Goal: Task Accomplishment & Management: Manage account settings

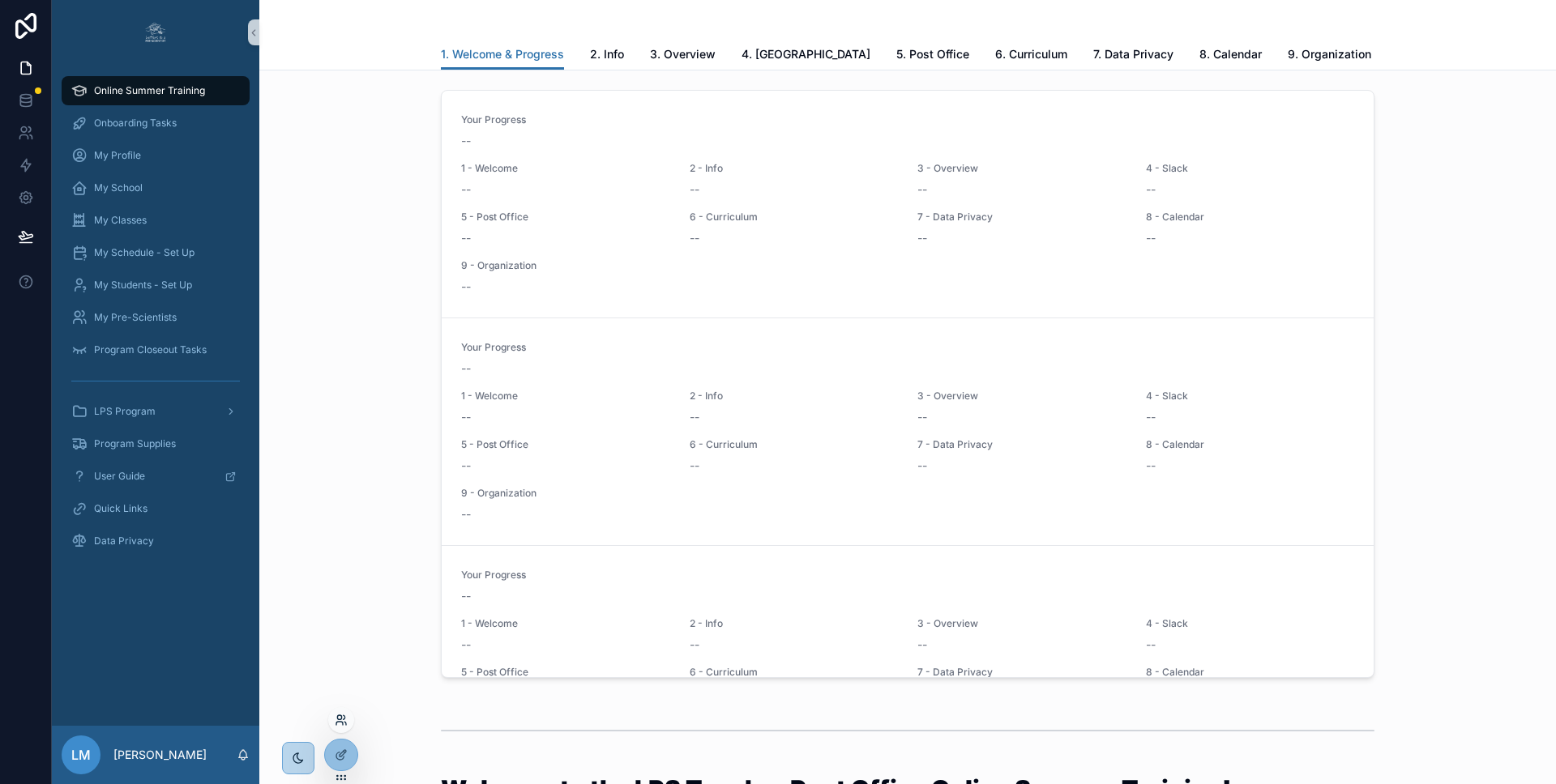
click at [341, 714] on icon at bounding box center [341, 721] width 13 height 13
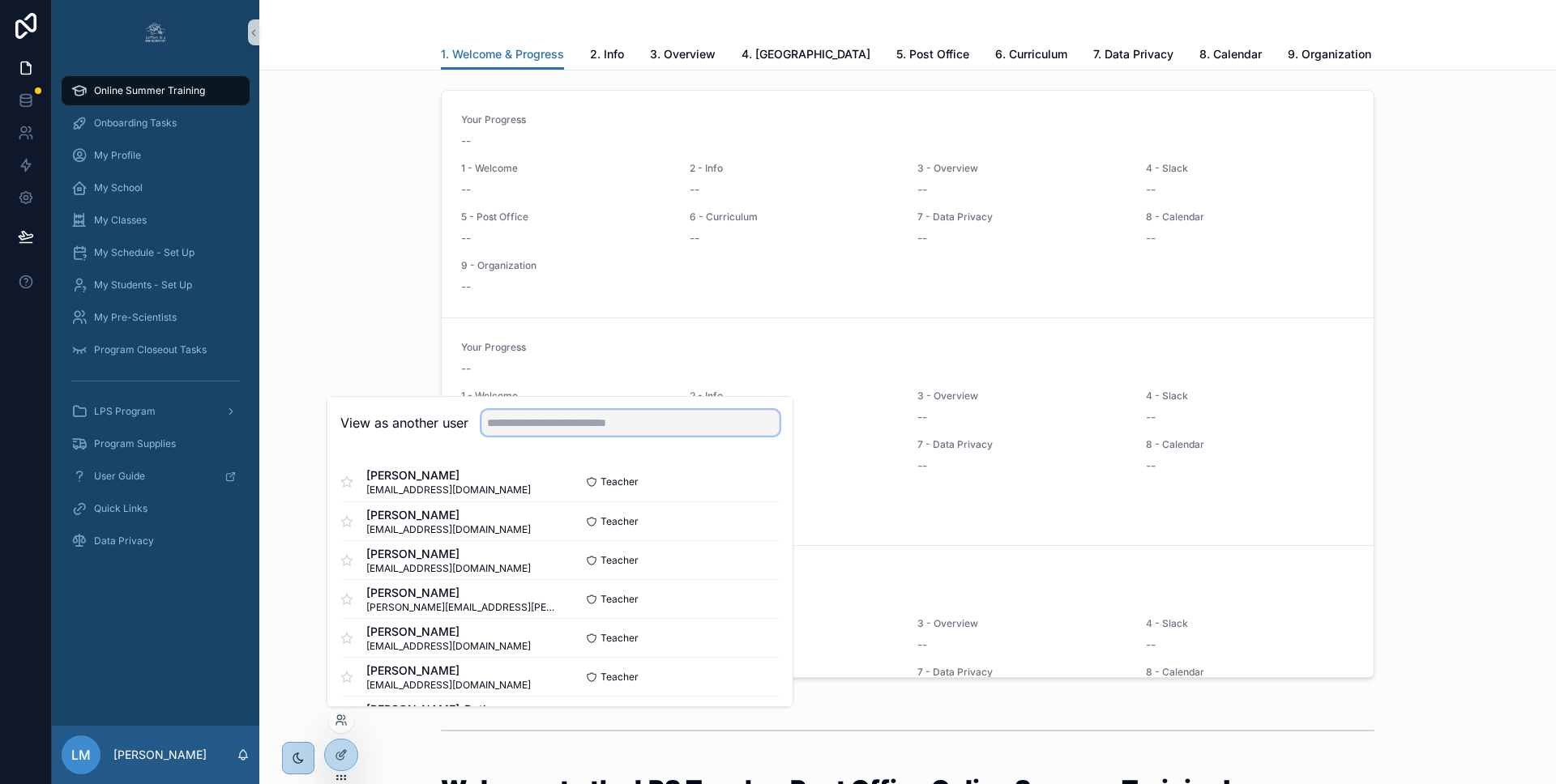
click at [566, 420] on input "text" at bounding box center [630, 423] width 298 height 26
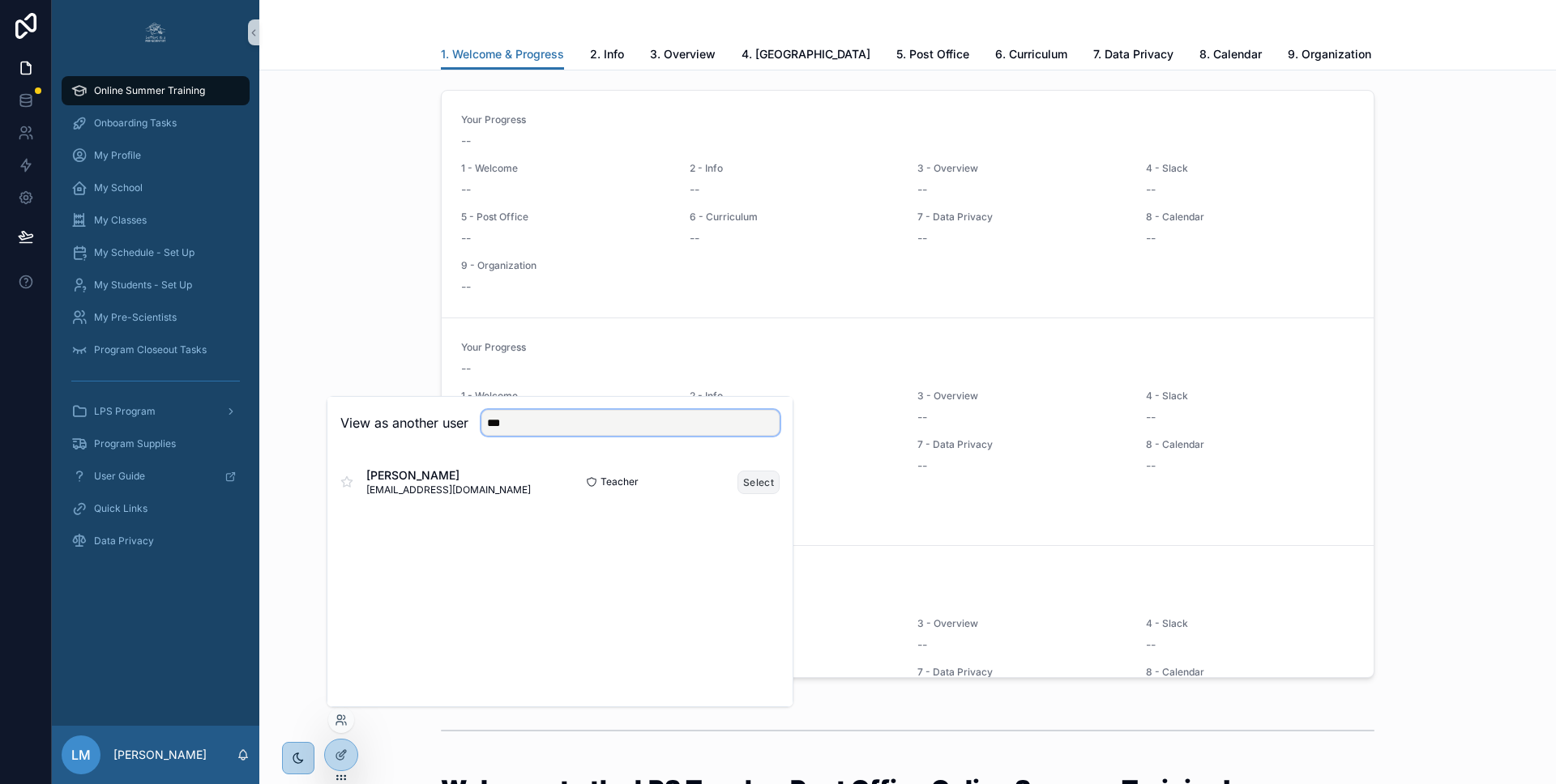
type input "***"
click at [755, 484] on button "Select" at bounding box center [758, 482] width 42 height 23
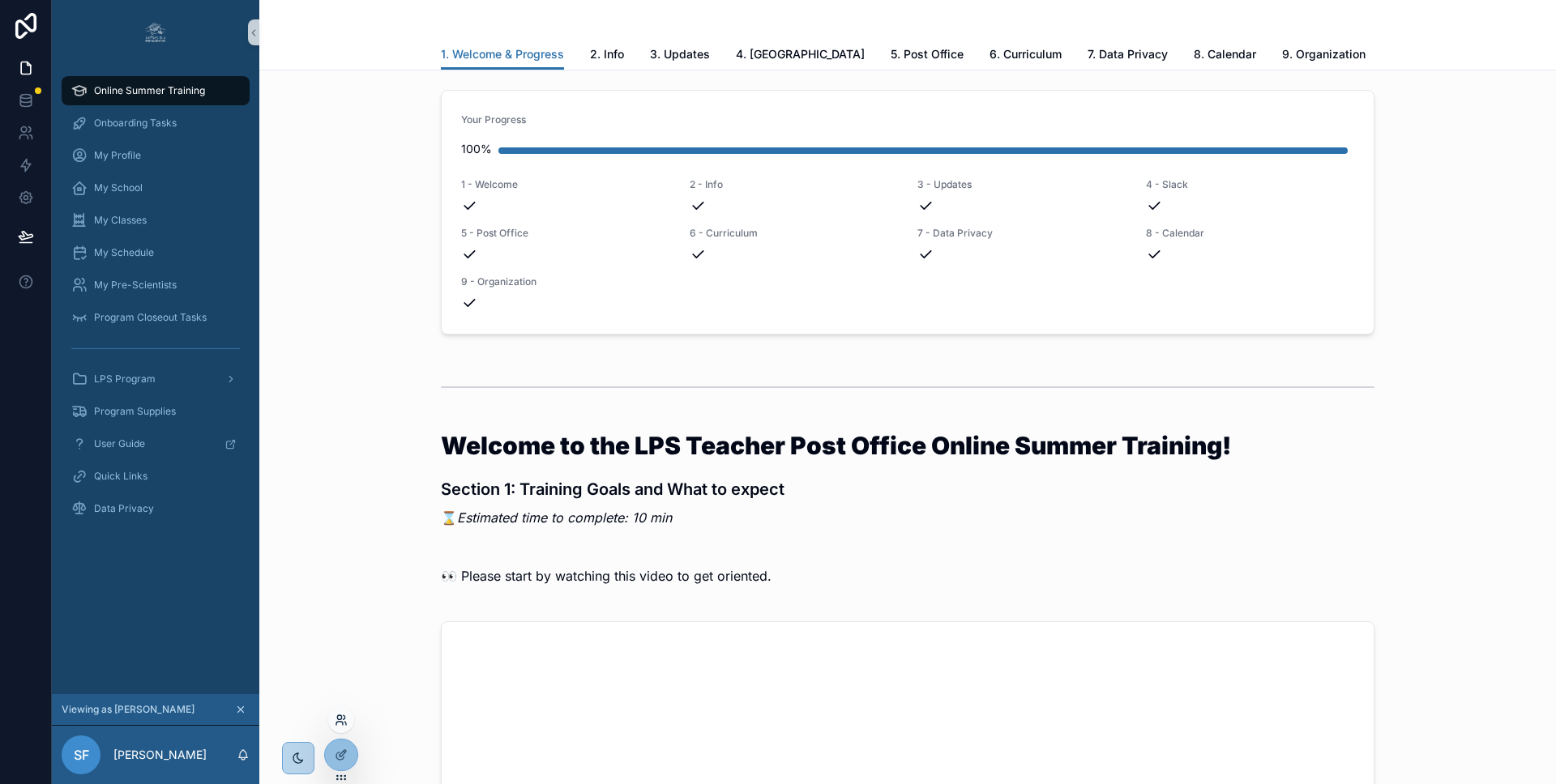
click at [340, 721] on icon at bounding box center [341, 721] width 13 height 13
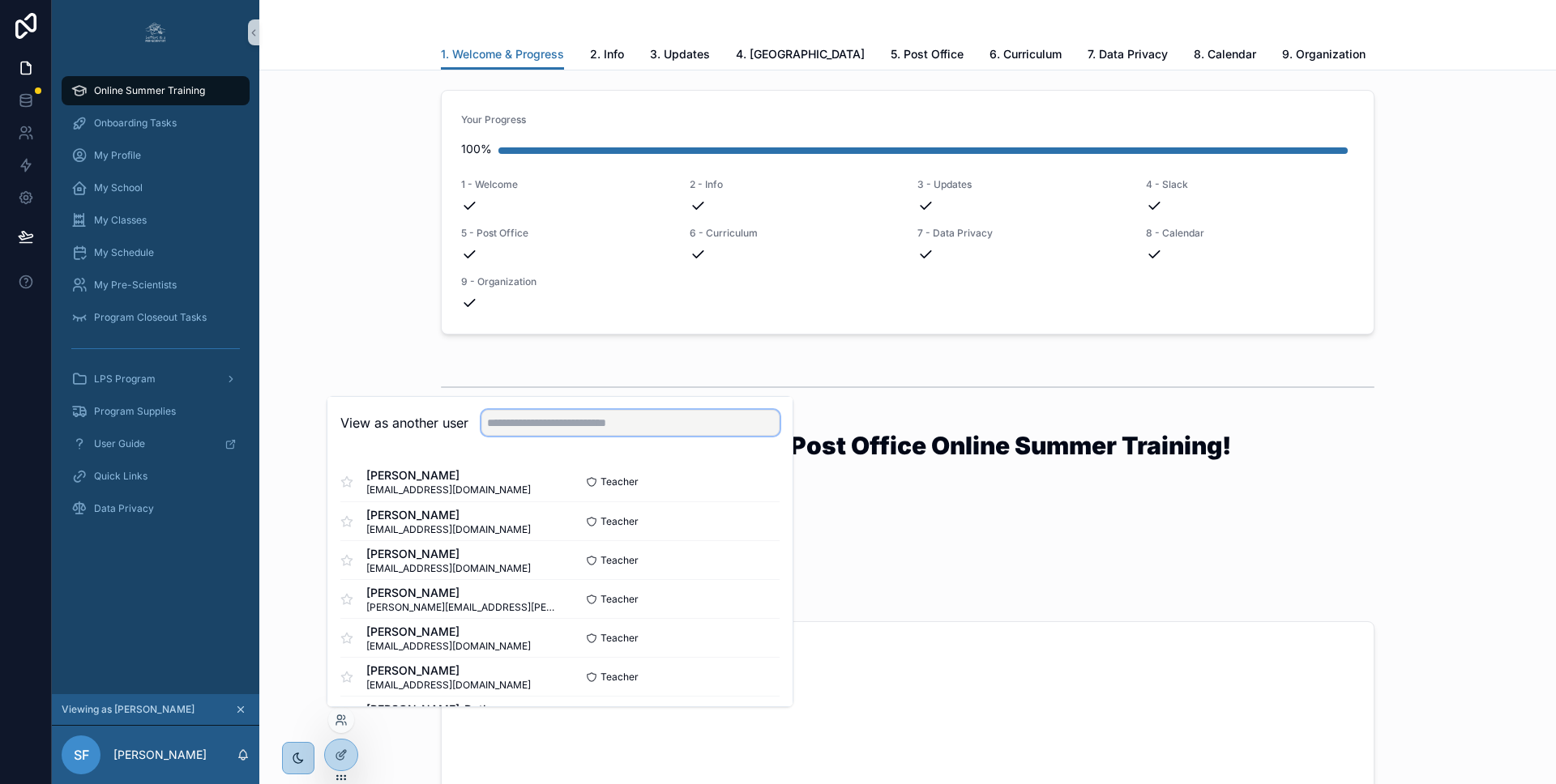
click at [512, 428] on input "text" at bounding box center [630, 423] width 298 height 26
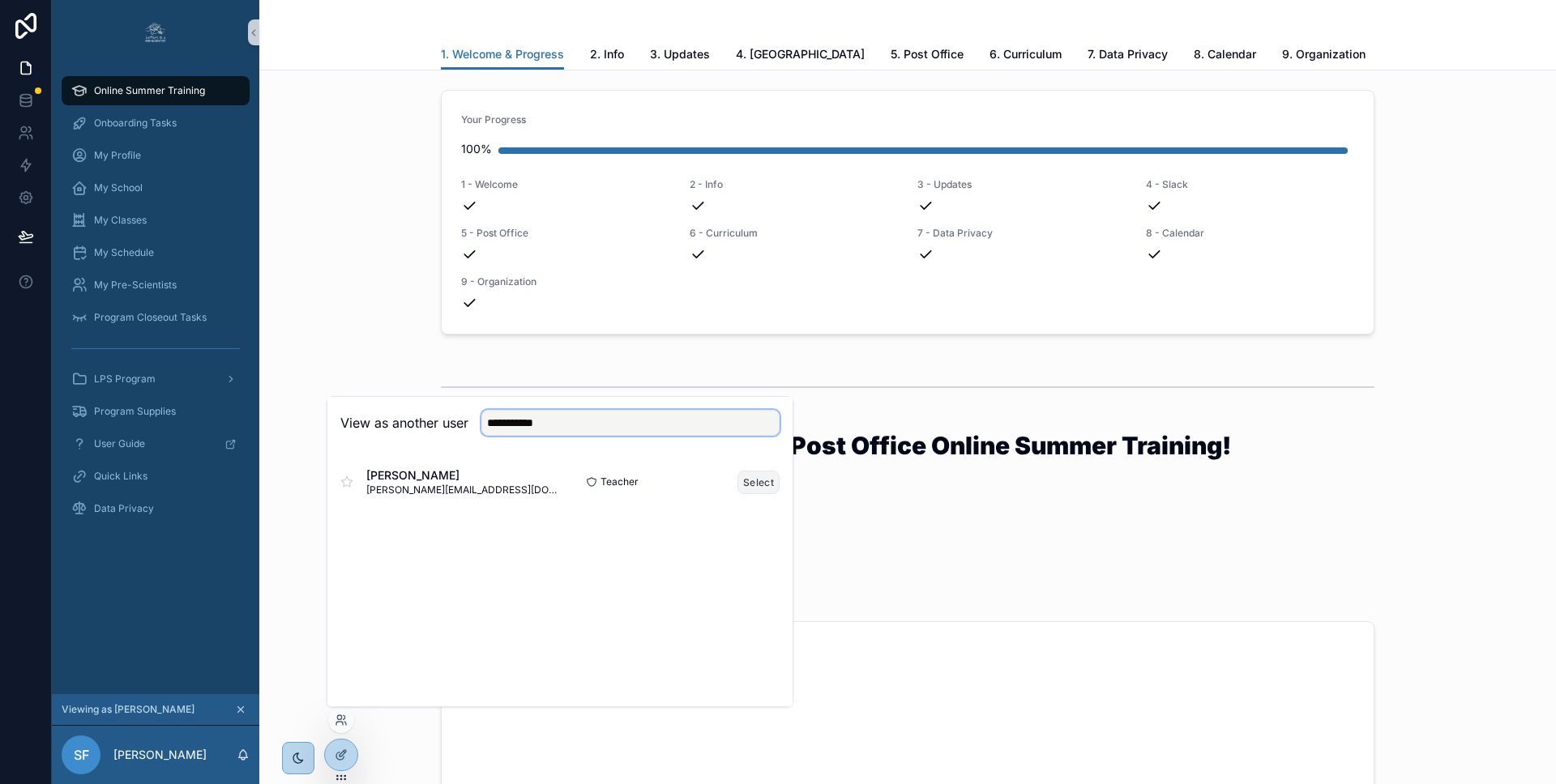
type input "**********"
click at [754, 483] on button "Select" at bounding box center [758, 482] width 42 height 23
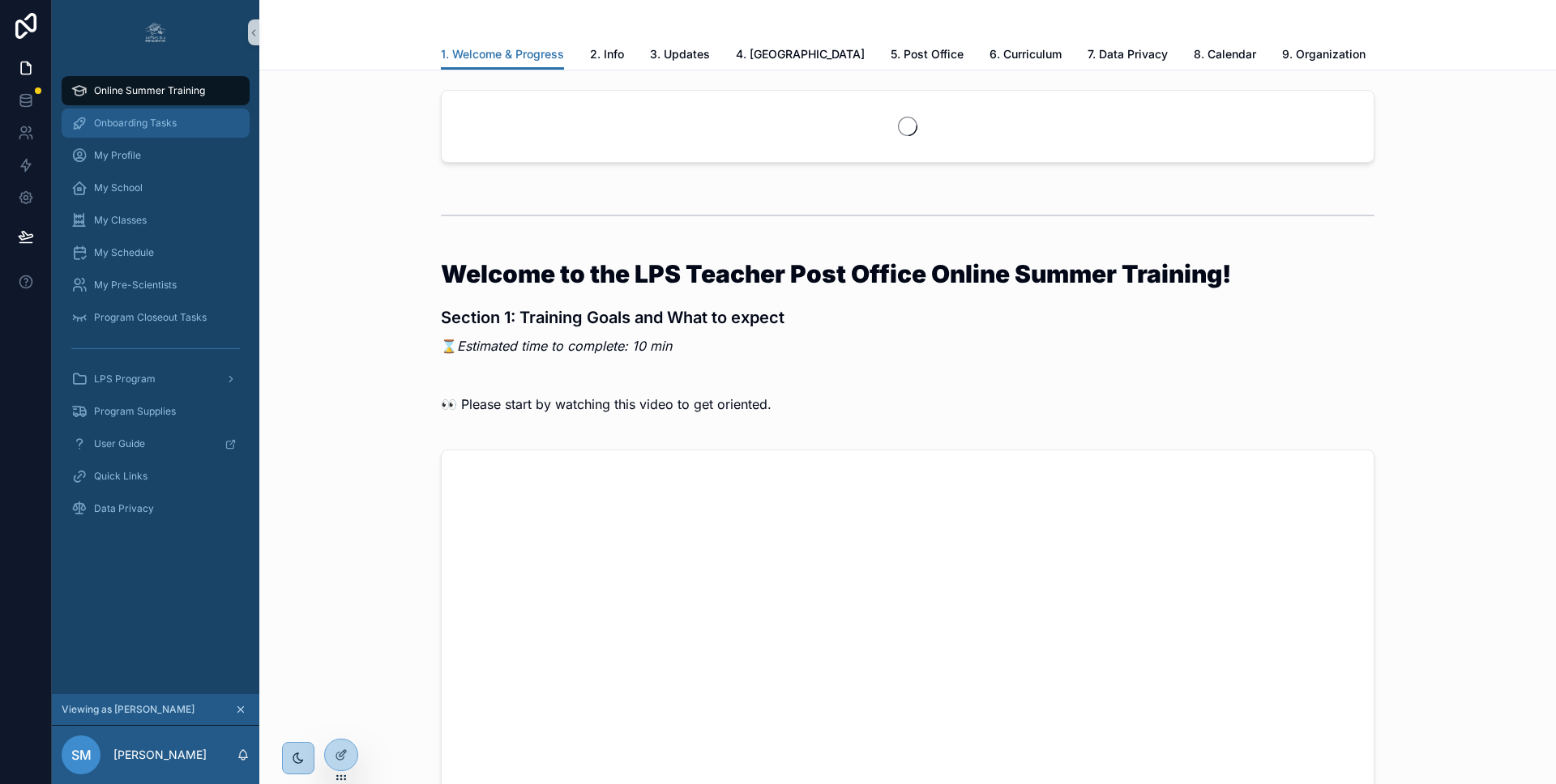
click at [169, 121] on span "Onboarding Tasks" at bounding box center [135, 123] width 83 height 13
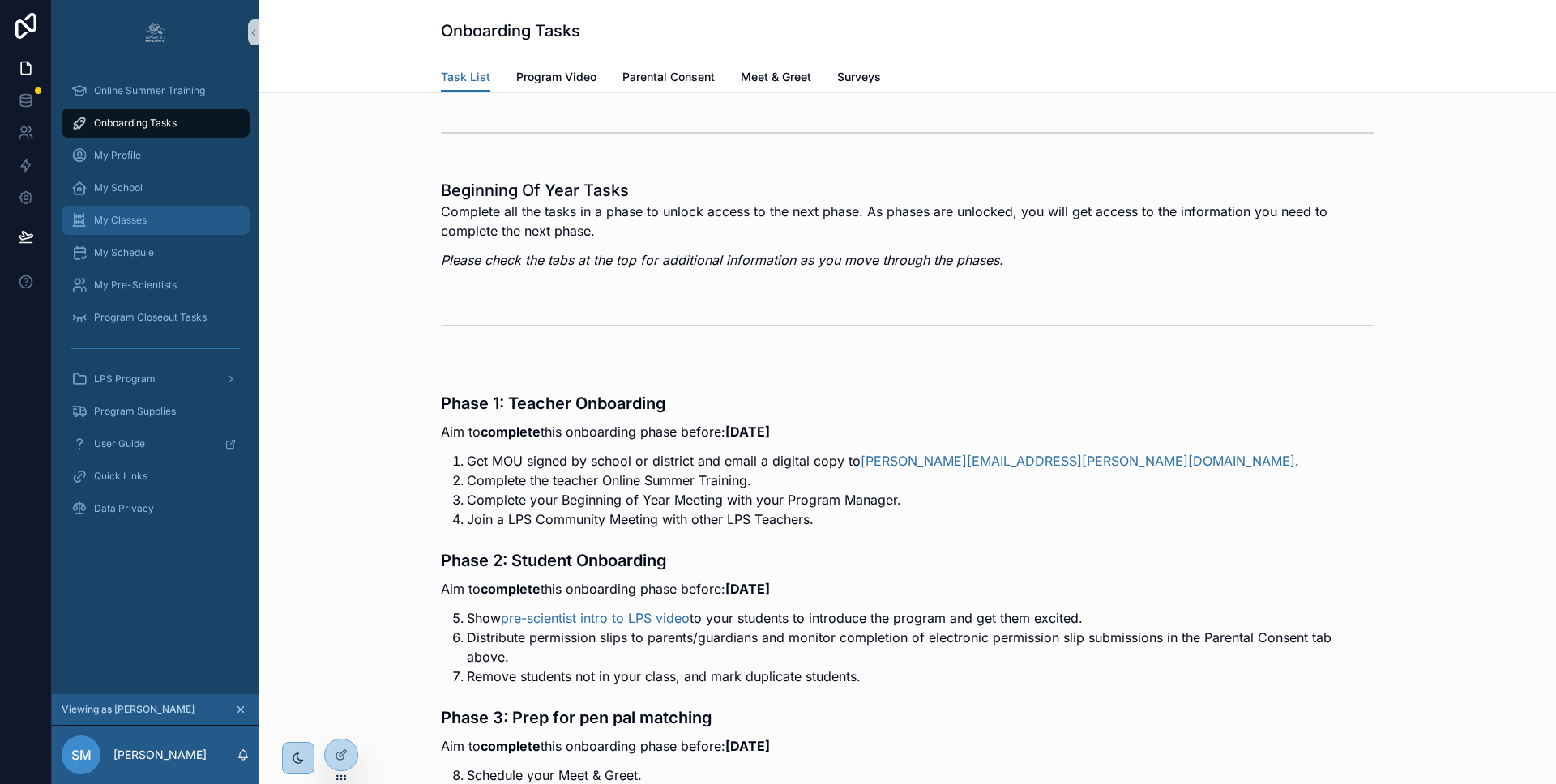
click at [153, 223] on div "My Classes" at bounding box center [156, 221] width 169 height 26
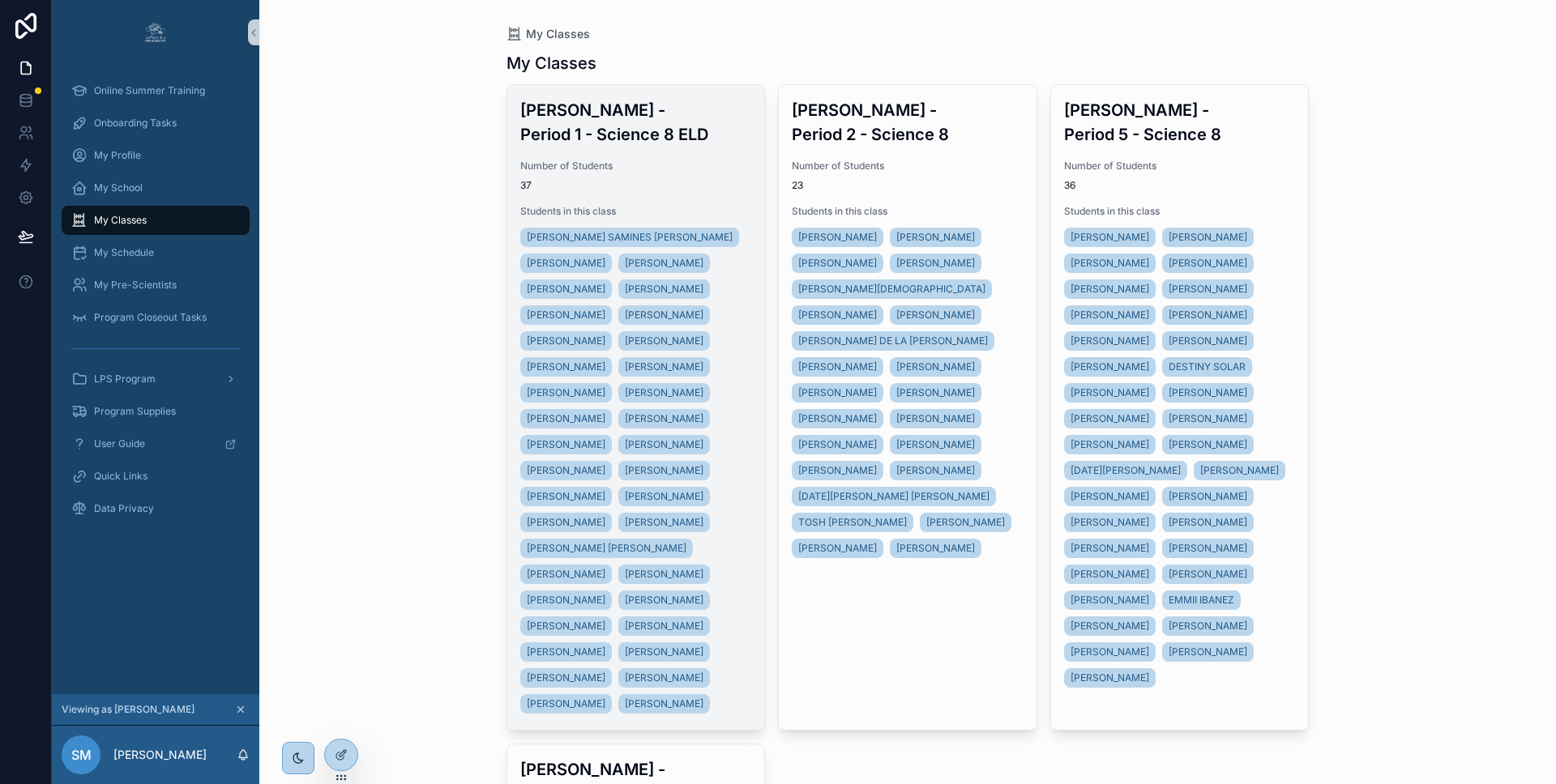
click at [673, 190] on span "37" at bounding box center [636, 185] width 232 height 13
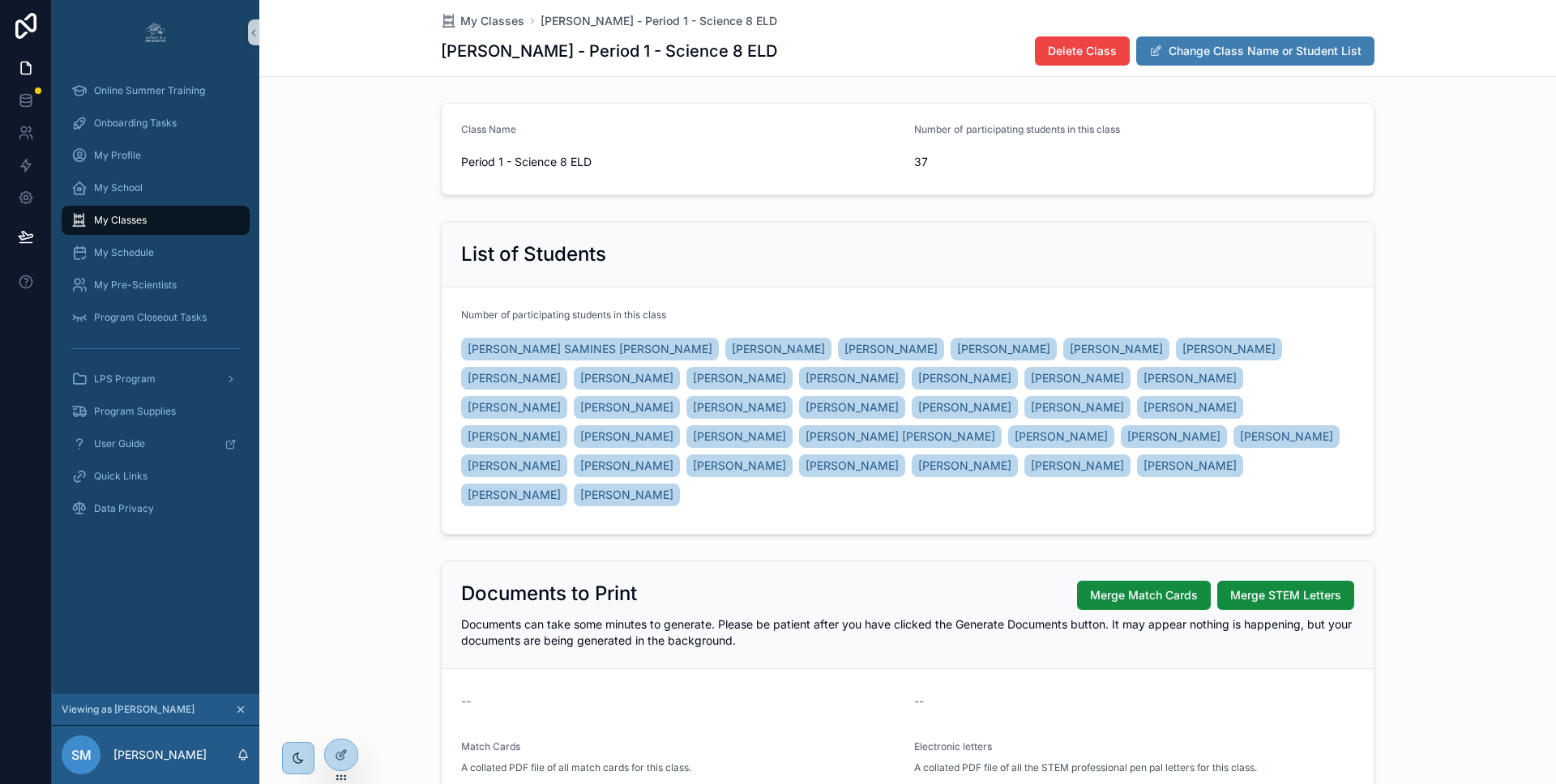
click at [1279, 52] on button "Change Class Name or Student List" at bounding box center [1255, 50] width 238 height 29
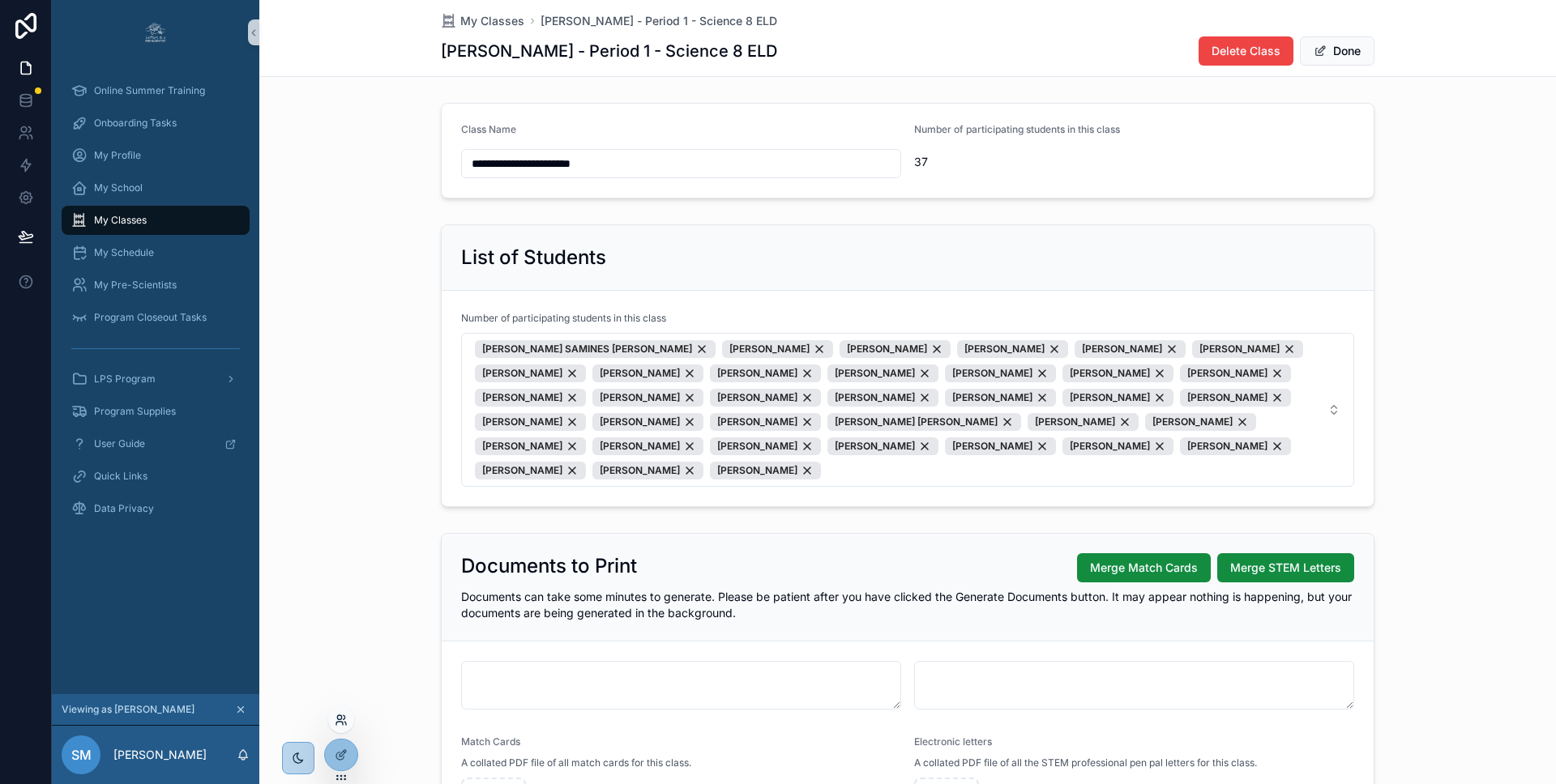
click at [339, 721] on icon at bounding box center [341, 721] width 13 height 13
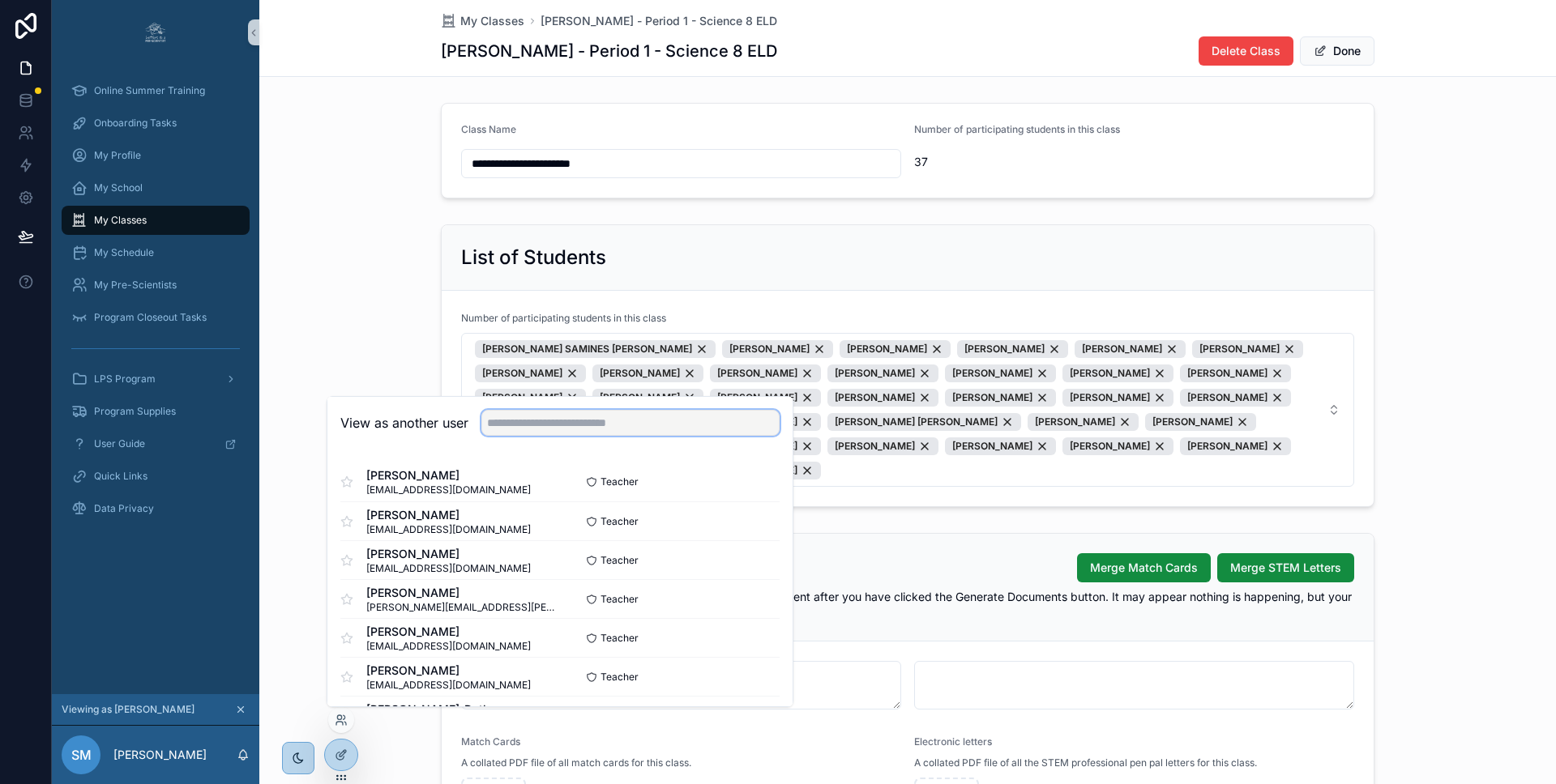
click at [532, 421] on input "text" at bounding box center [630, 423] width 298 height 26
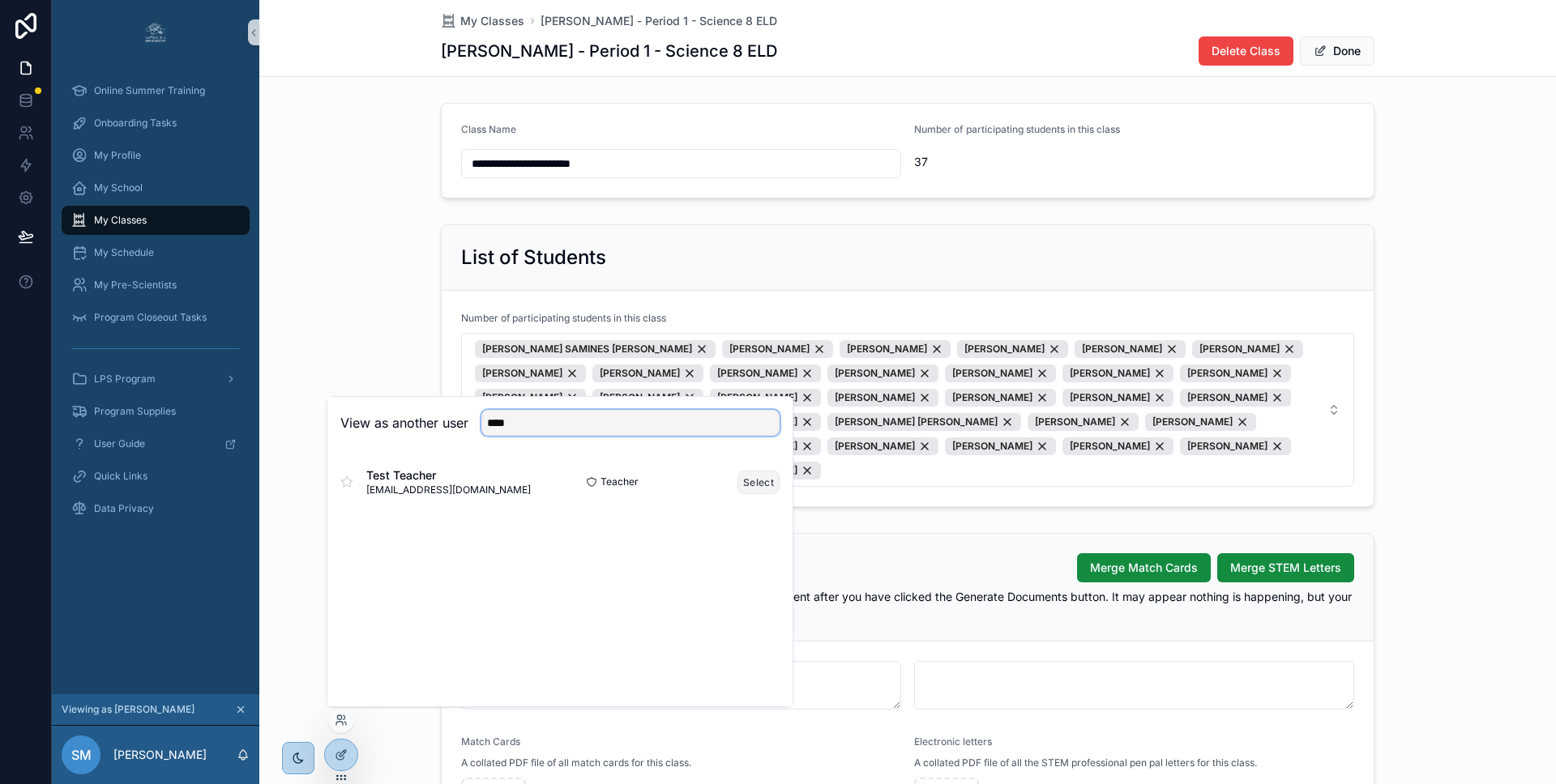
type input "****"
click at [760, 481] on button "Select" at bounding box center [758, 482] width 42 height 23
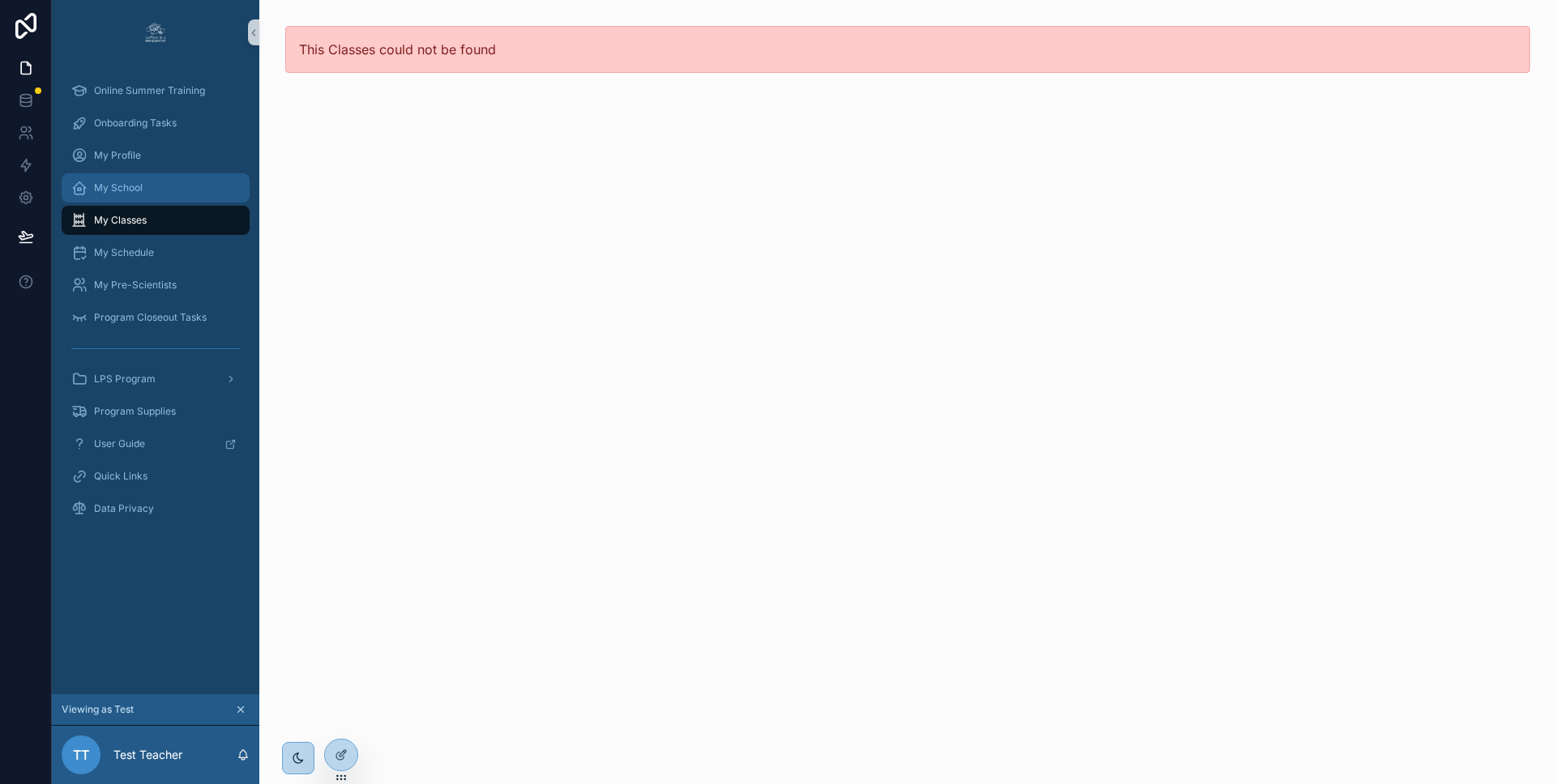
click at [97, 185] on span "My School" at bounding box center [118, 188] width 48 height 13
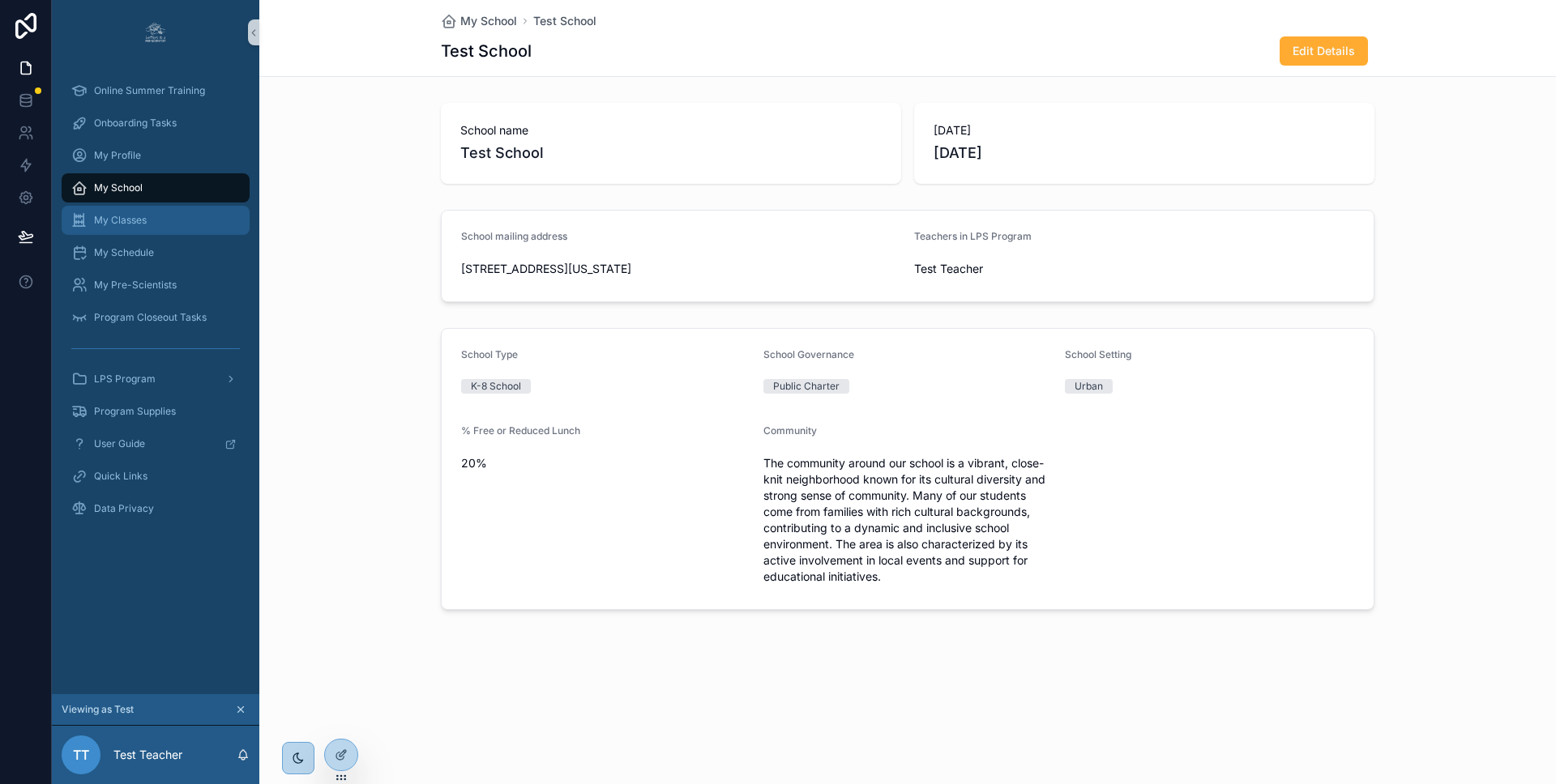
click at [111, 220] on span "My Classes" at bounding box center [120, 221] width 53 height 13
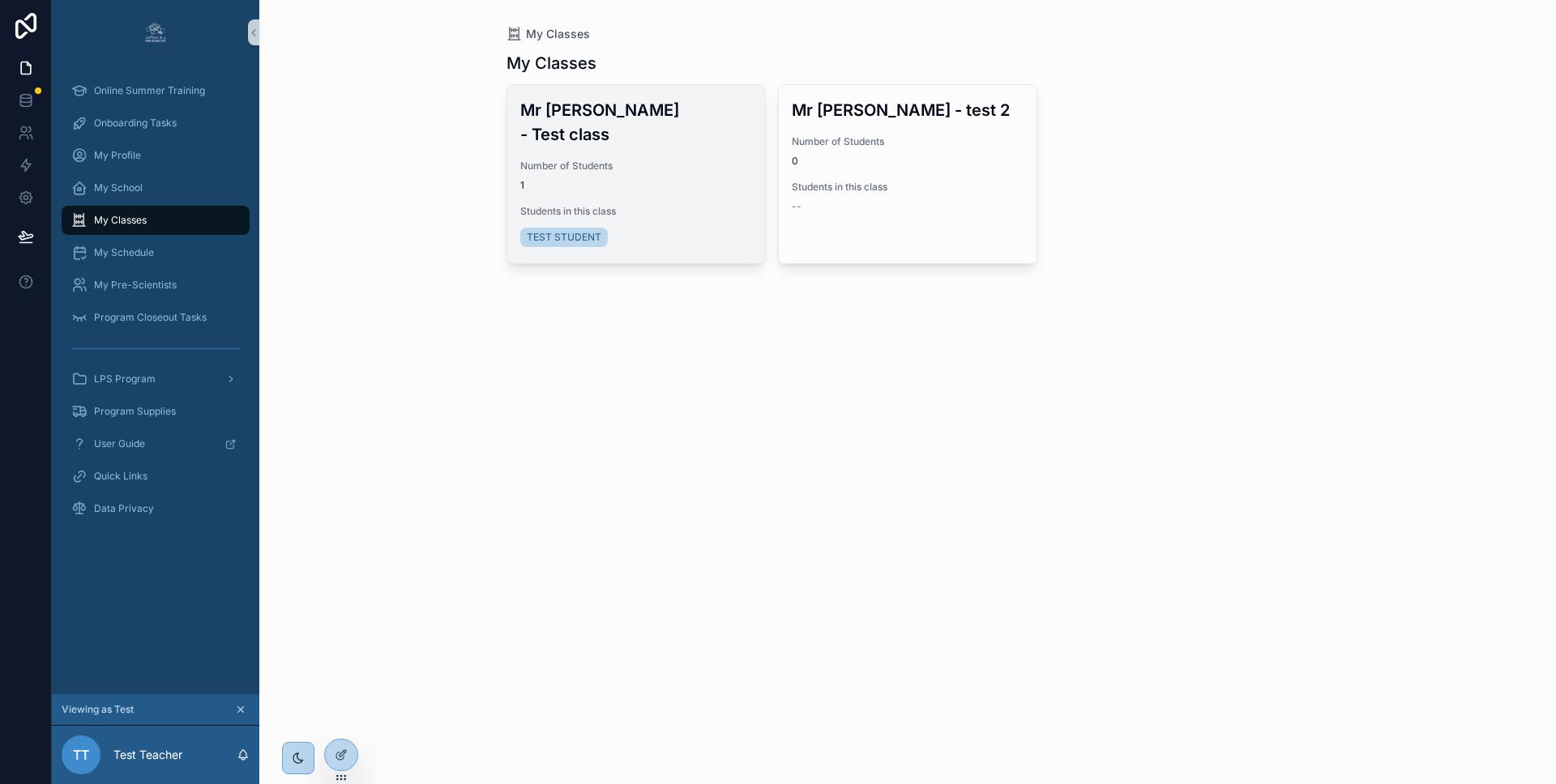
click at [628, 159] on span "Number of Students" at bounding box center [636, 166] width 232 height 13
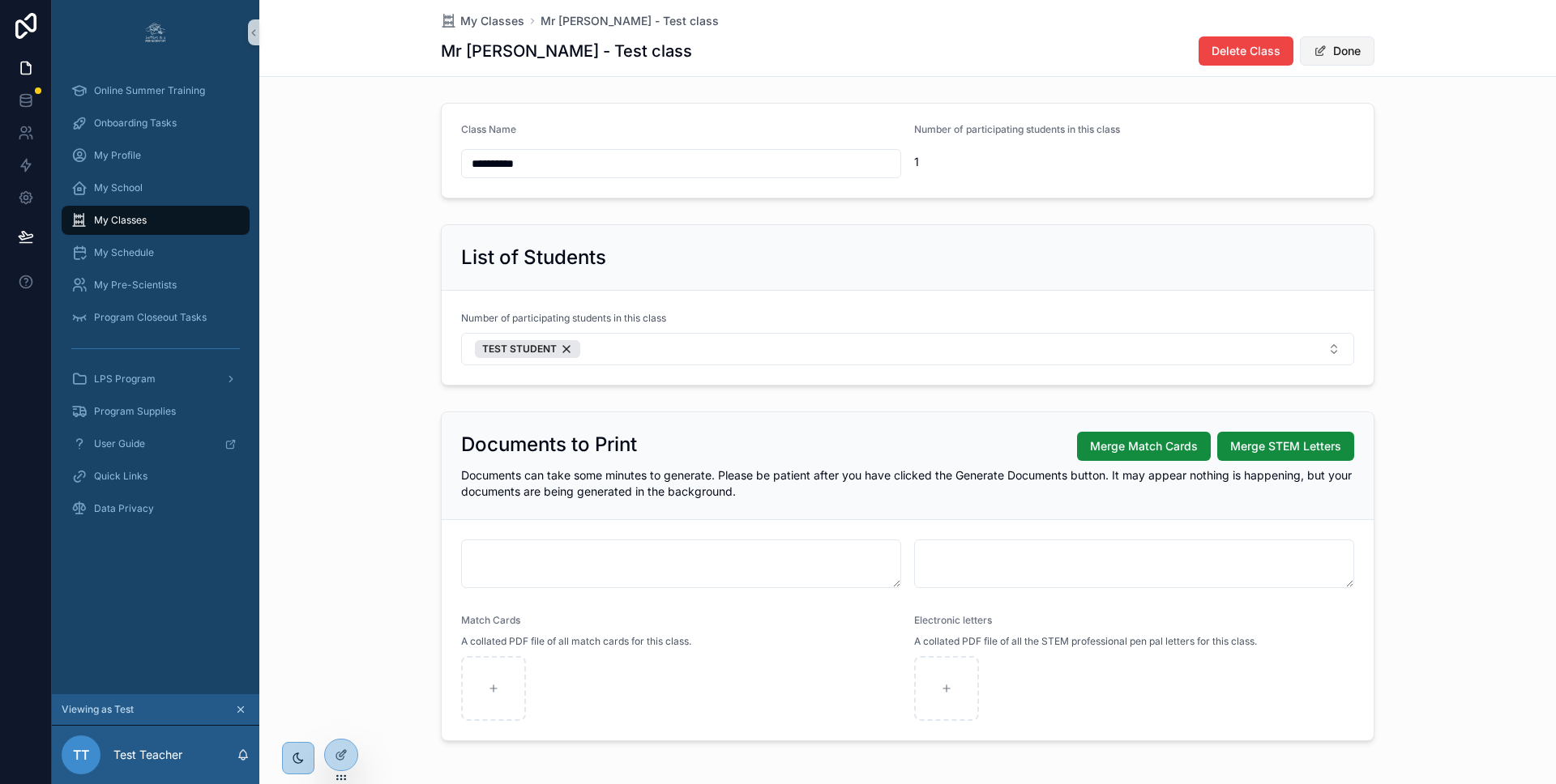
click at [1338, 56] on button "Done" at bounding box center [1337, 50] width 74 height 29
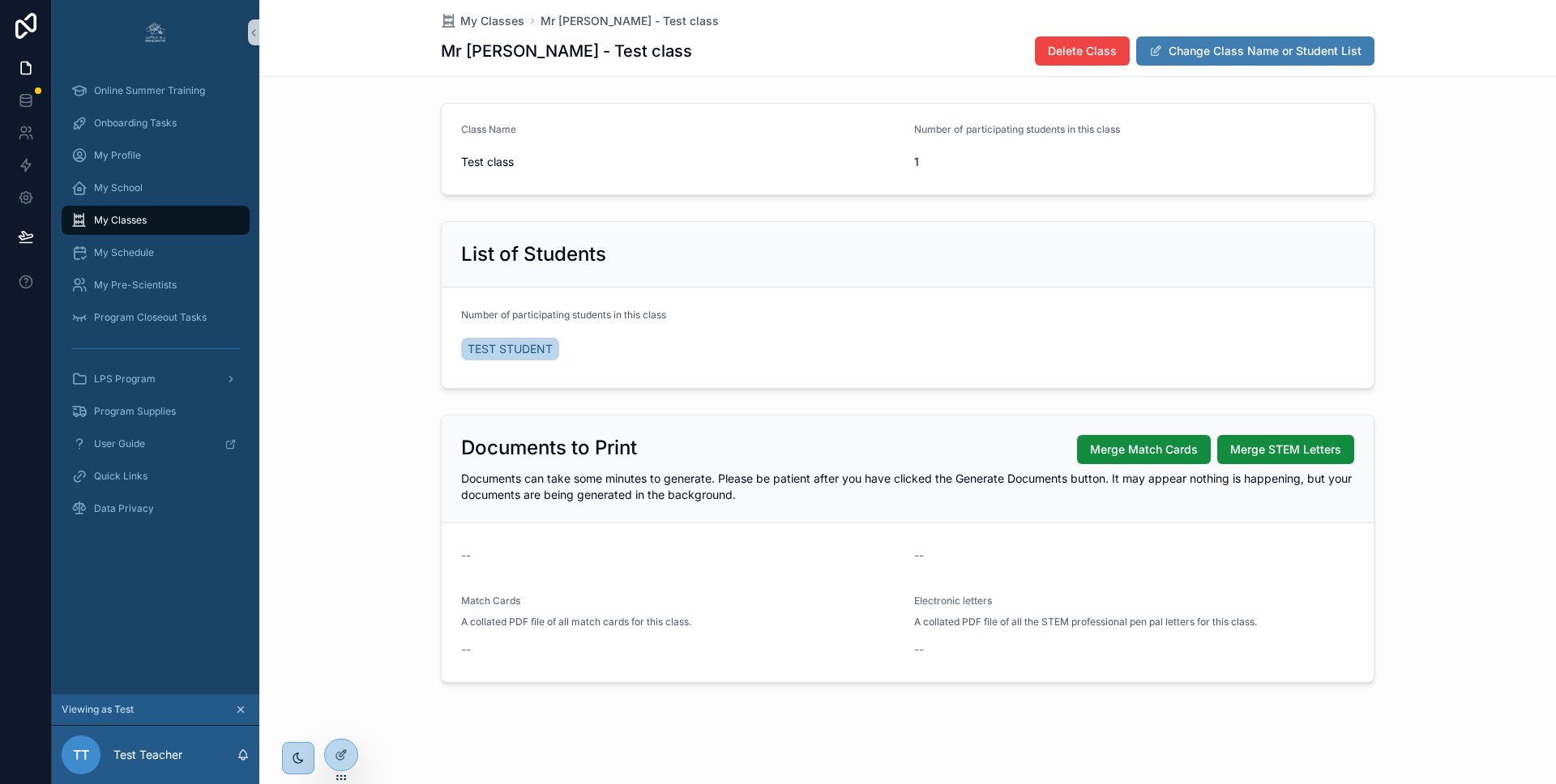
click at [1255, 47] on button "Change Class Name or Student List" at bounding box center [1255, 50] width 238 height 29
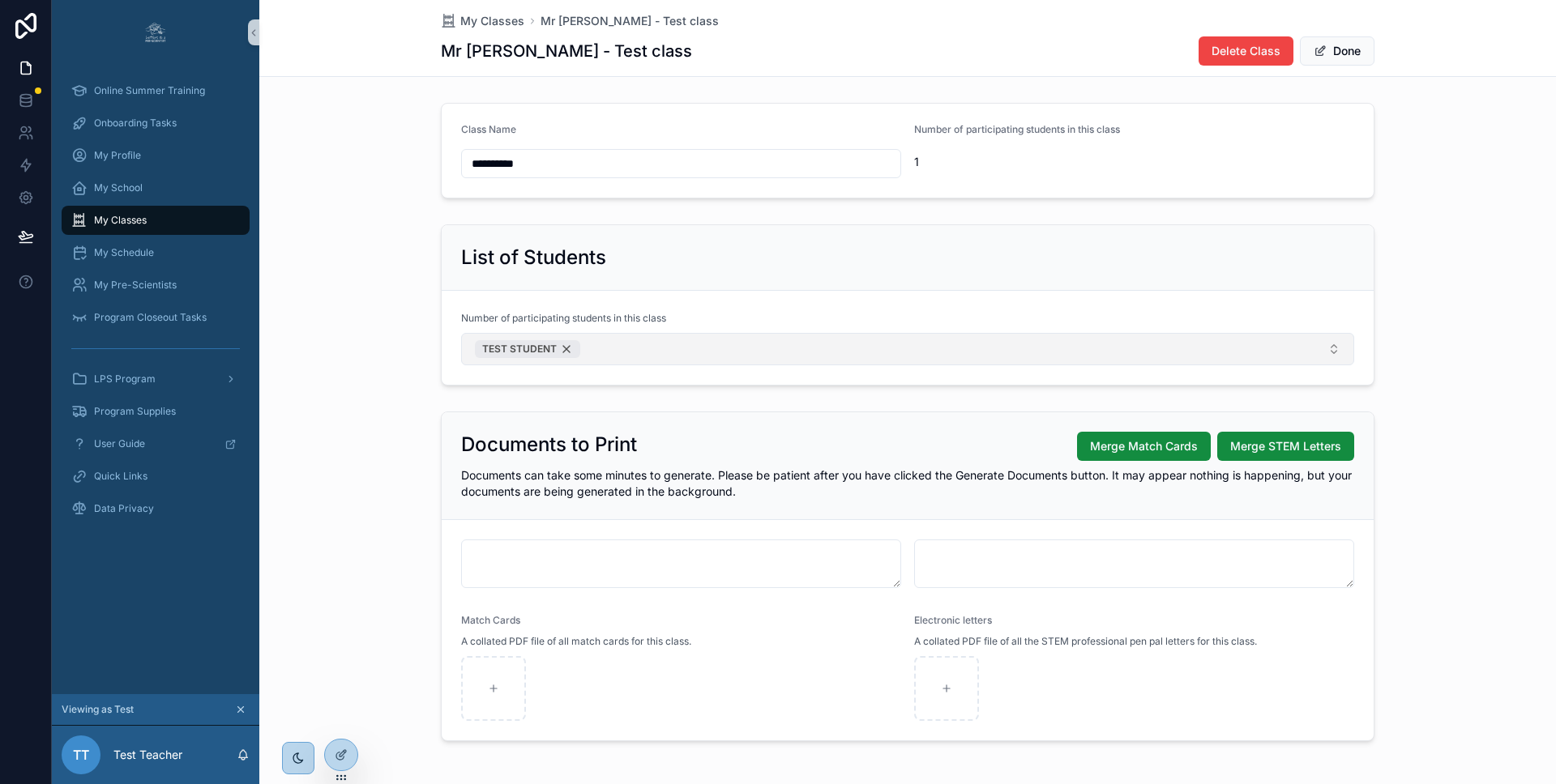
click at [503, 351] on span "TEST STUDENT" at bounding box center [520, 349] width 74 height 13
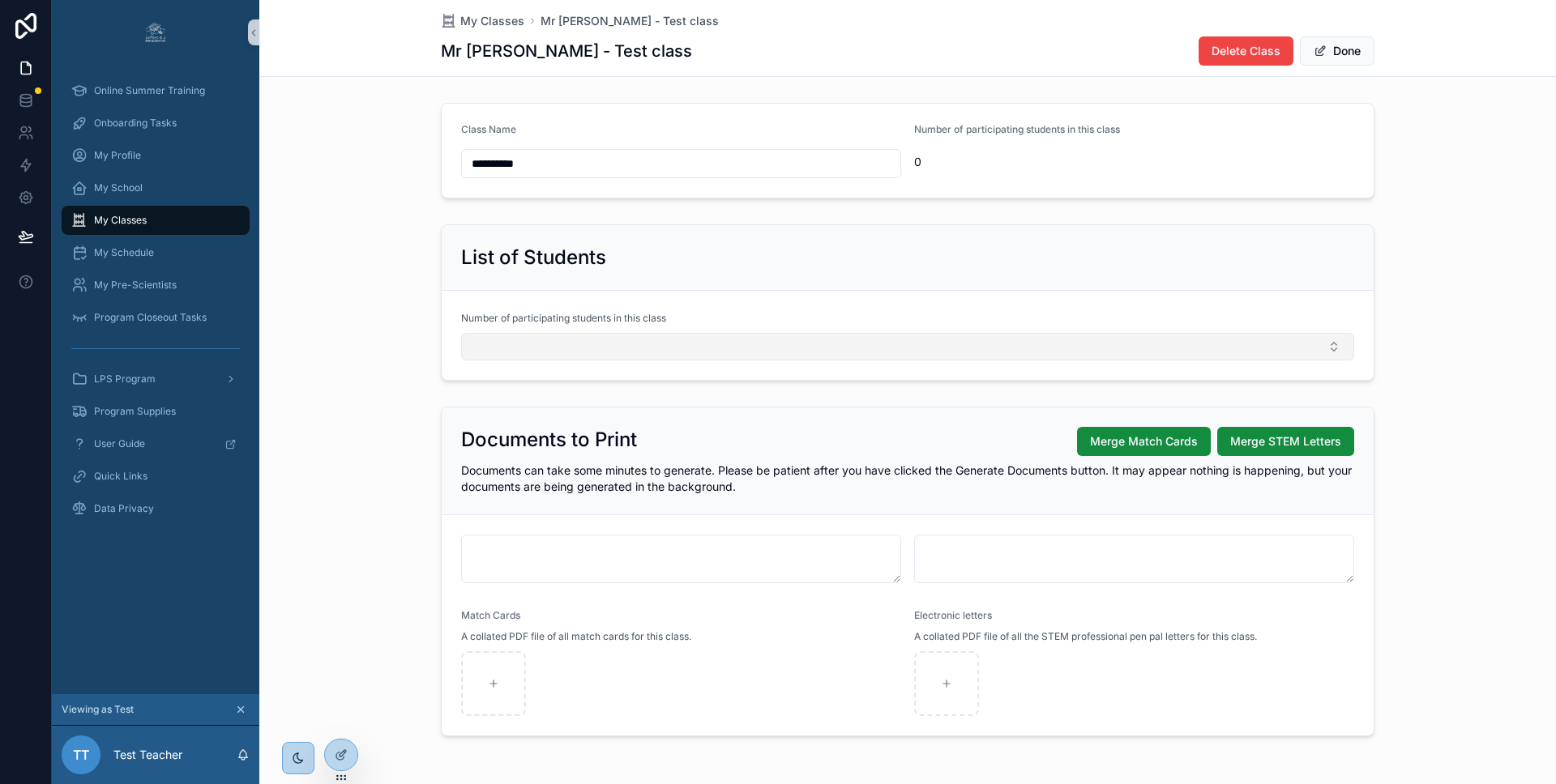
click at [503, 350] on button "Select Button" at bounding box center [907, 347] width 893 height 28
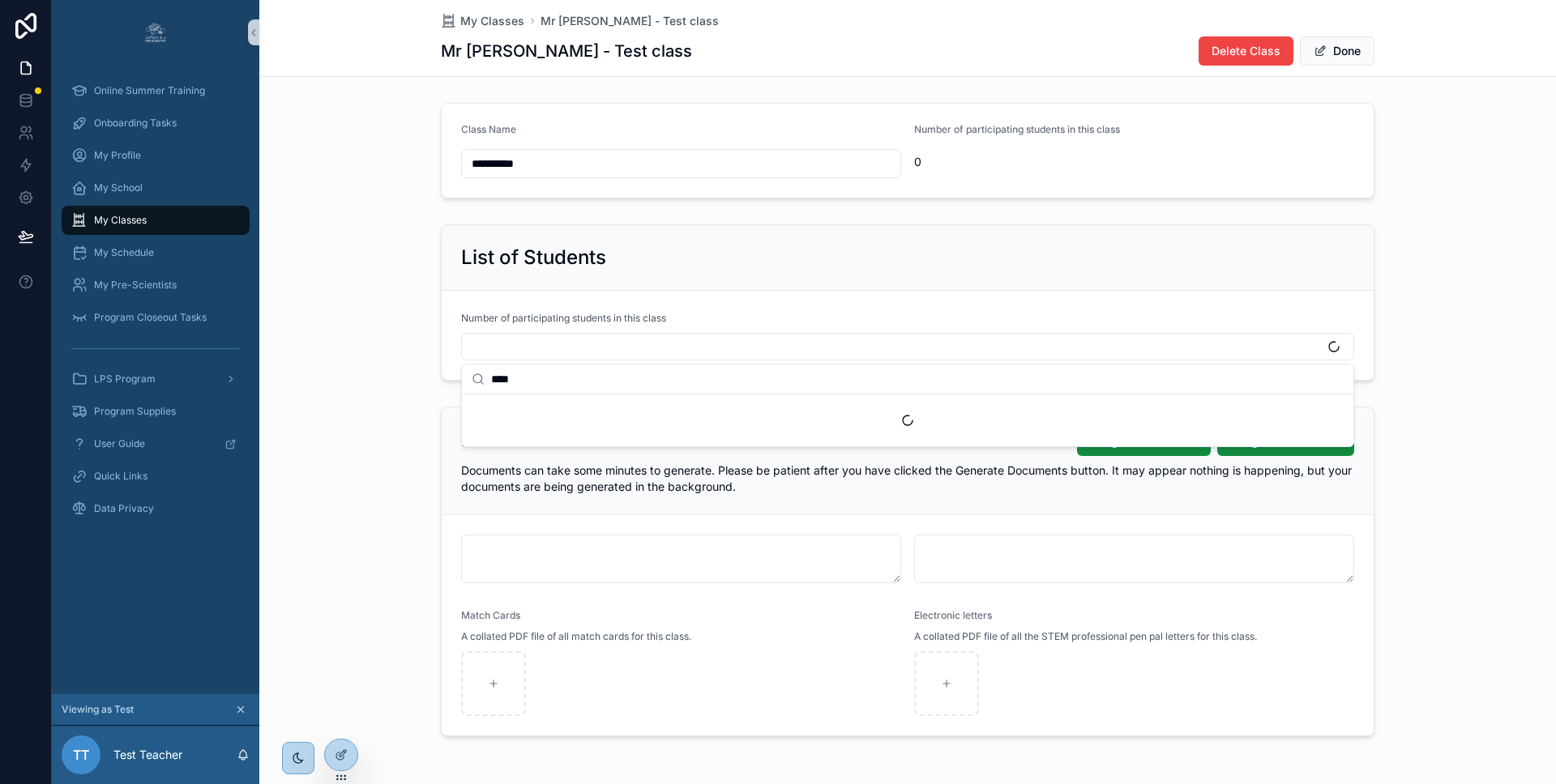
type input "****"
click at [529, 415] on div "Suggestions" at bounding box center [907, 421] width 891 height 52
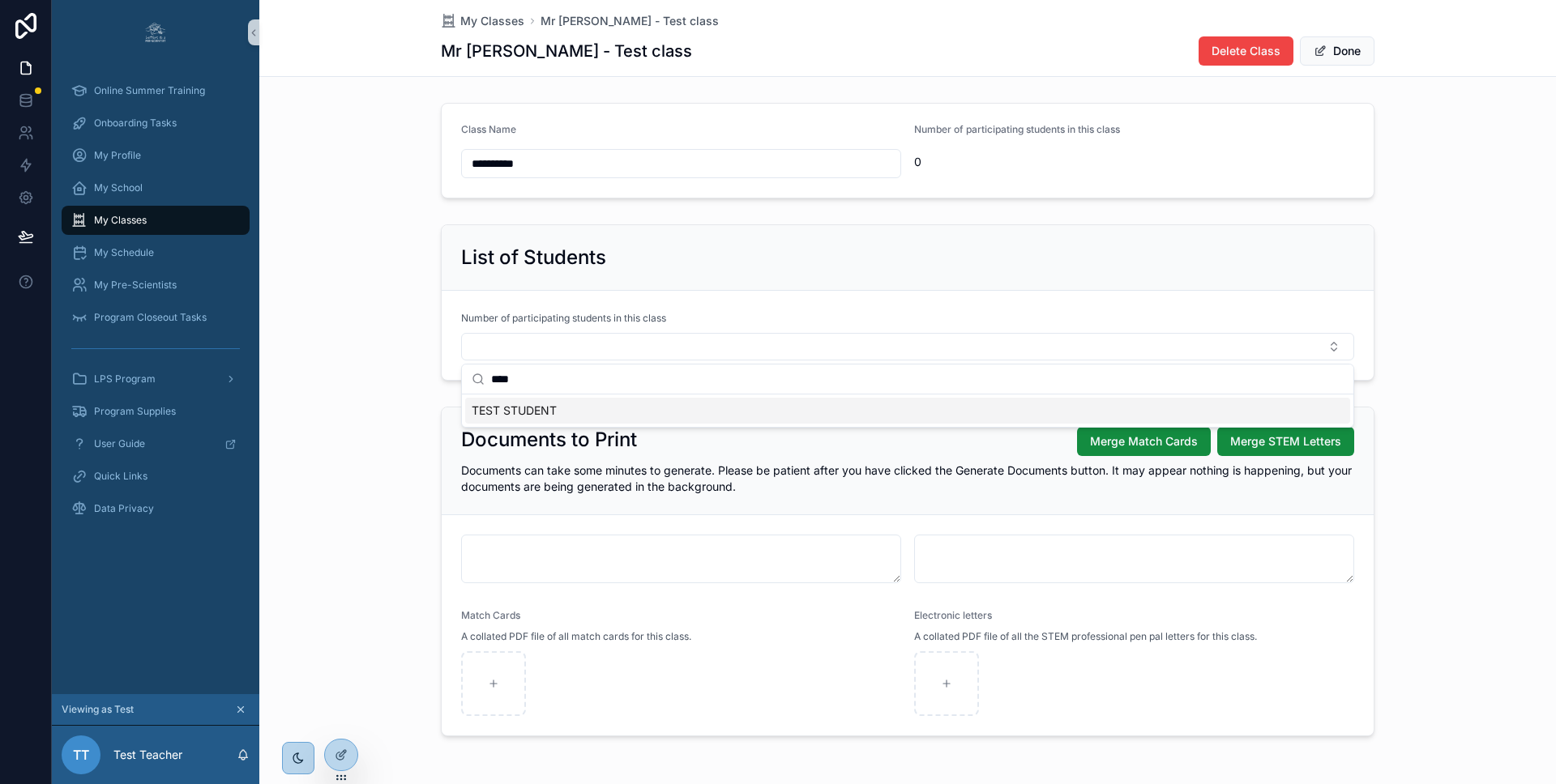
click at [525, 412] on span "TEST STUDENT" at bounding box center [513, 410] width 85 height 16
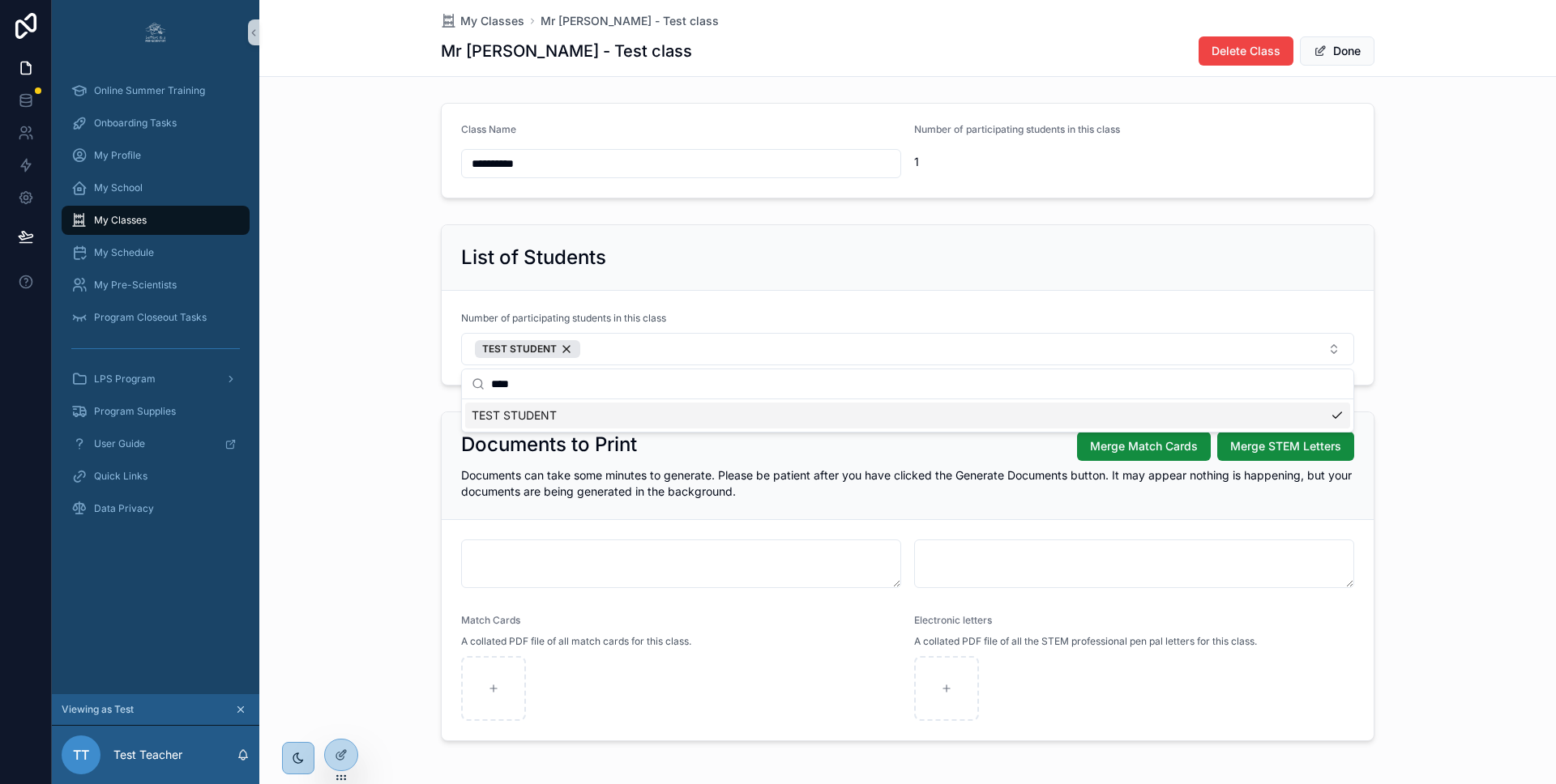
click at [1407, 259] on div "List of Students Number of participating students in this class TEST STUDENT" at bounding box center [907, 304] width 1296 height 174
click at [1335, 348] on button "TEST STUDENT" at bounding box center [907, 349] width 893 height 33
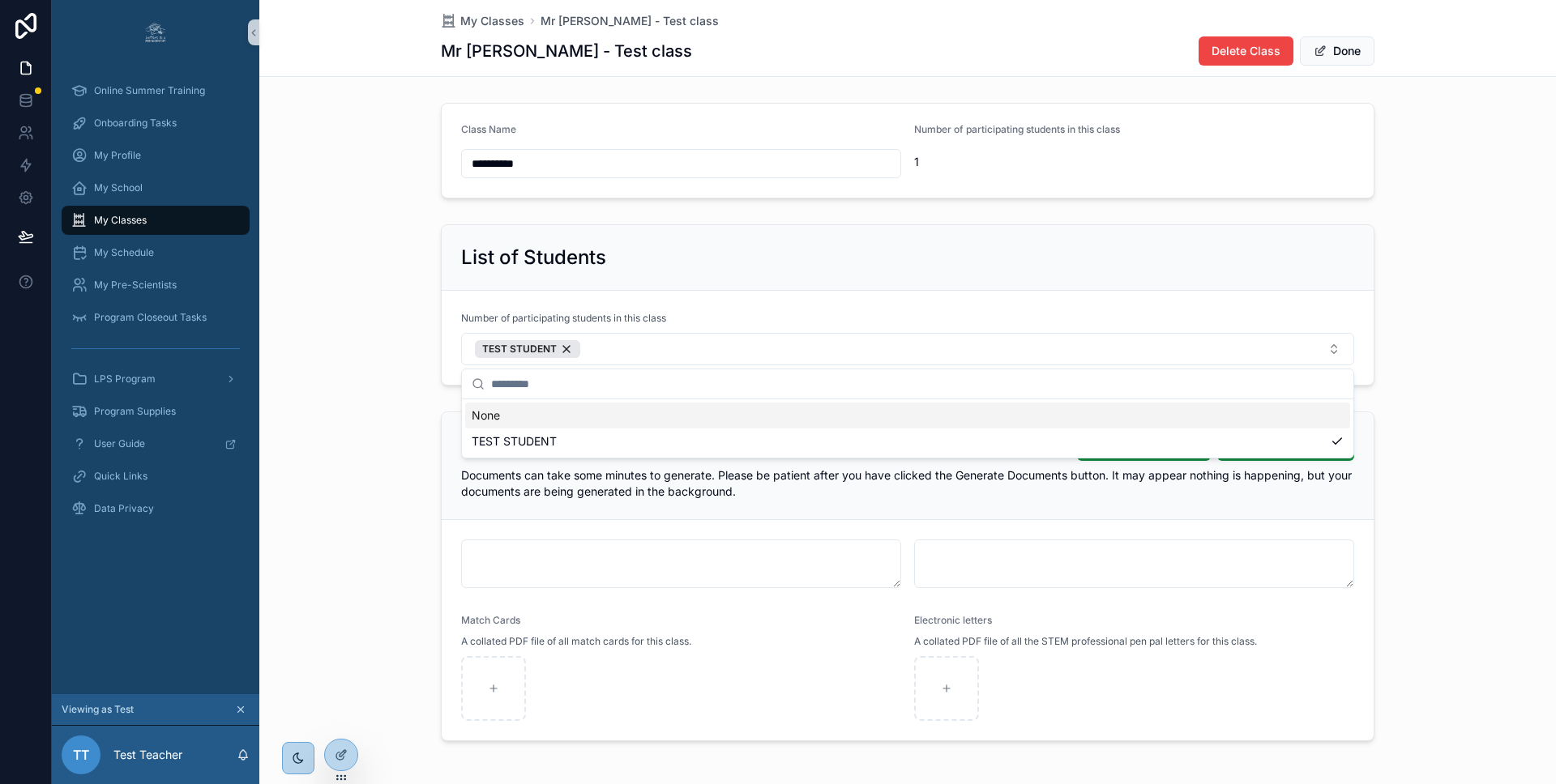
click at [1430, 321] on div "List of Students Number of participating students in this class TEST STUDENT" at bounding box center [907, 304] width 1296 height 174
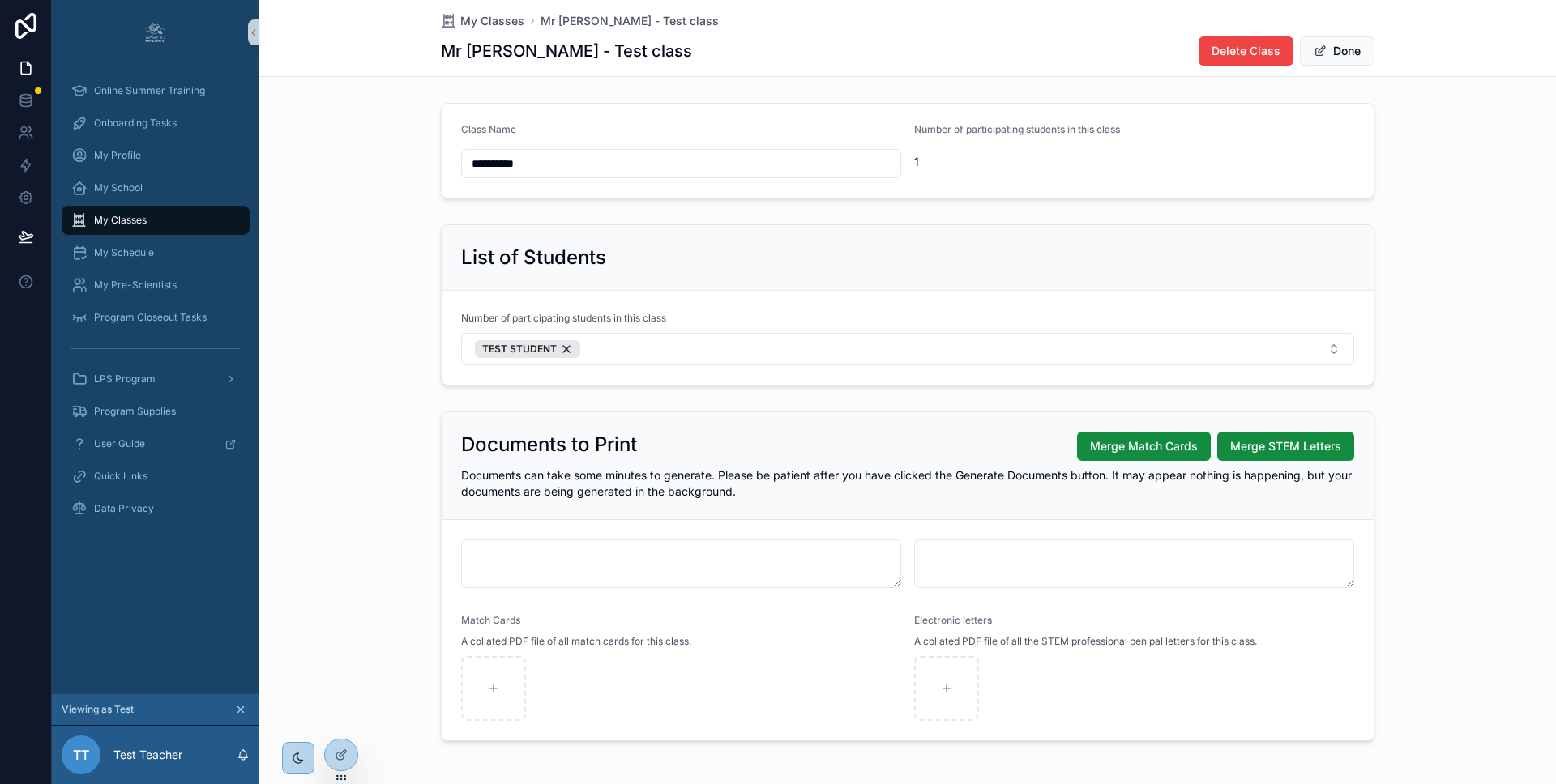
scroll to position [6, 0]
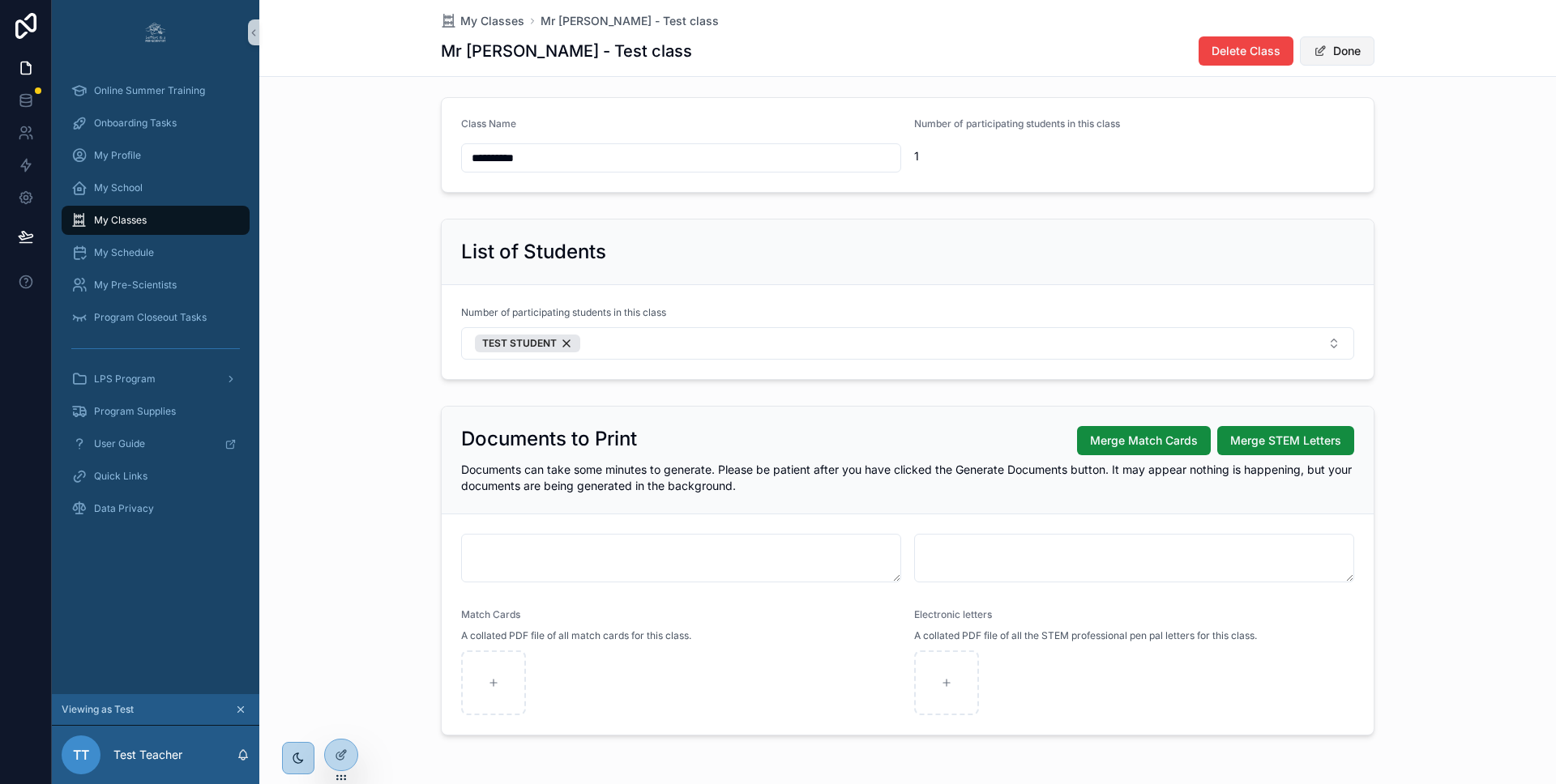
click at [1340, 52] on button "Done" at bounding box center [1337, 50] width 74 height 29
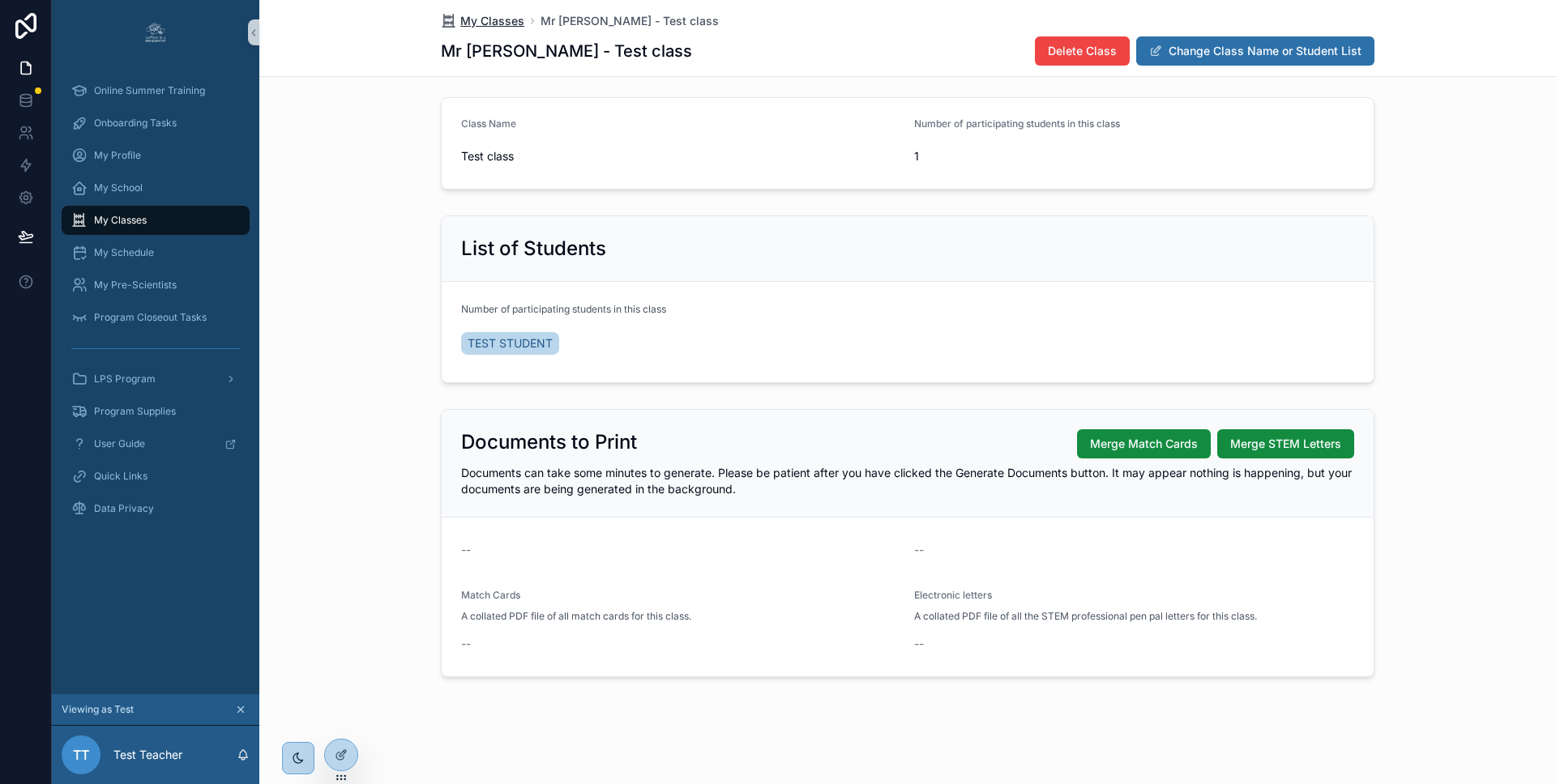
click at [506, 20] on span "My Classes" at bounding box center [492, 20] width 64 height 16
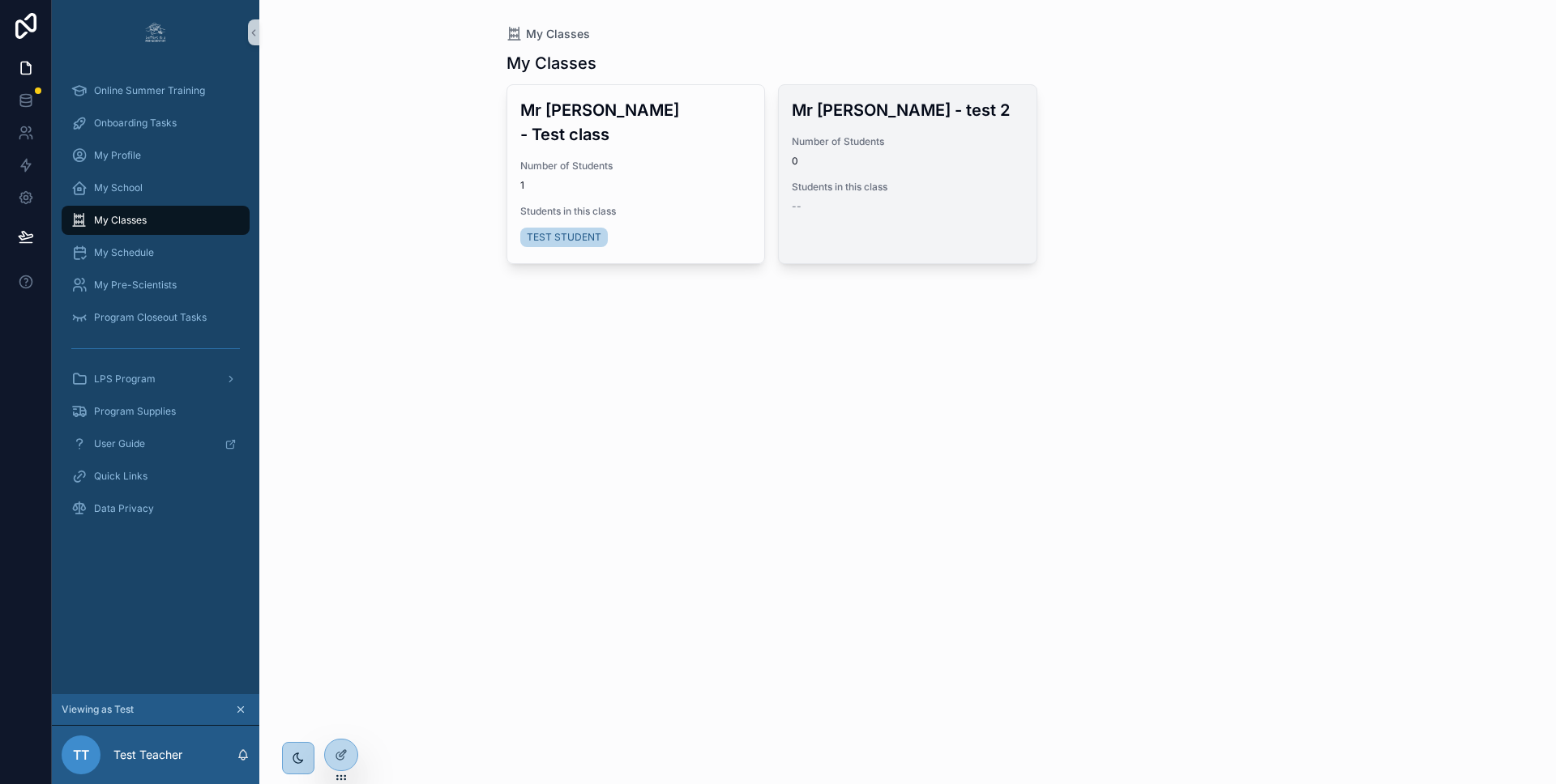
click at [927, 131] on div "Mr Test - test 2 Number of Students 0 Students in this class --" at bounding box center [907, 155] width 258 height 141
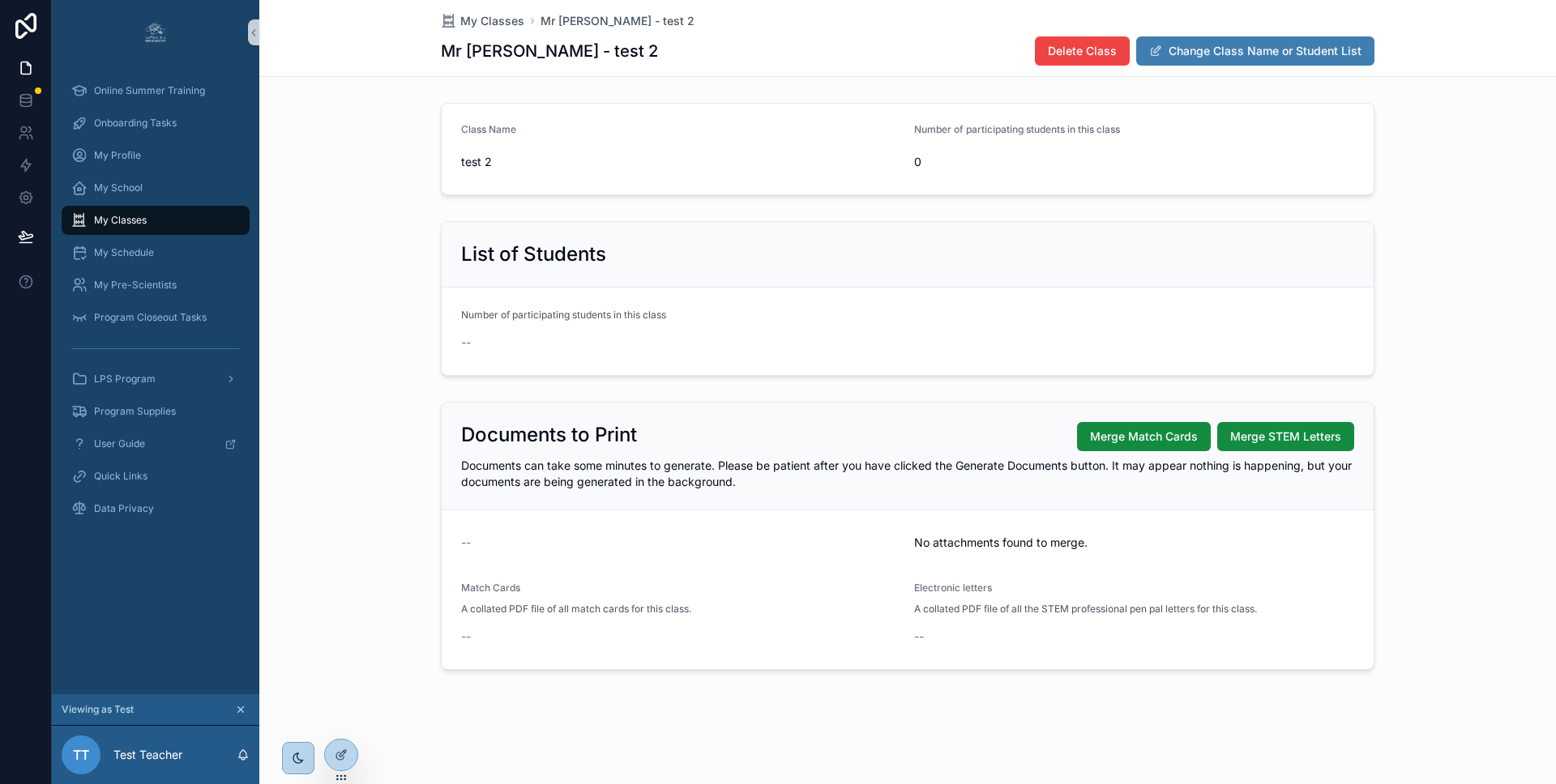
click at [1258, 49] on button "Change Class Name or Student List" at bounding box center [1255, 50] width 238 height 29
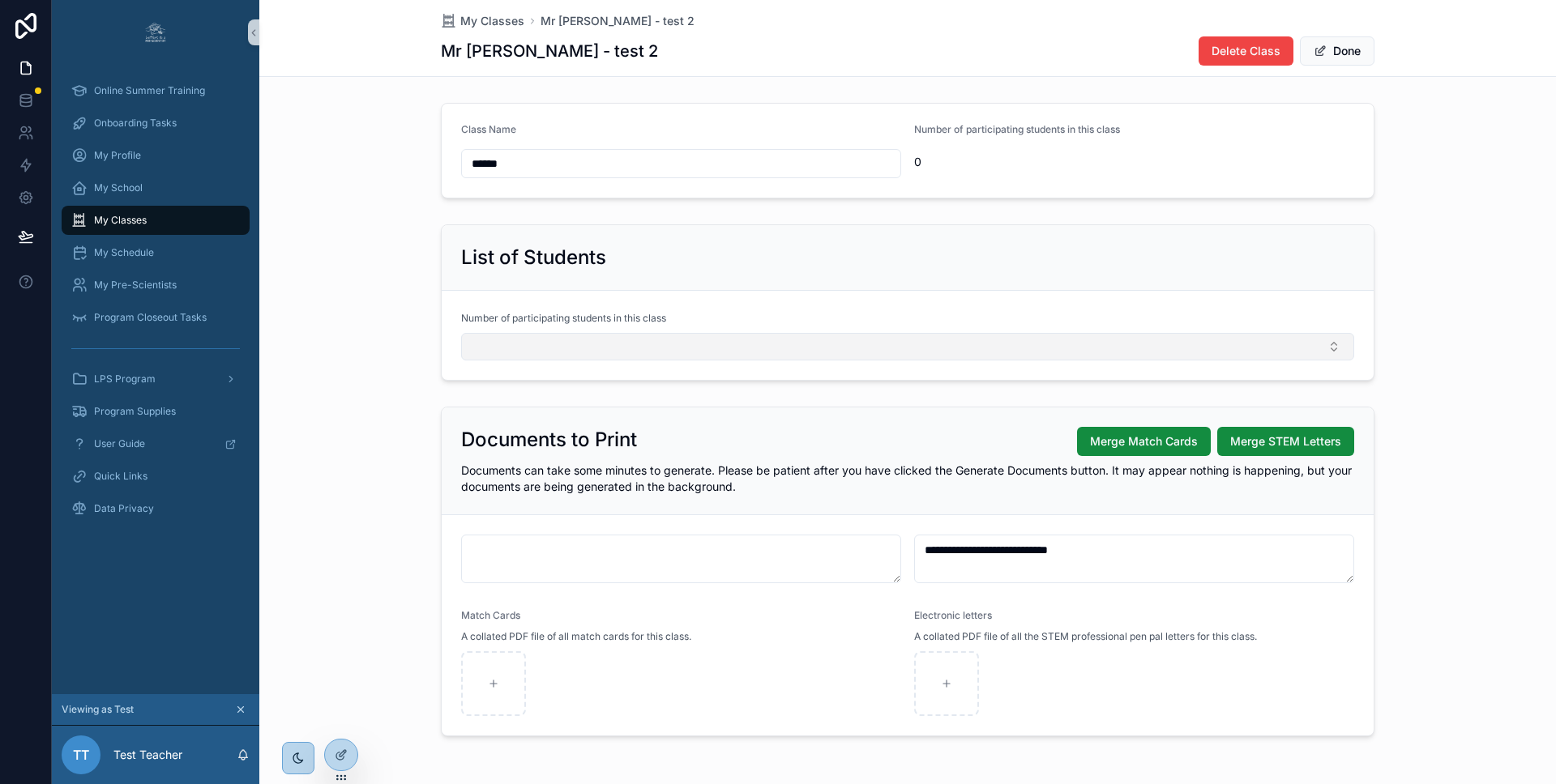
click at [779, 344] on button "Select Button" at bounding box center [907, 347] width 893 height 28
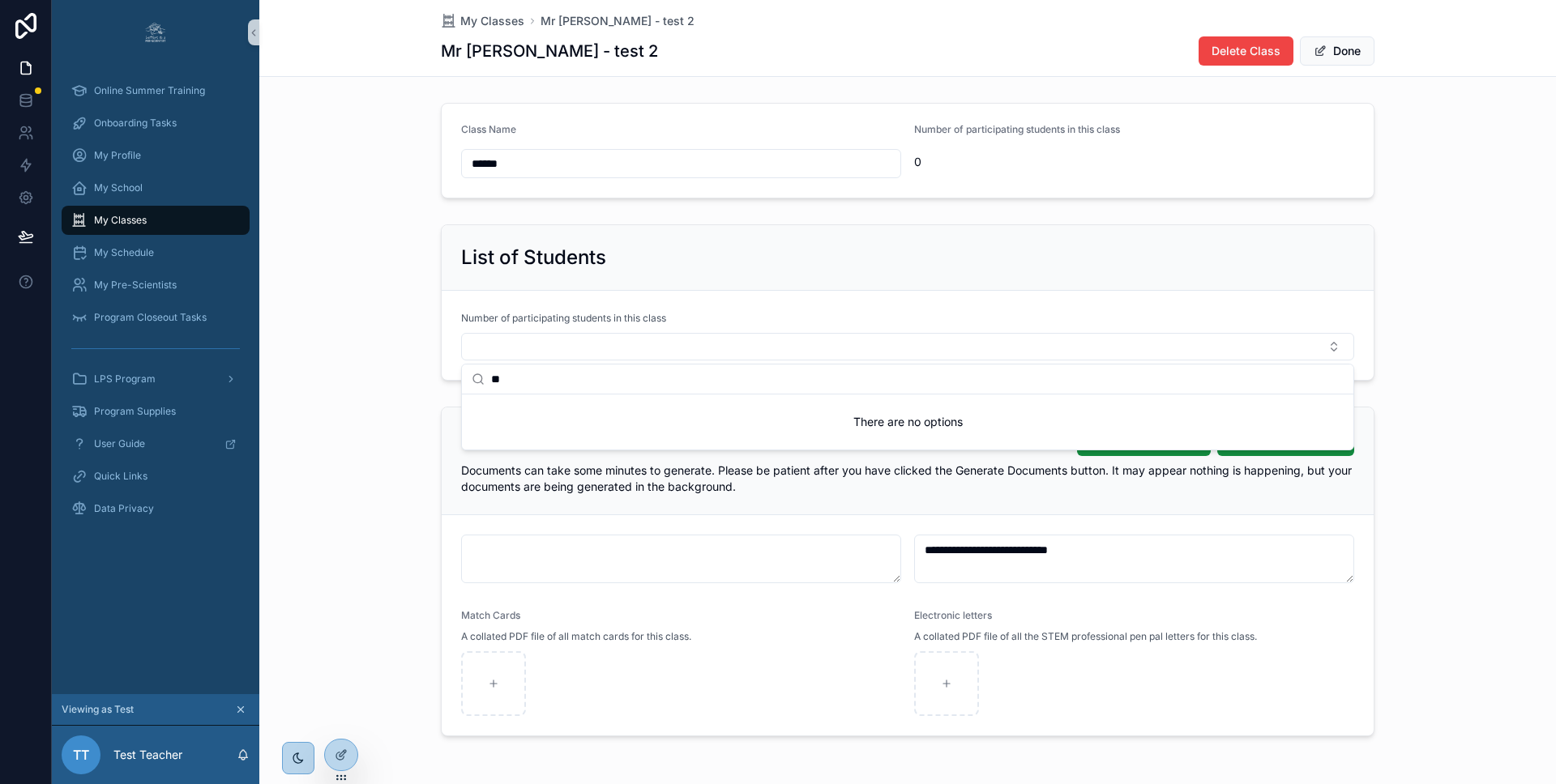
type input "*"
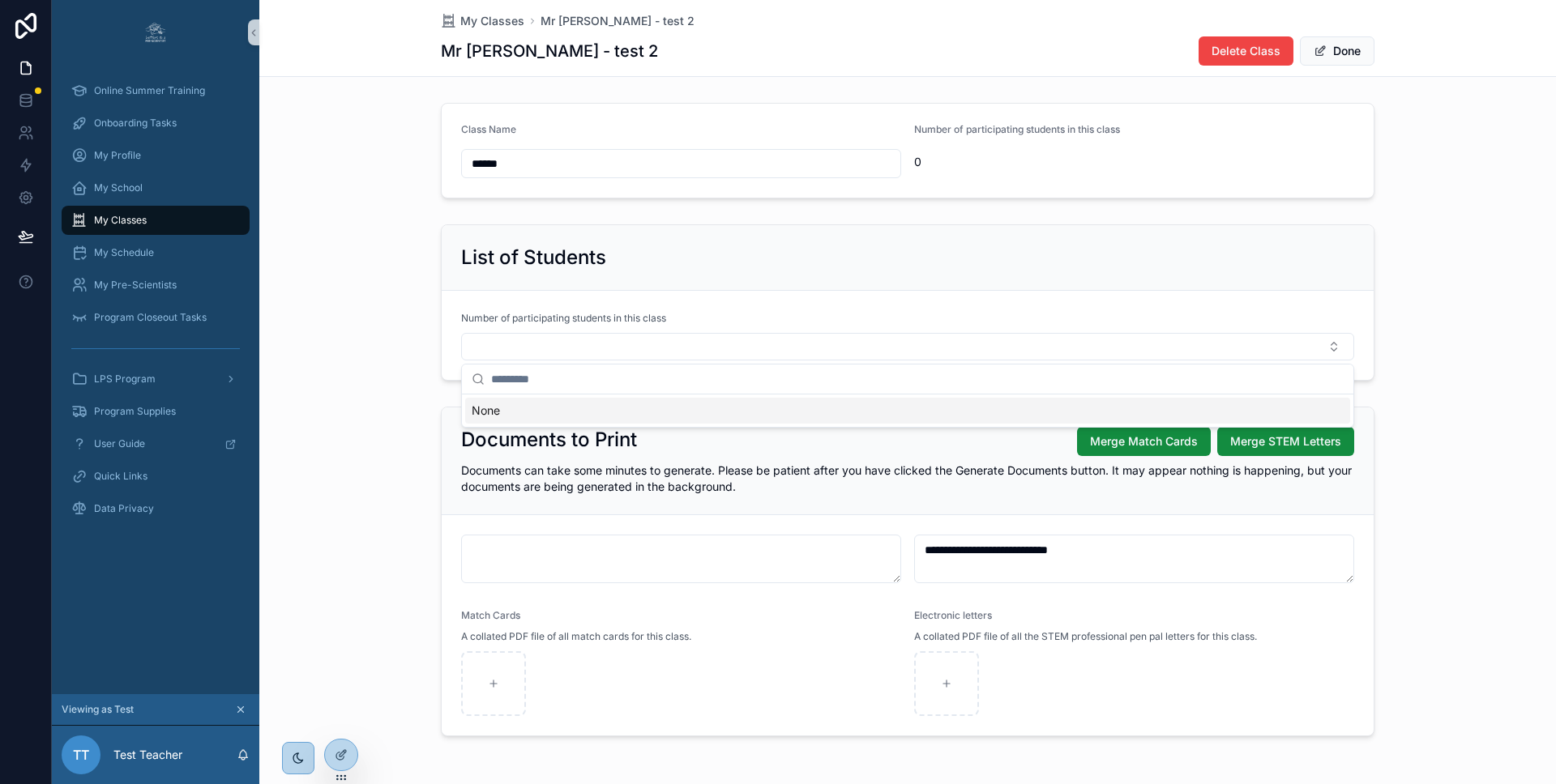
click at [415, 317] on div "List of Students Number of participating students in this class" at bounding box center [907, 303] width 1296 height 169
click at [161, 278] on span "My Pre-Scientists" at bounding box center [135, 285] width 83 height 13
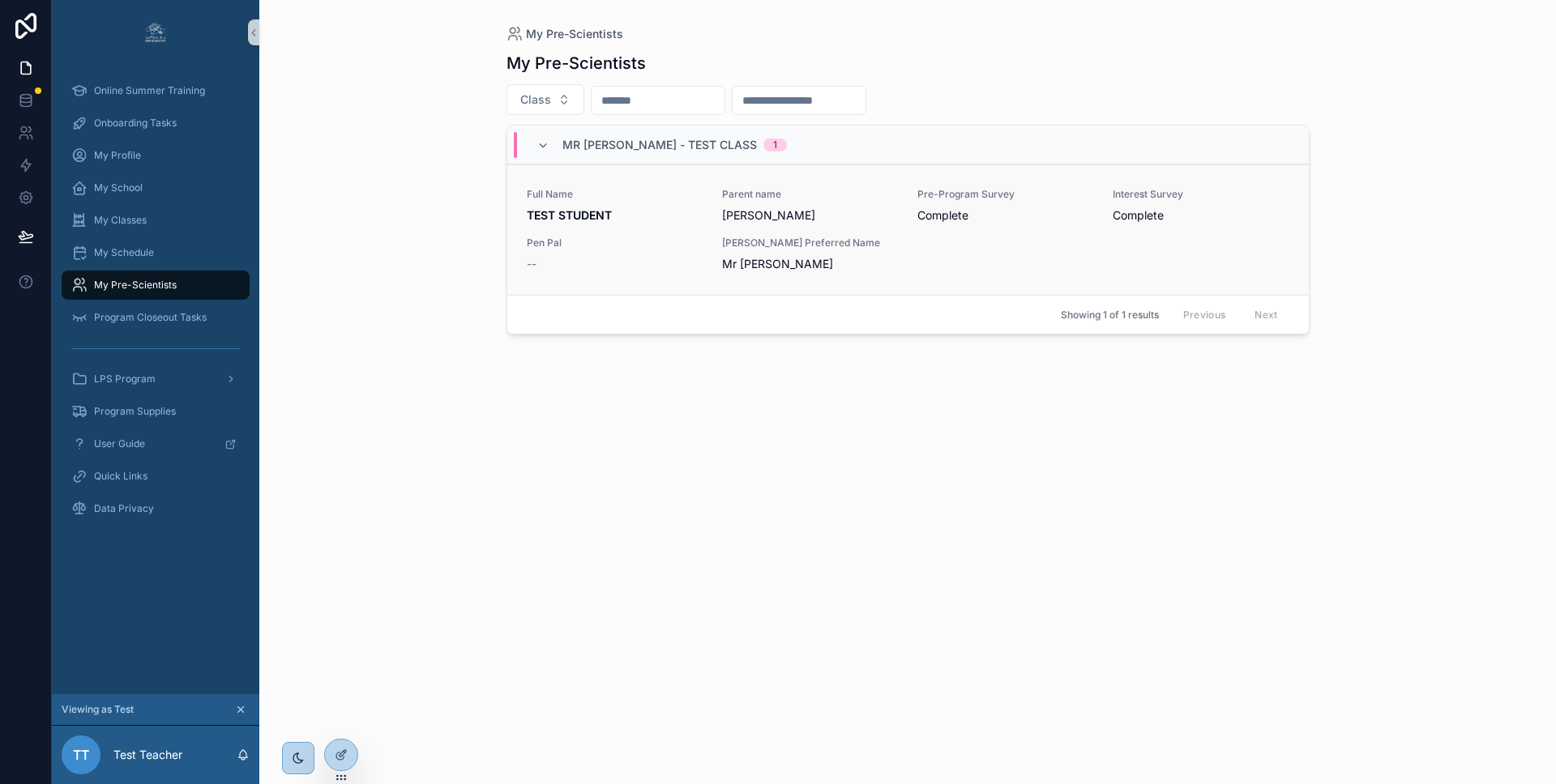
click at [1039, 206] on div "Pre-Program Survey Complete" at bounding box center [1005, 206] width 176 height 35
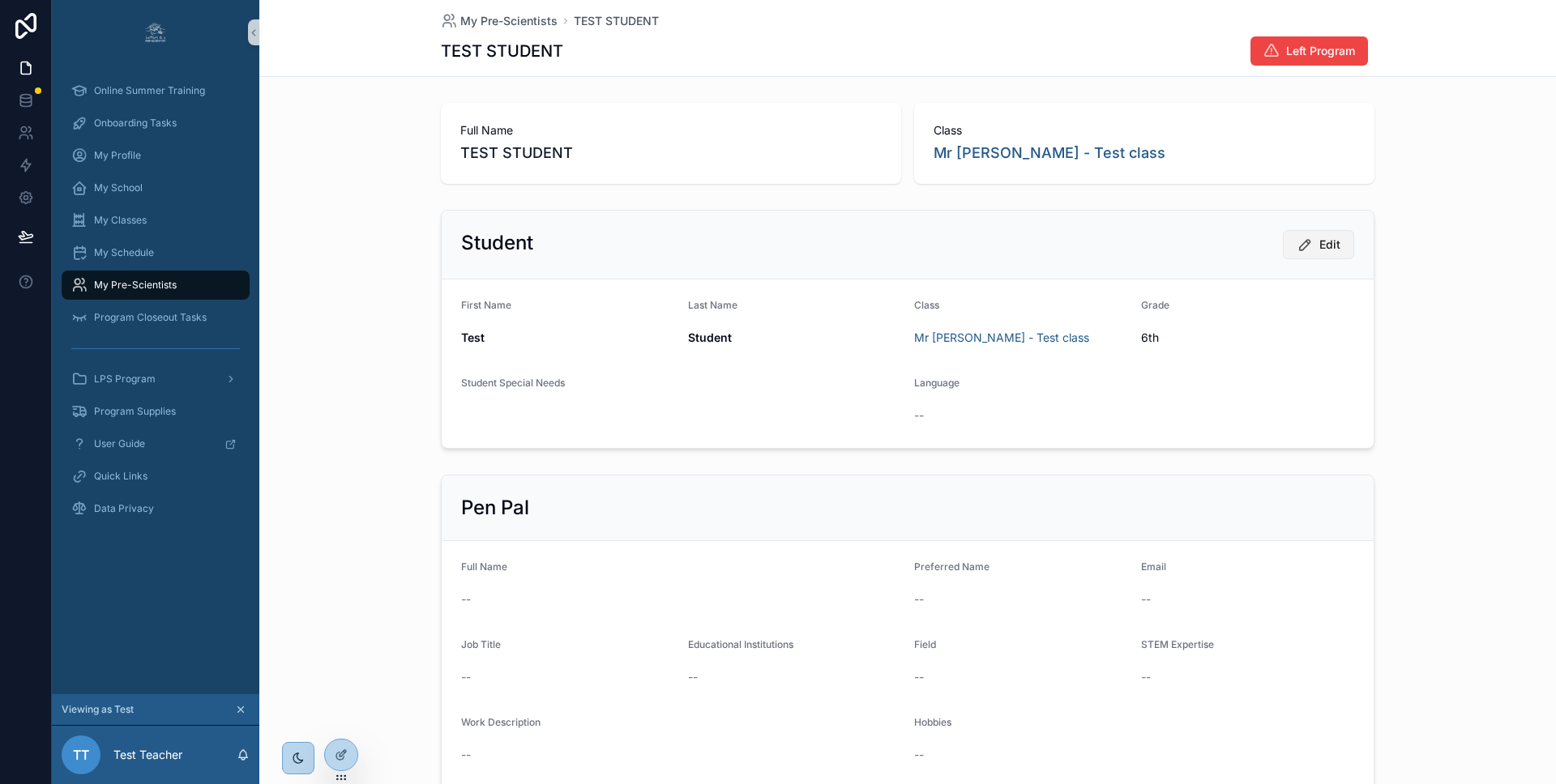
click at [1330, 246] on span "Edit" at bounding box center [1330, 244] width 21 height 16
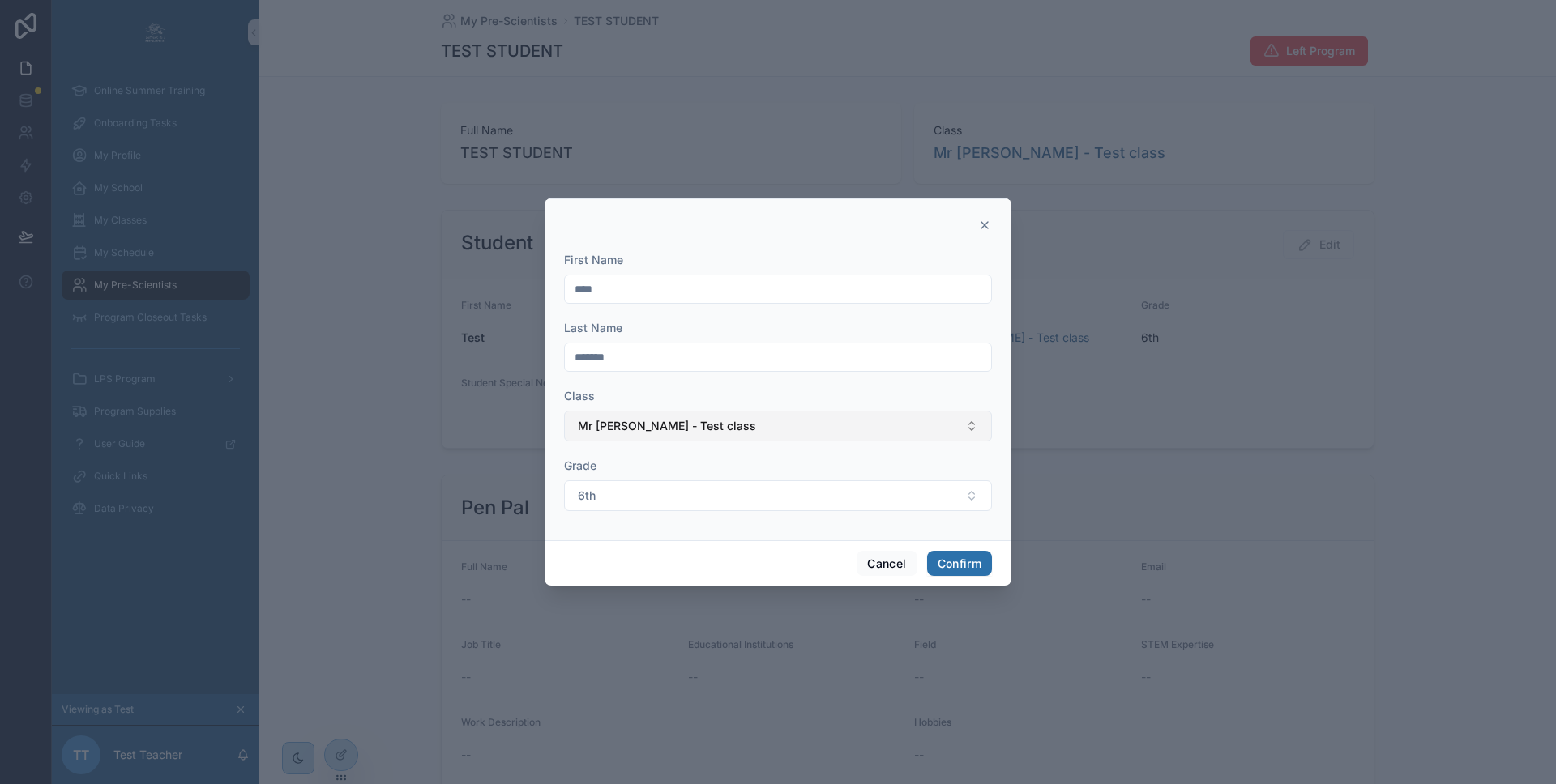
click at [815, 434] on button "Mr Test - Test class" at bounding box center [778, 426] width 427 height 31
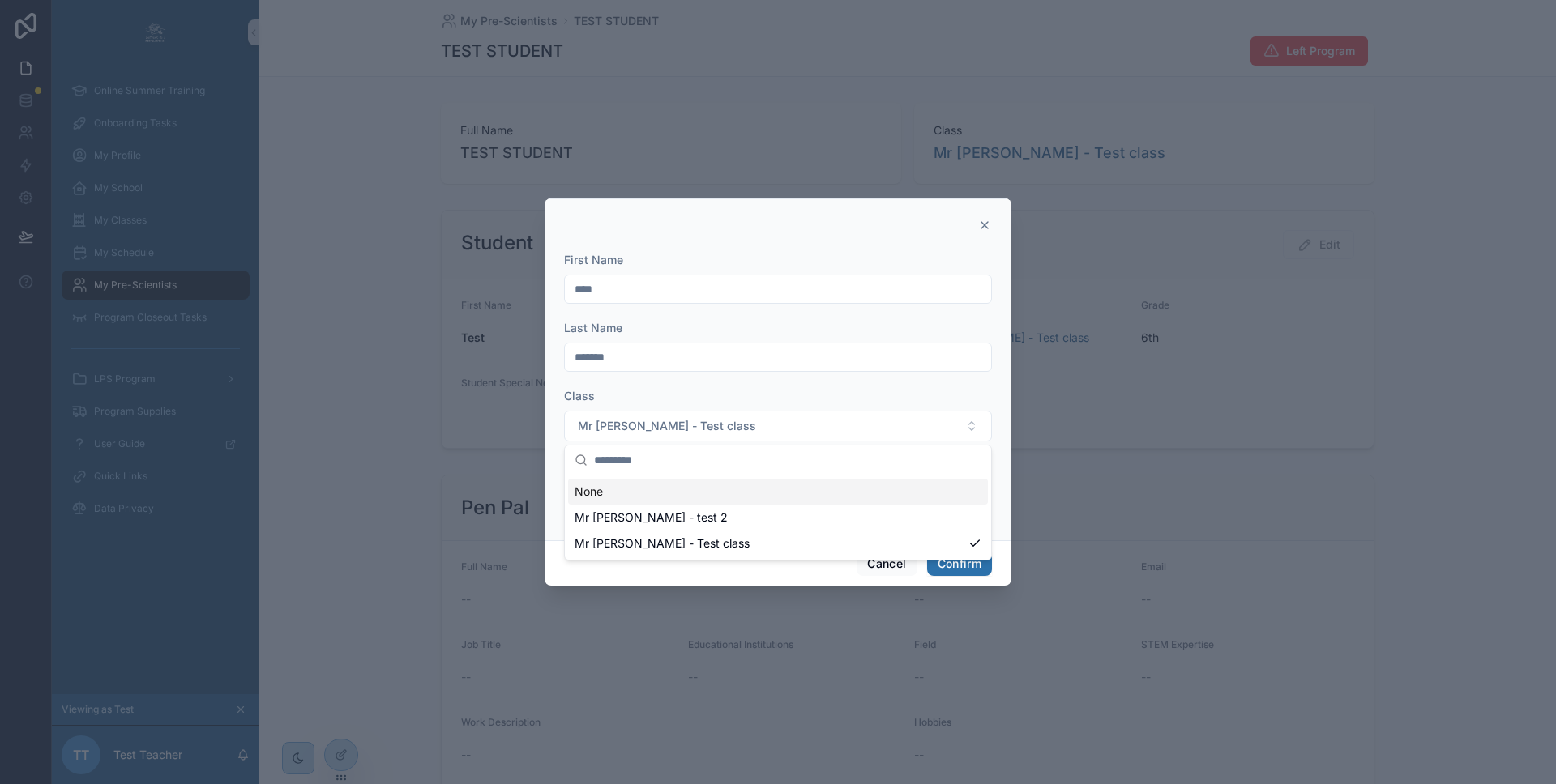
click at [819, 405] on div "Class Mr Test - Test class" at bounding box center [778, 414] width 427 height 53
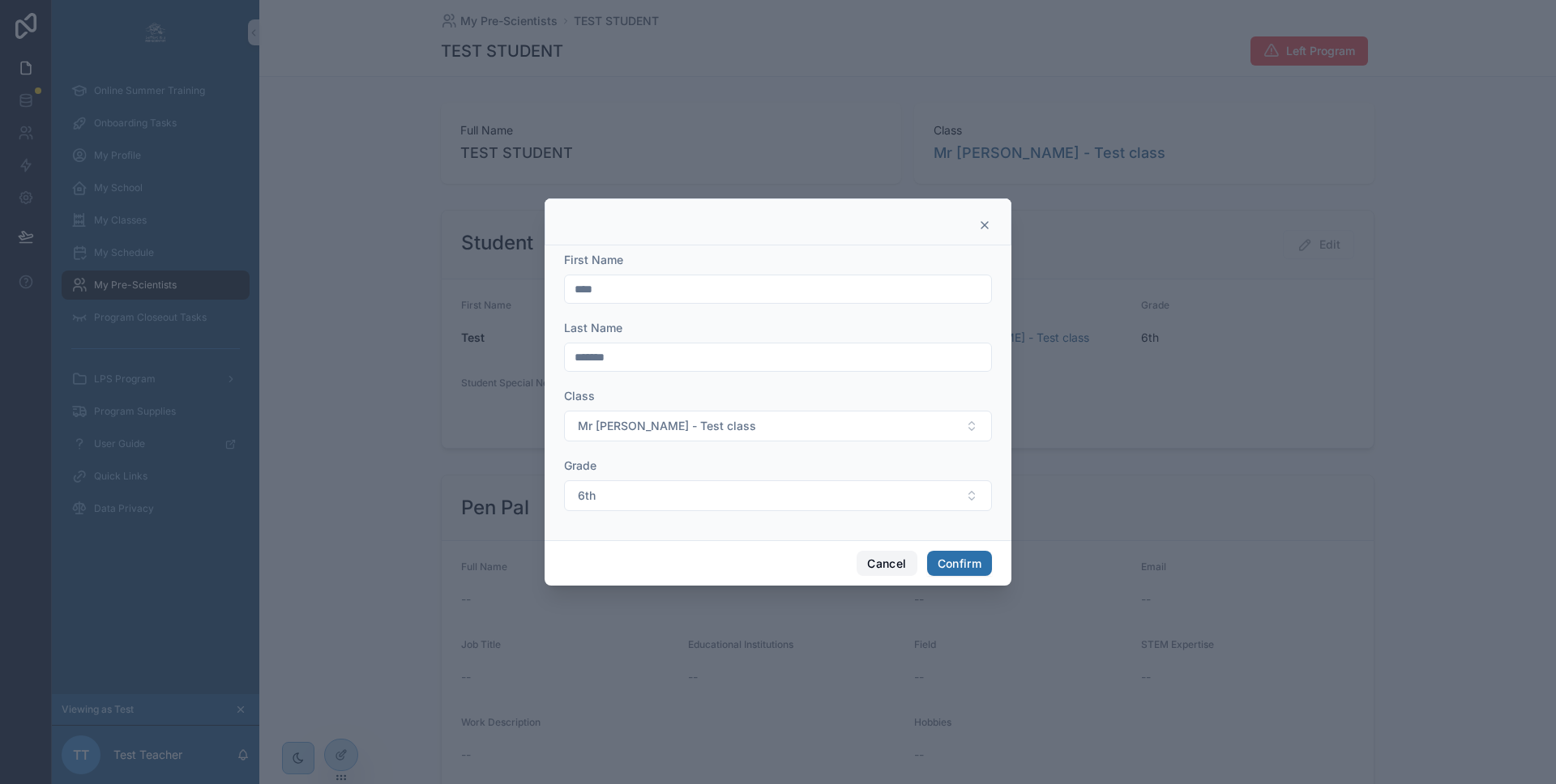
click at [899, 564] on button "Cancel" at bounding box center [886, 564] width 60 height 26
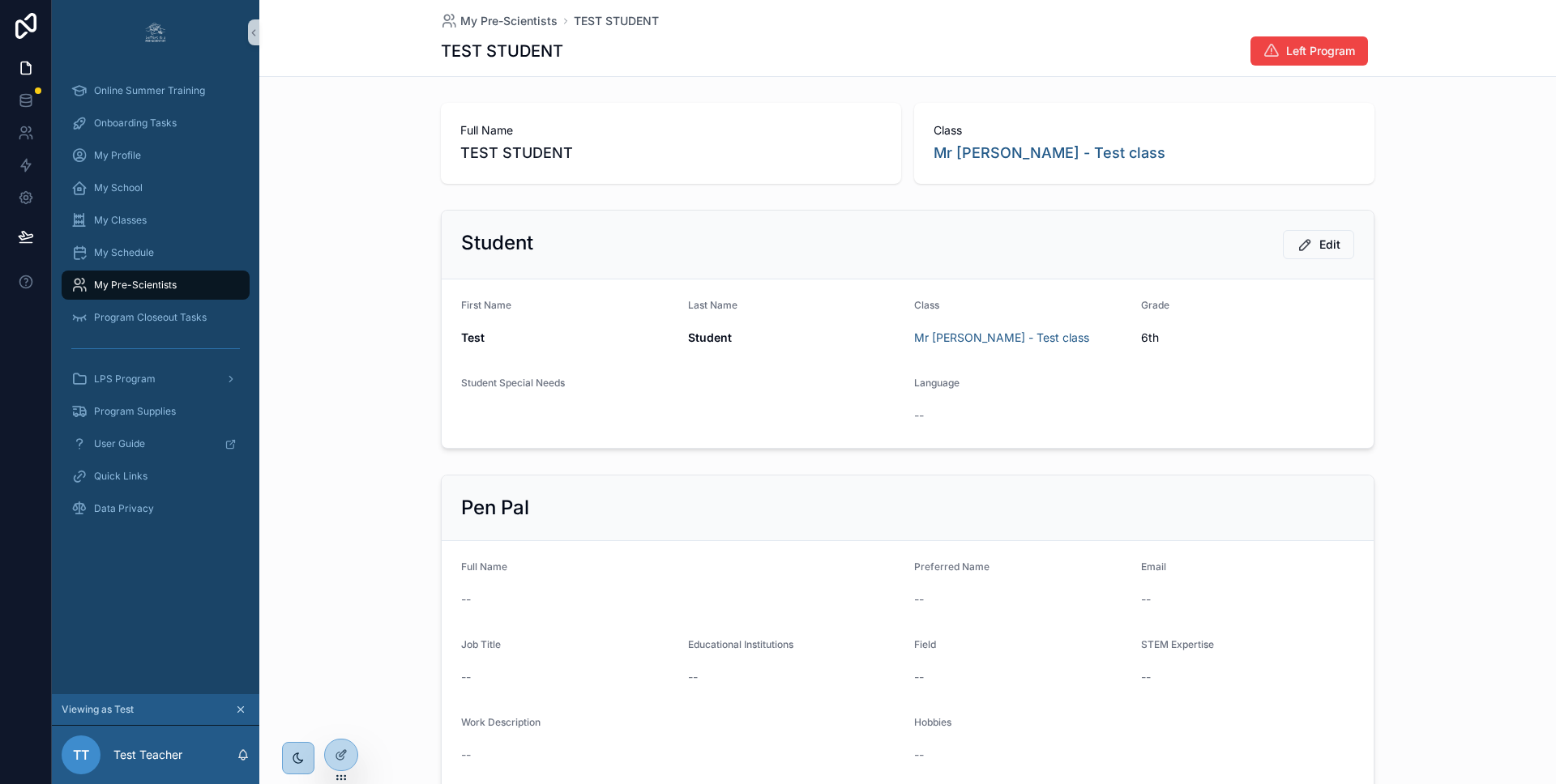
click at [115, 279] on span "My Pre-Scientists" at bounding box center [135, 285] width 83 height 13
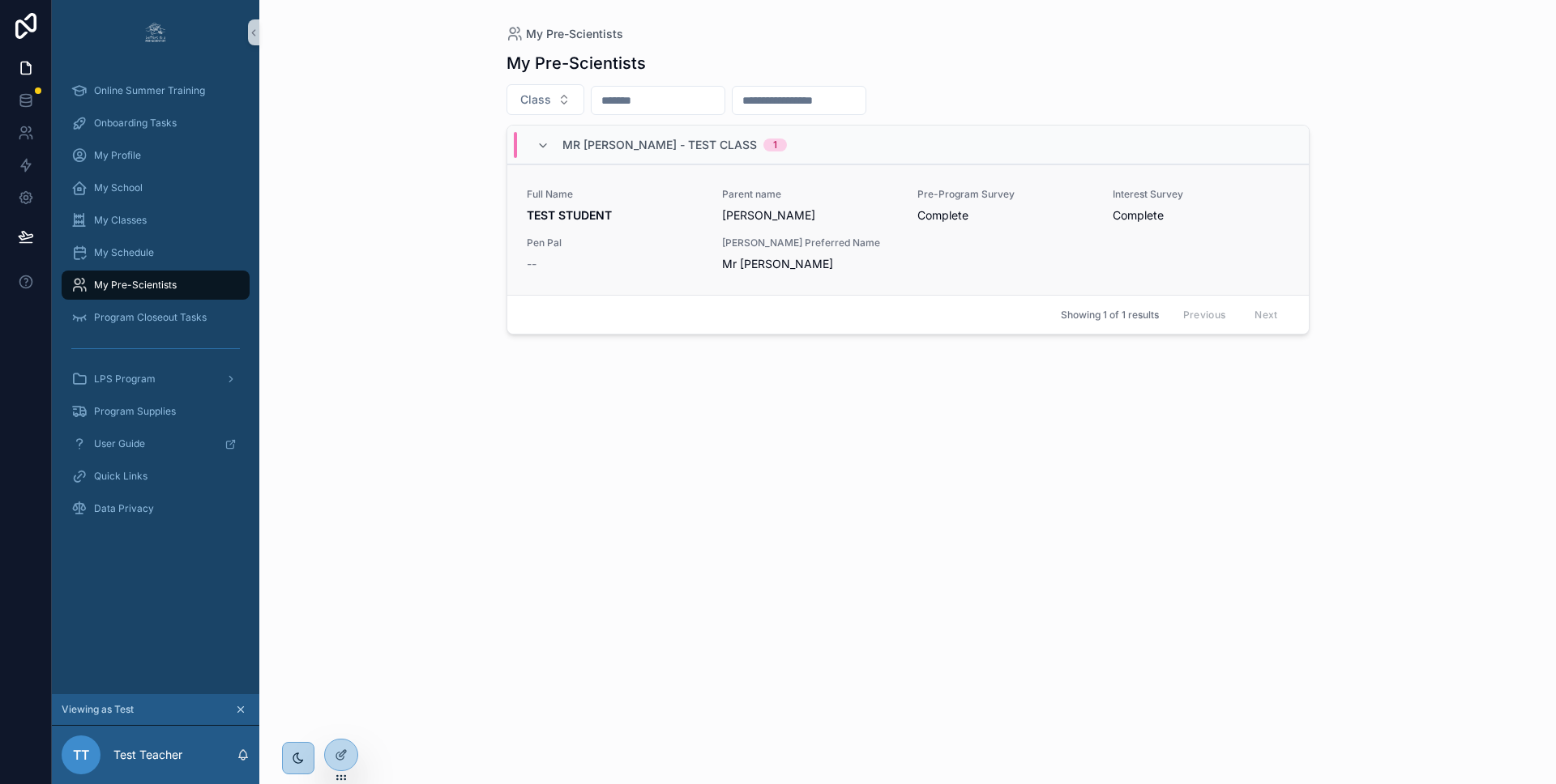
click at [643, 244] on span "Pen Pal" at bounding box center [615, 243] width 176 height 13
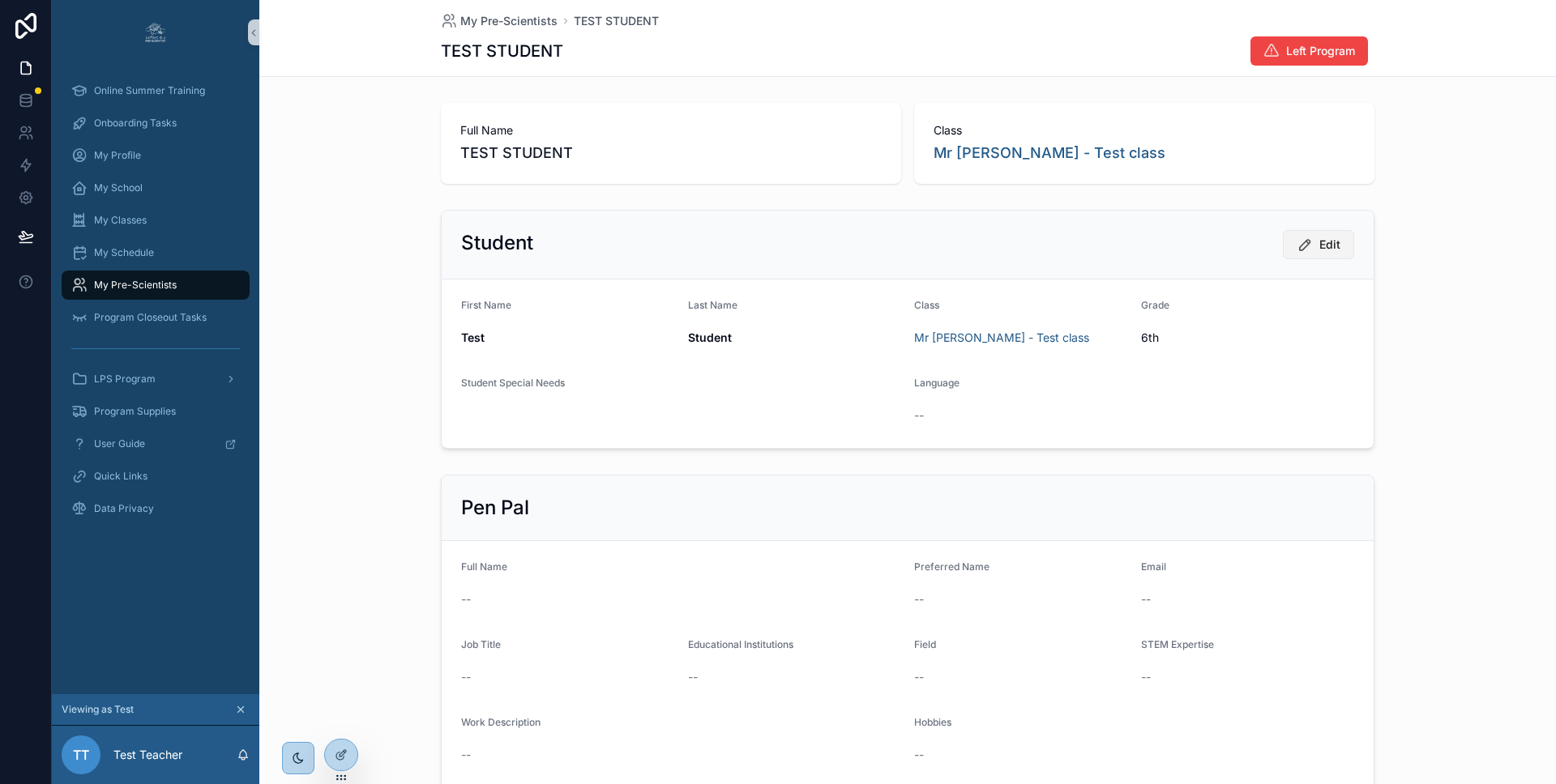
click at [1320, 246] on span "Edit" at bounding box center [1330, 244] width 21 height 16
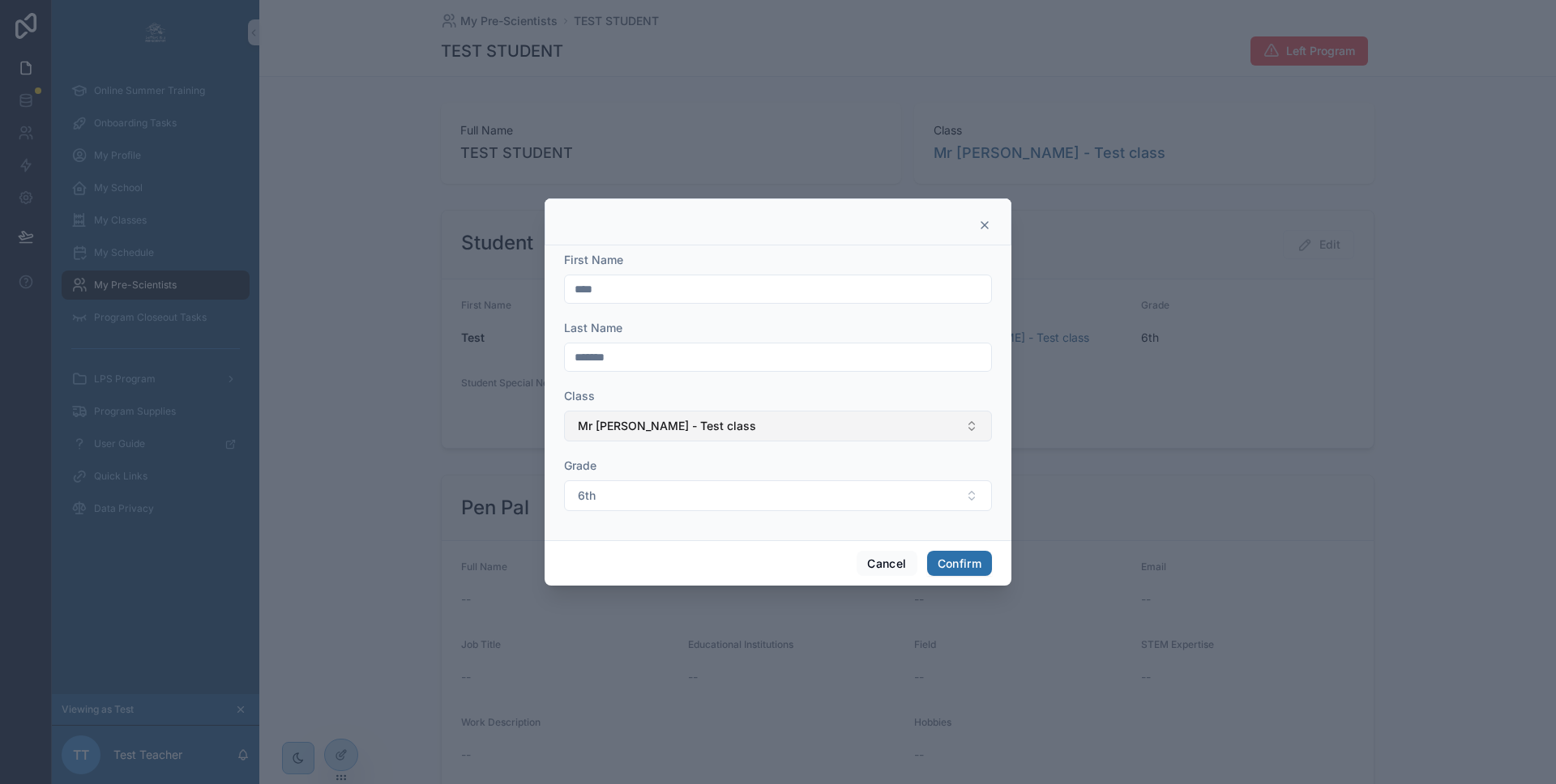
click at [834, 433] on button "Mr Test - Test class" at bounding box center [778, 426] width 427 height 31
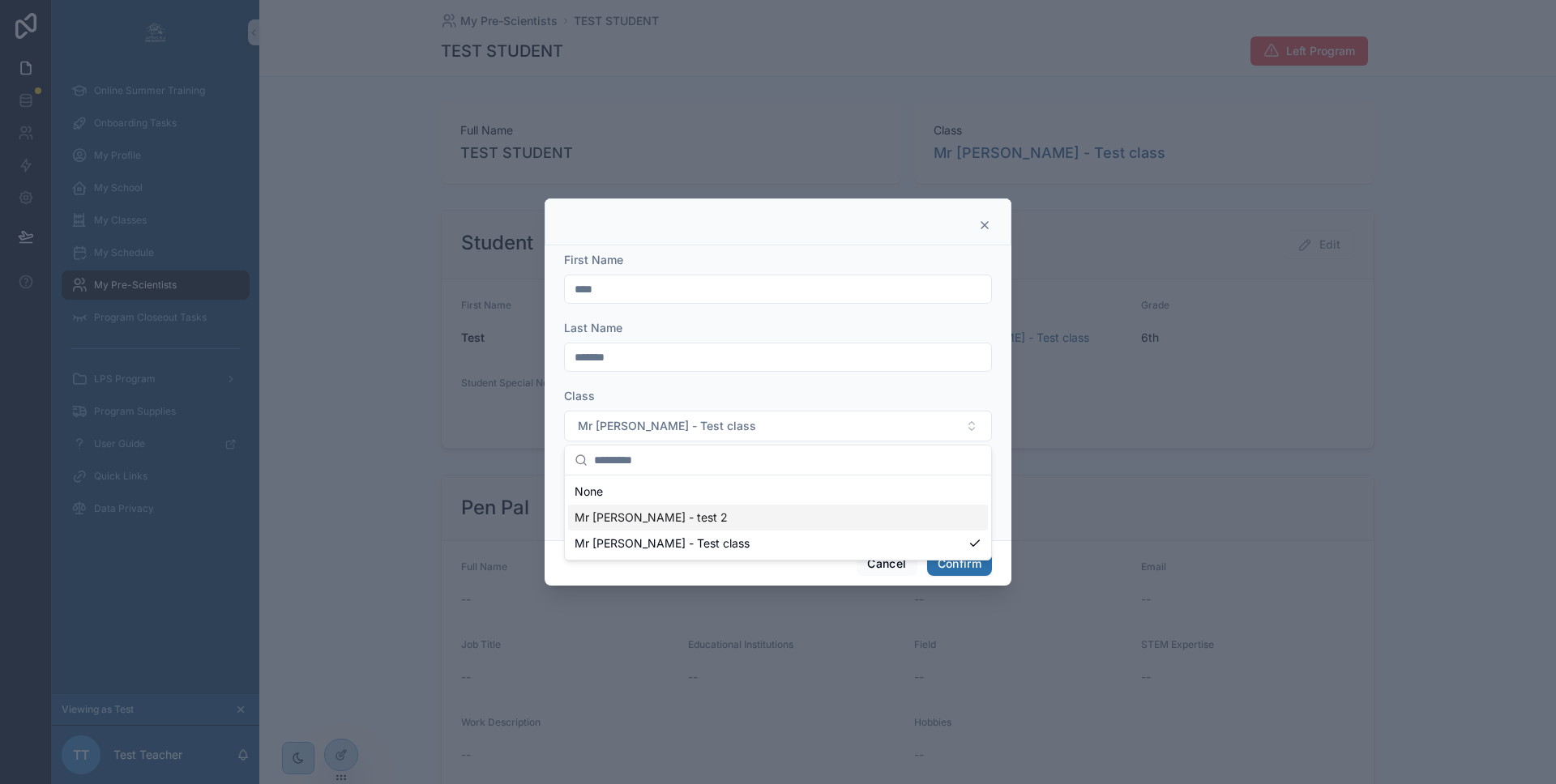
click at [795, 525] on div "Mr Test - test 2" at bounding box center [778, 518] width 420 height 26
click at [965, 568] on button "Confirm" at bounding box center [959, 564] width 65 height 26
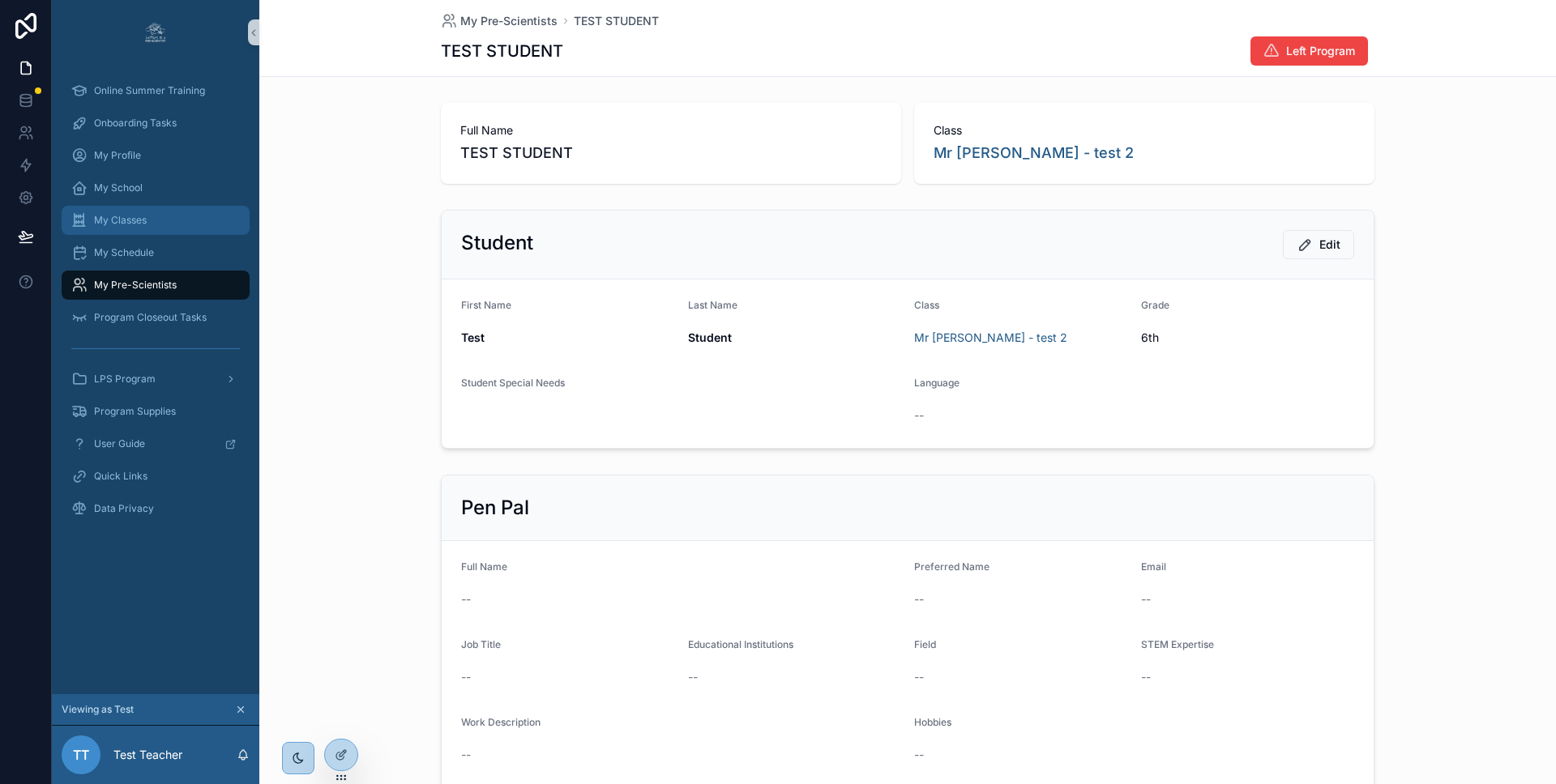
click at [128, 218] on span "My Classes" at bounding box center [120, 221] width 53 height 13
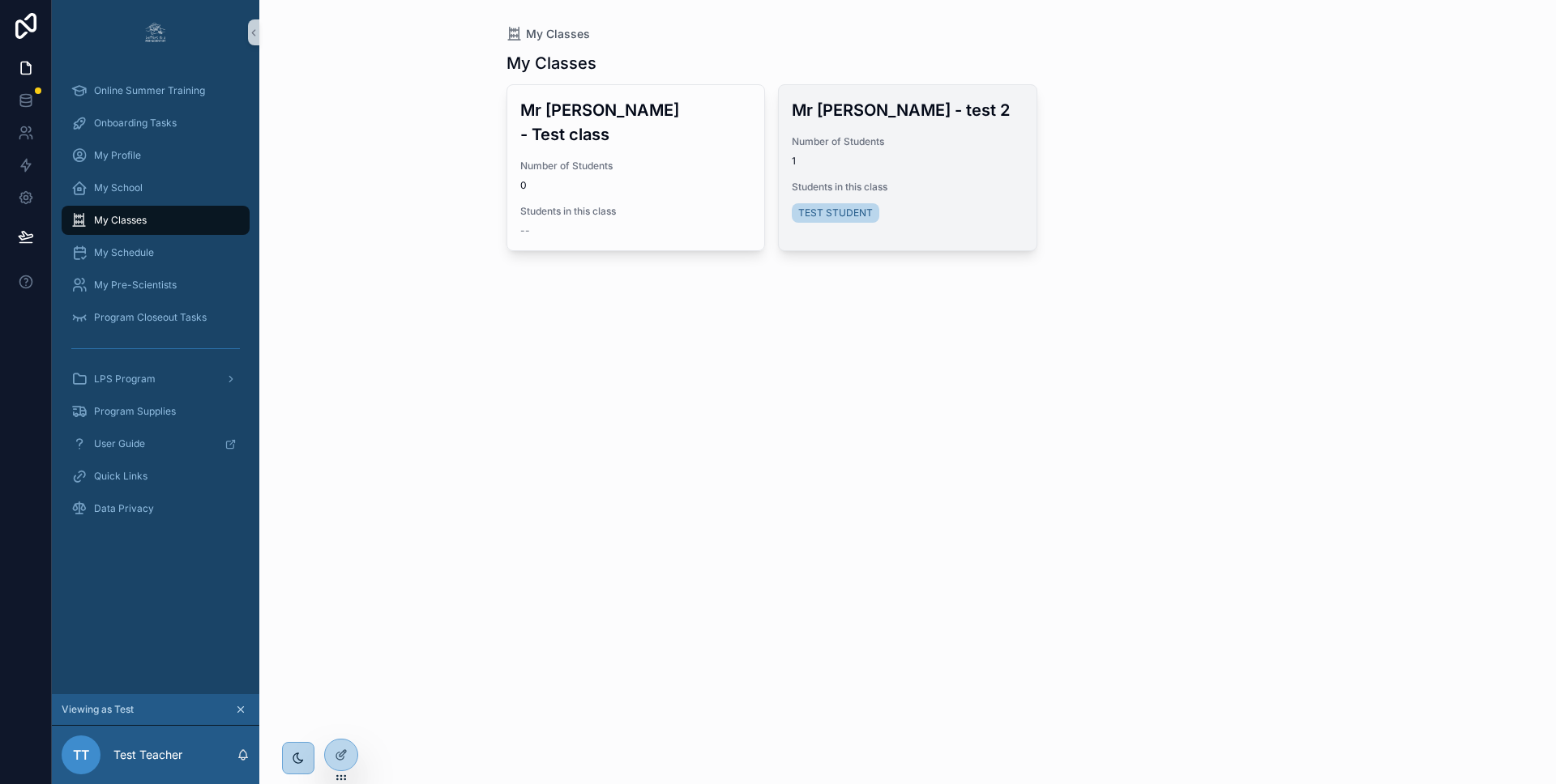
click at [910, 146] on span "Number of Students" at bounding box center [907, 142] width 232 height 13
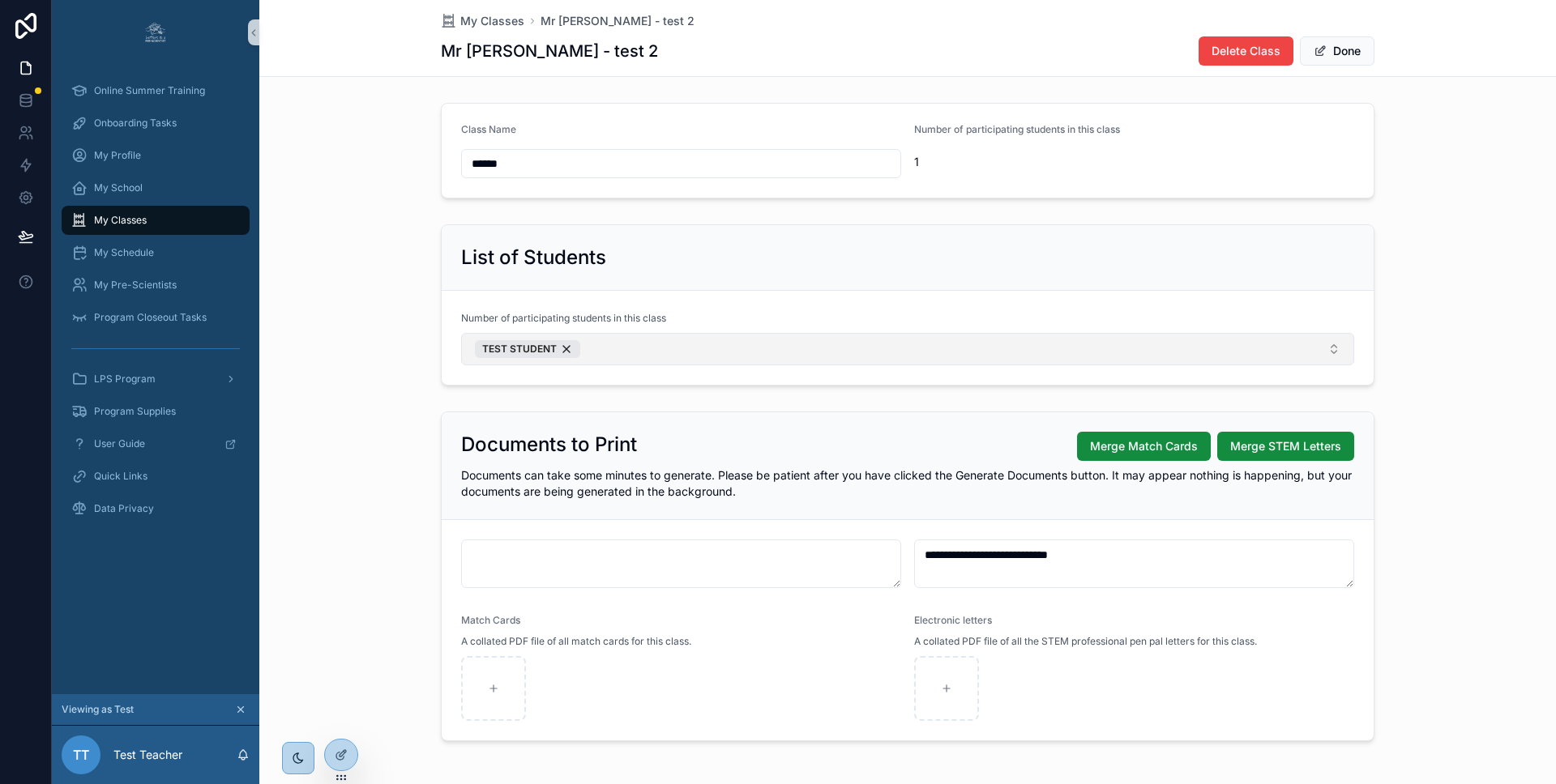
click at [764, 346] on button "TEST STUDENT" at bounding box center [907, 349] width 893 height 33
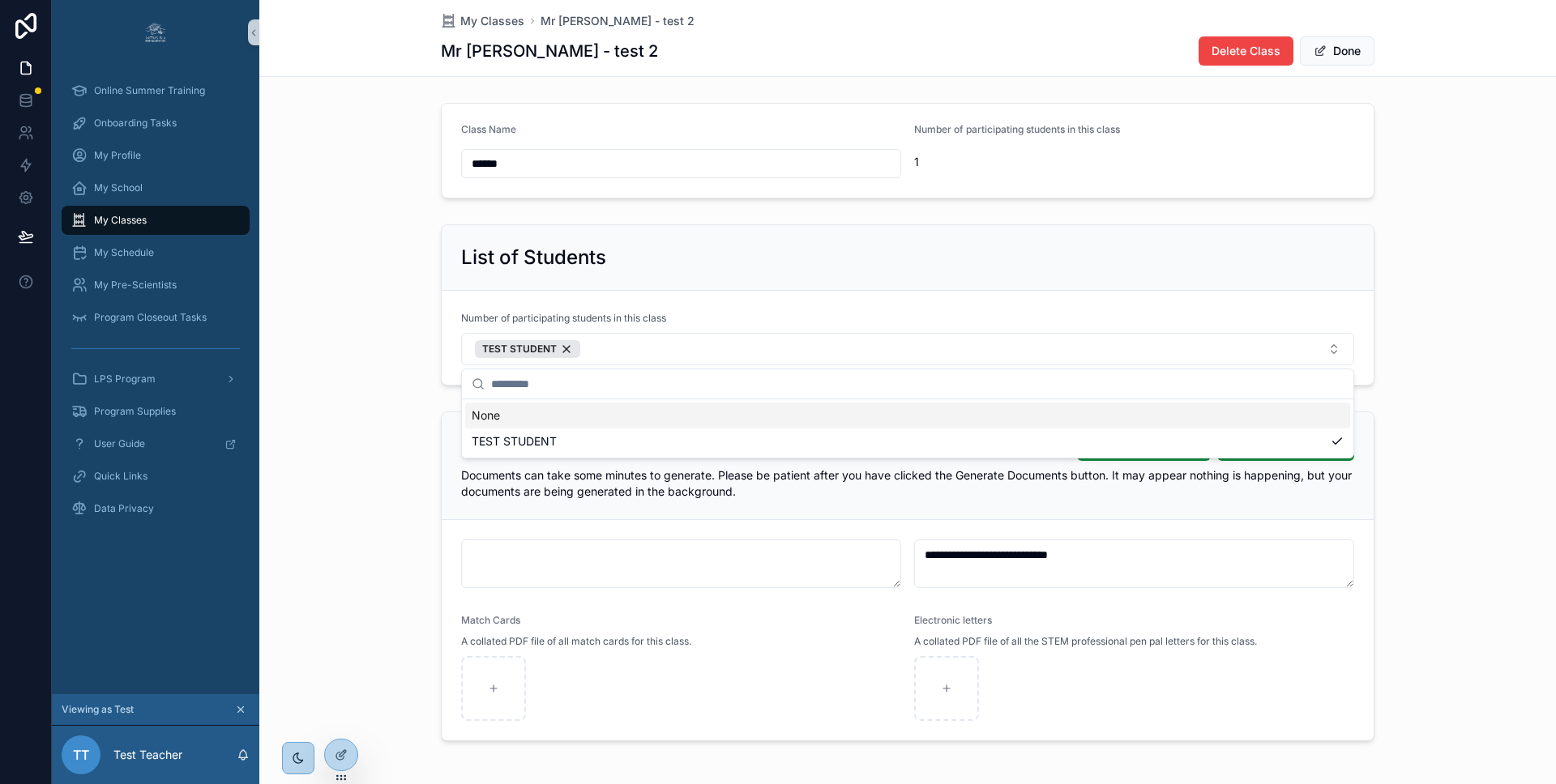
click at [808, 303] on form "Number of participating students in this class TEST STUDENT" at bounding box center [907, 337] width 932 height 94
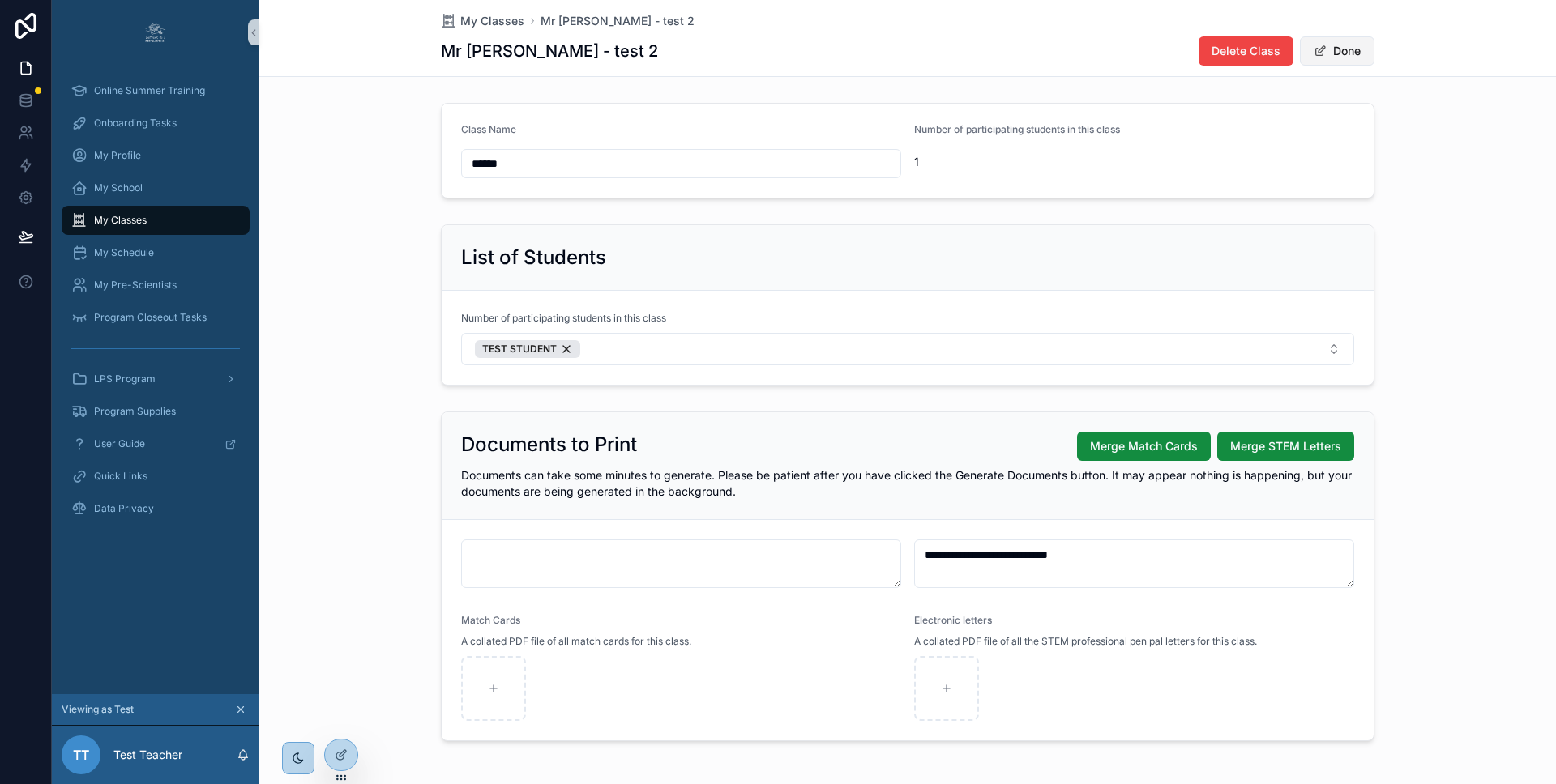
click at [1343, 44] on button "Done" at bounding box center [1337, 50] width 74 height 29
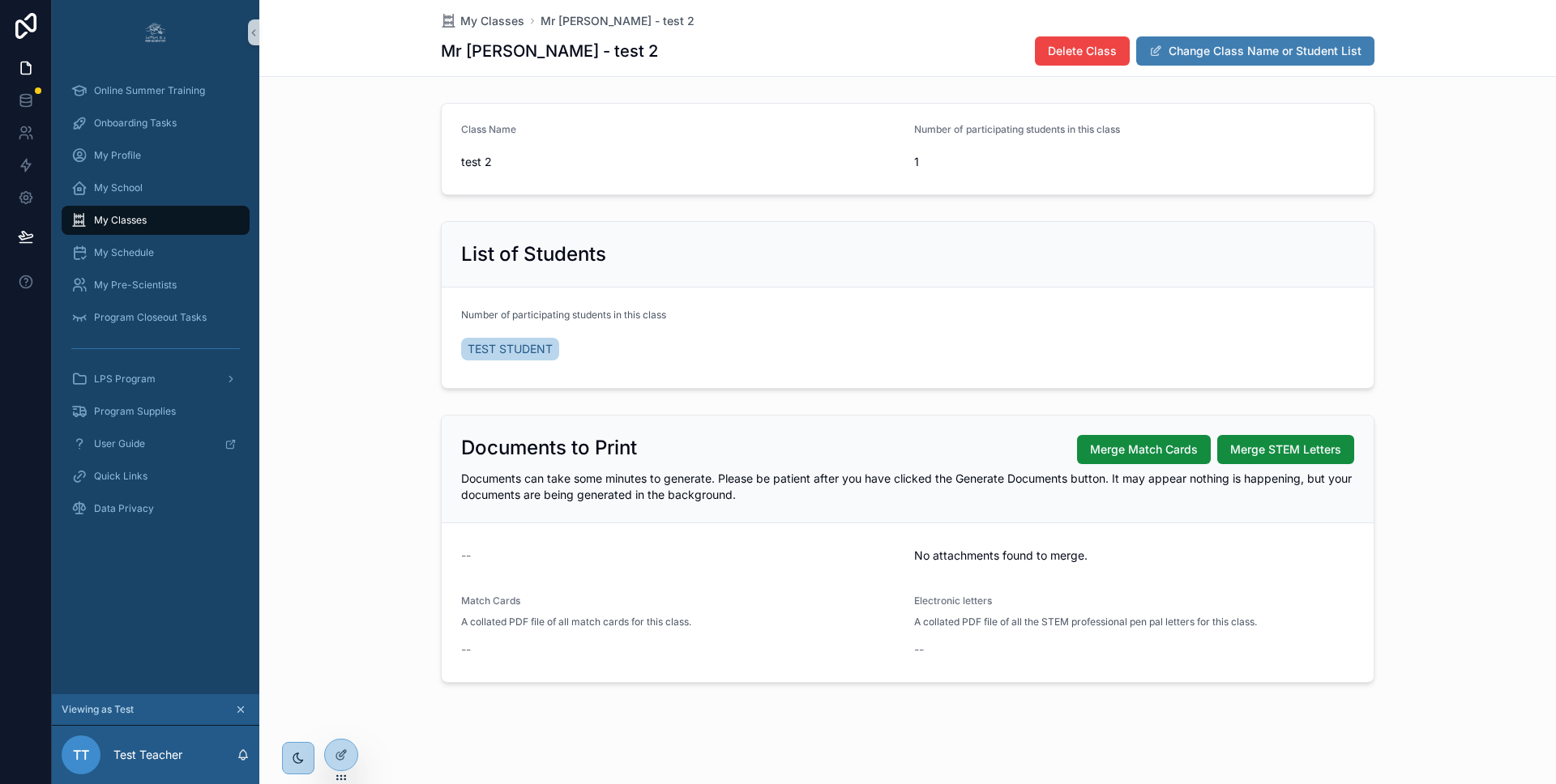
click at [1233, 53] on button "Change Class Name or Student List" at bounding box center [1255, 50] width 238 height 29
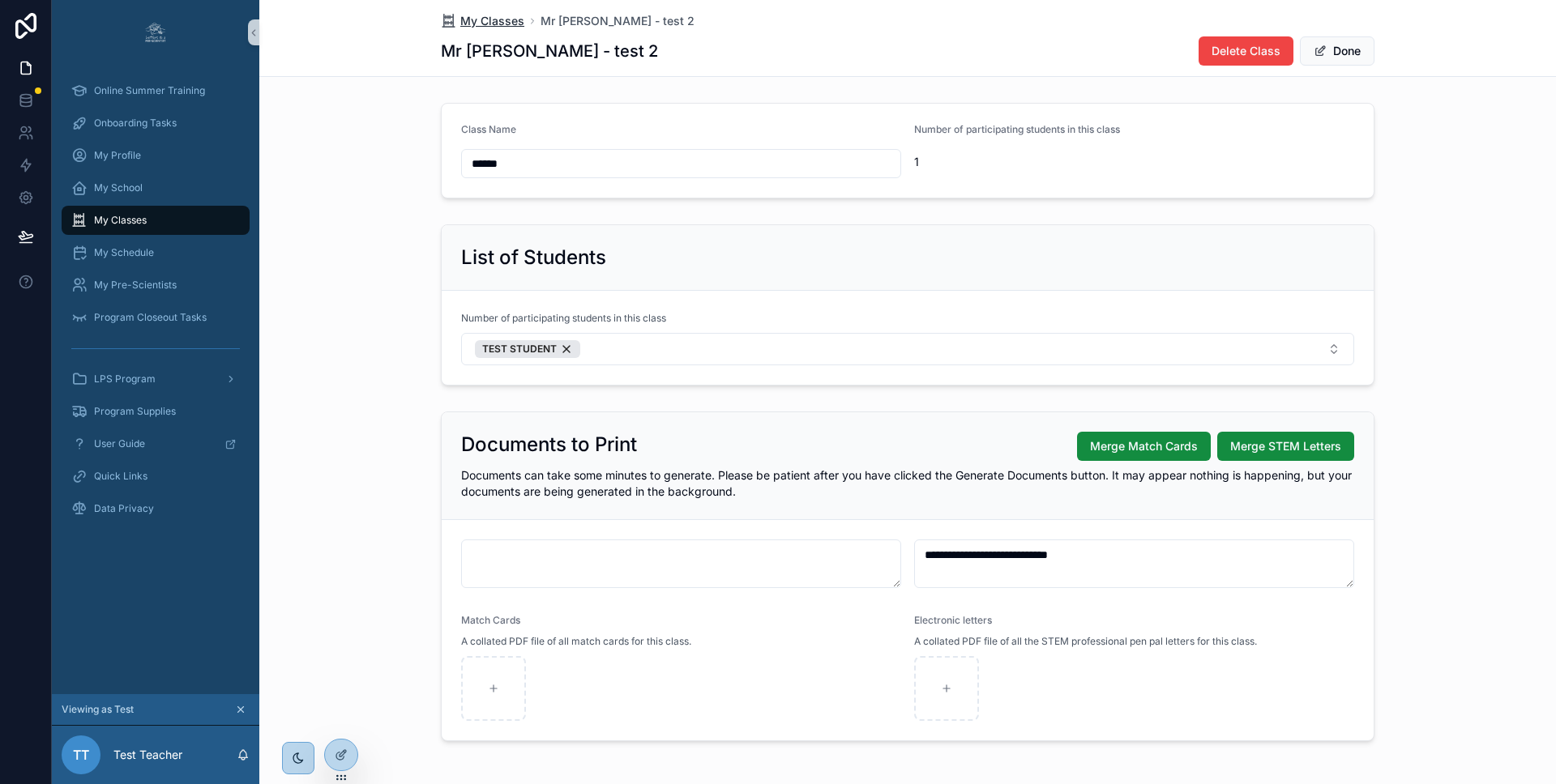
click at [478, 23] on span "My Classes" at bounding box center [492, 20] width 64 height 16
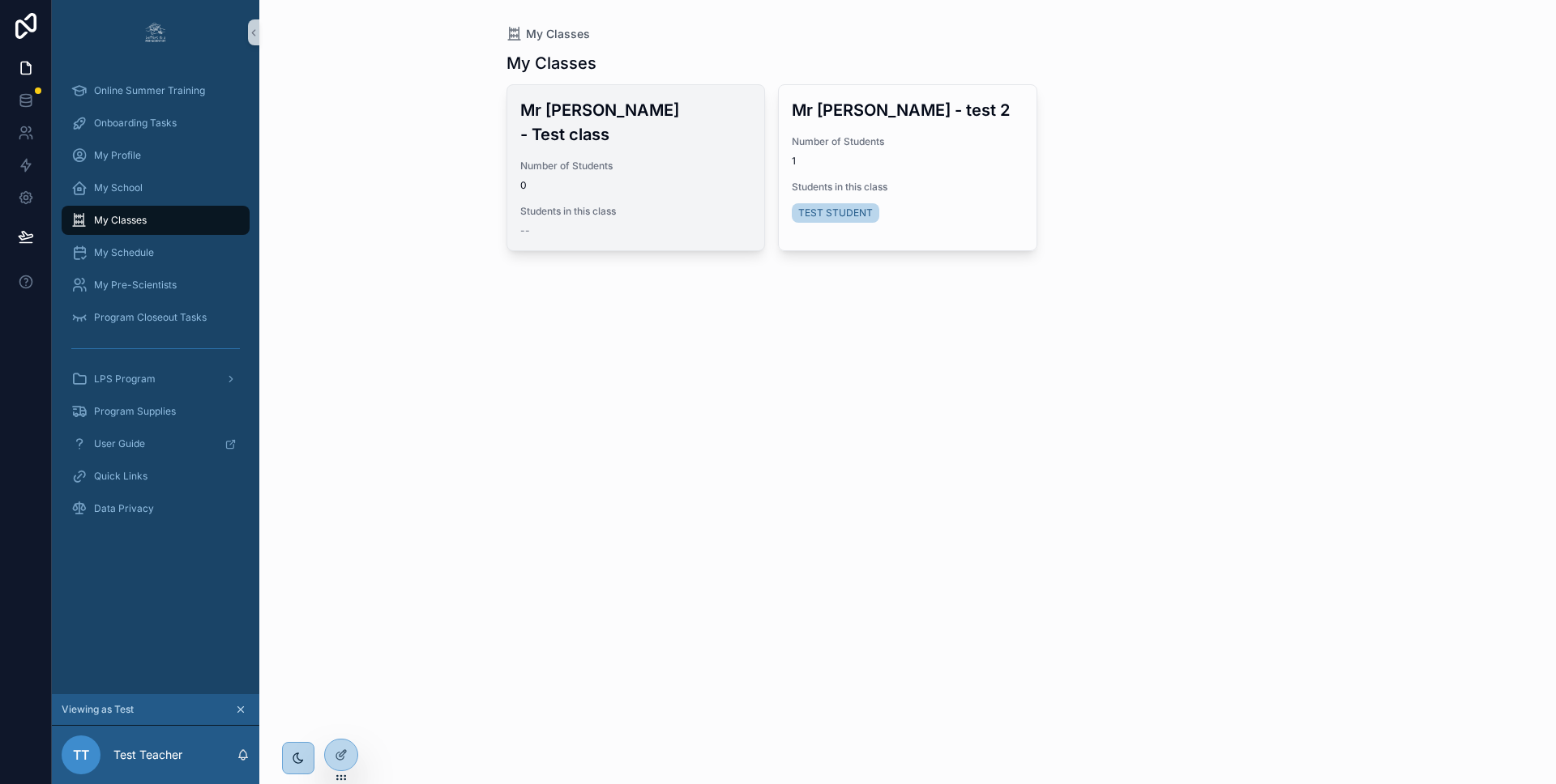
click at [635, 159] on div "Number of Students 0" at bounding box center [636, 175] width 232 height 33
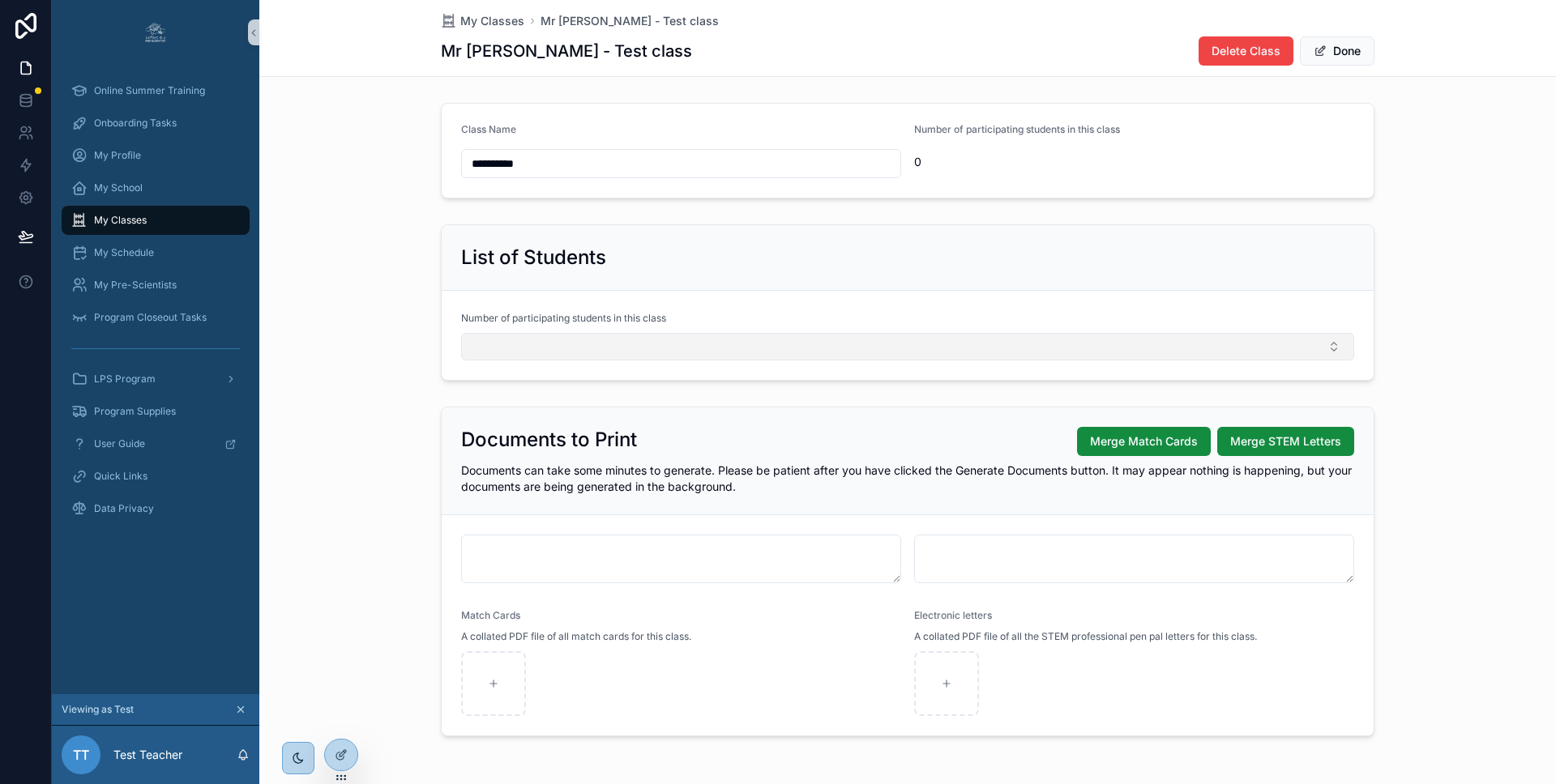
click at [561, 346] on button "Select Button" at bounding box center [907, 347] width 893 height 28
click at [507, 264] on h2 "List of Students" at bounding box center [534, 258] width 145 height 26
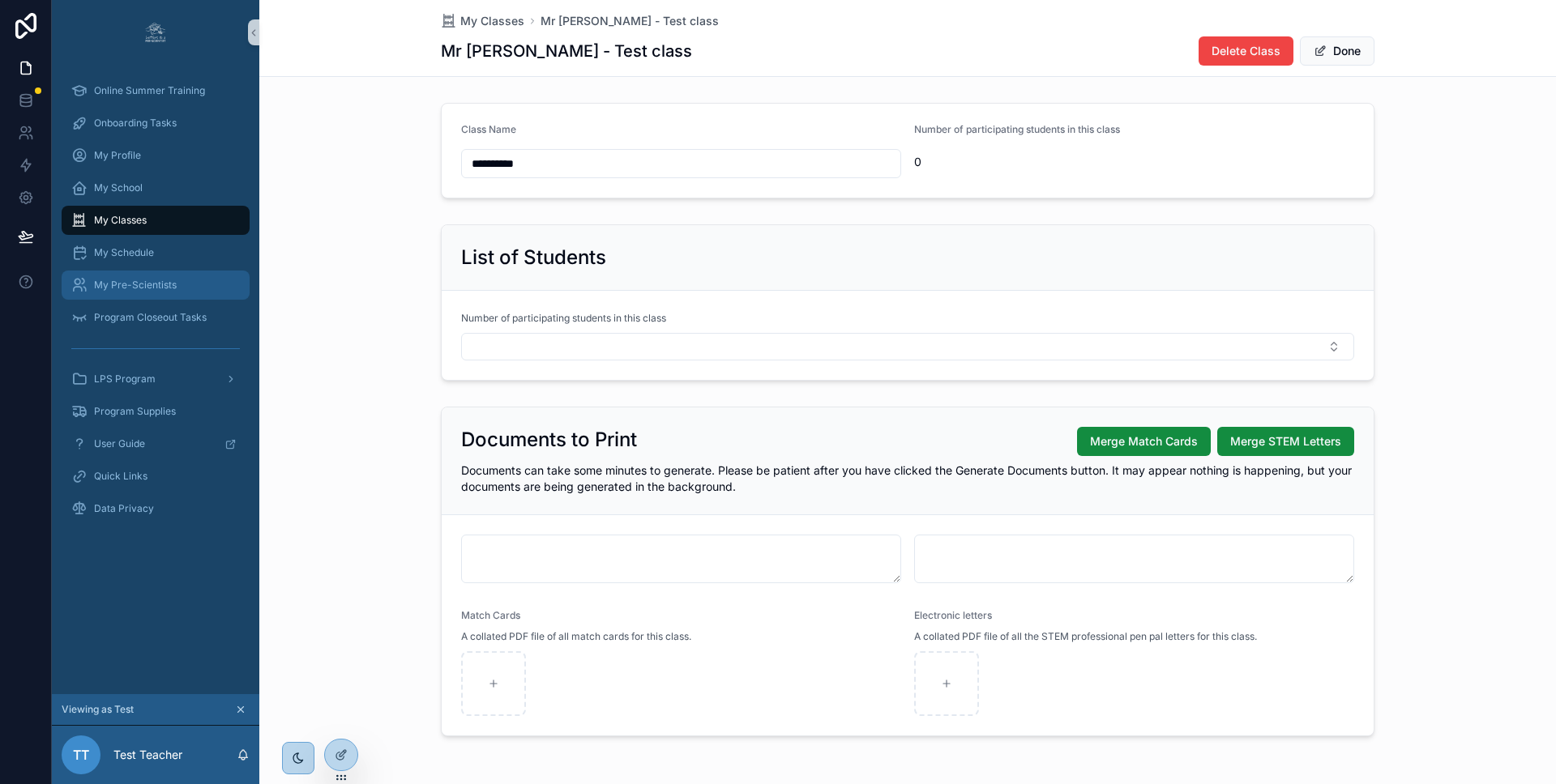
click at [128, 277] on div "My Pre-Scientists" at bounding box center [156, 285] width 169 height 26
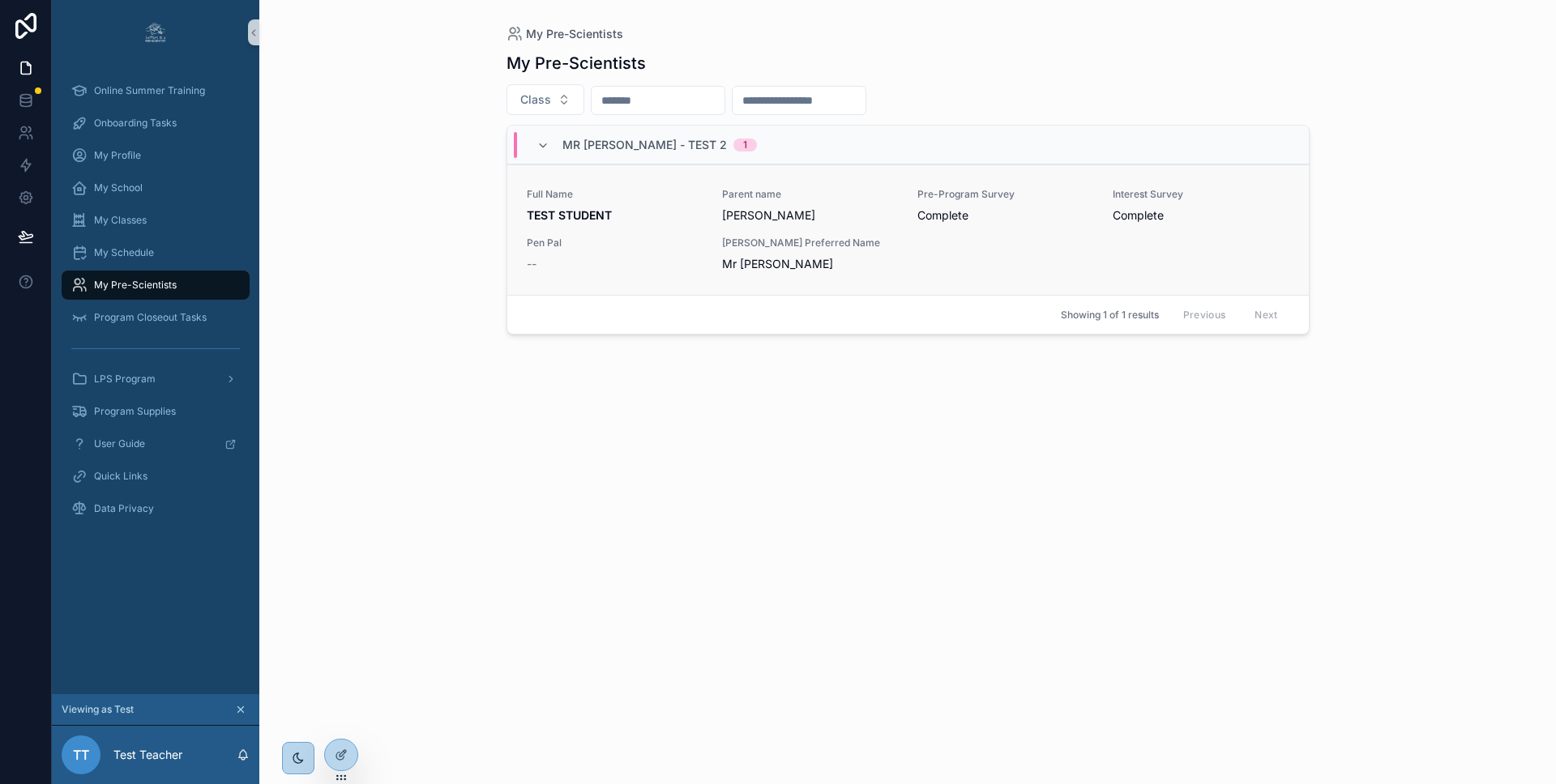
click at [783, 216] on span "Dominic" at bounding box center [809, 215] width 176 height 16
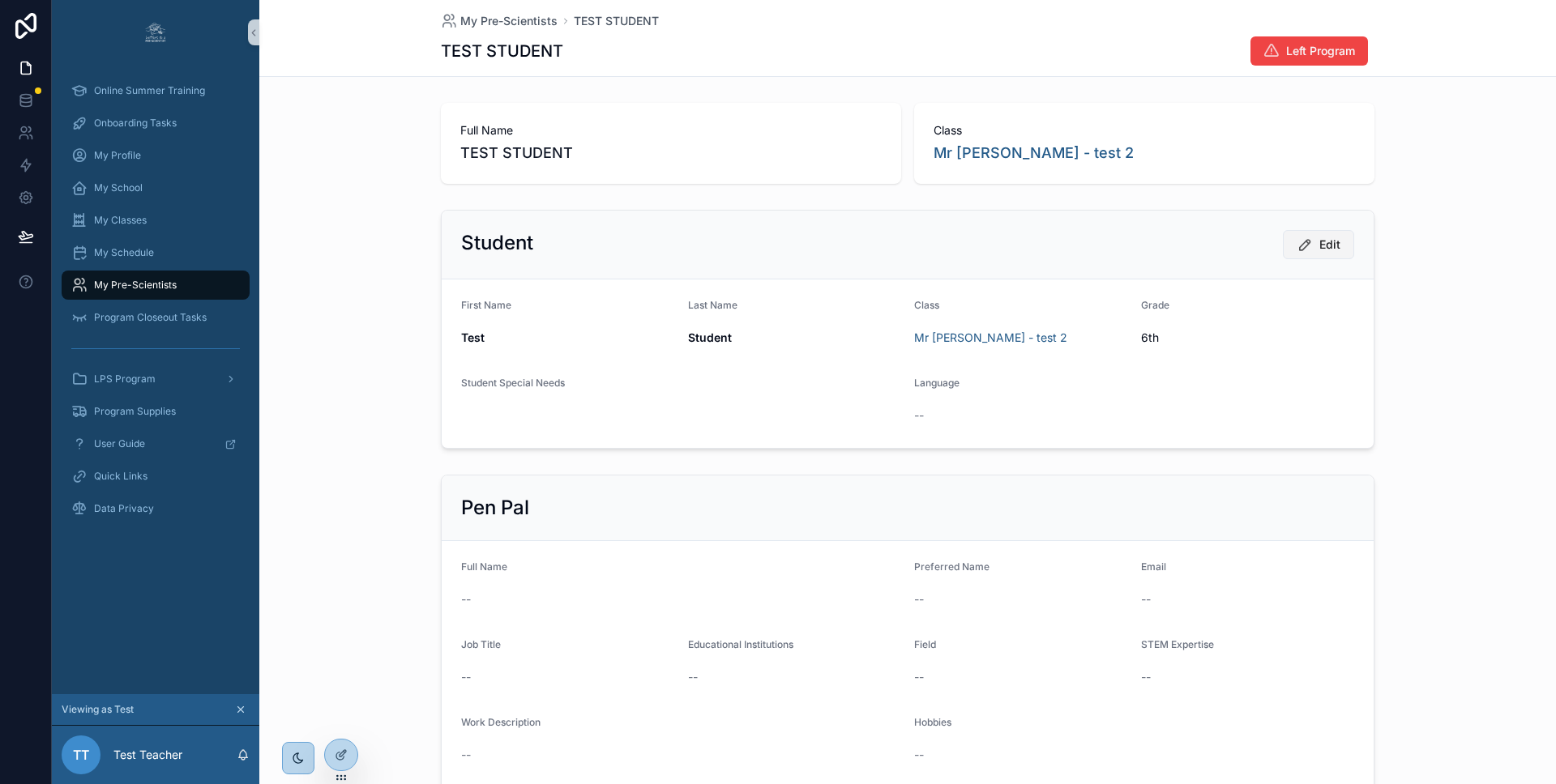
click at [1326, 234] on button "Edit" at bounding box center [1318, 244] width 72 height 29
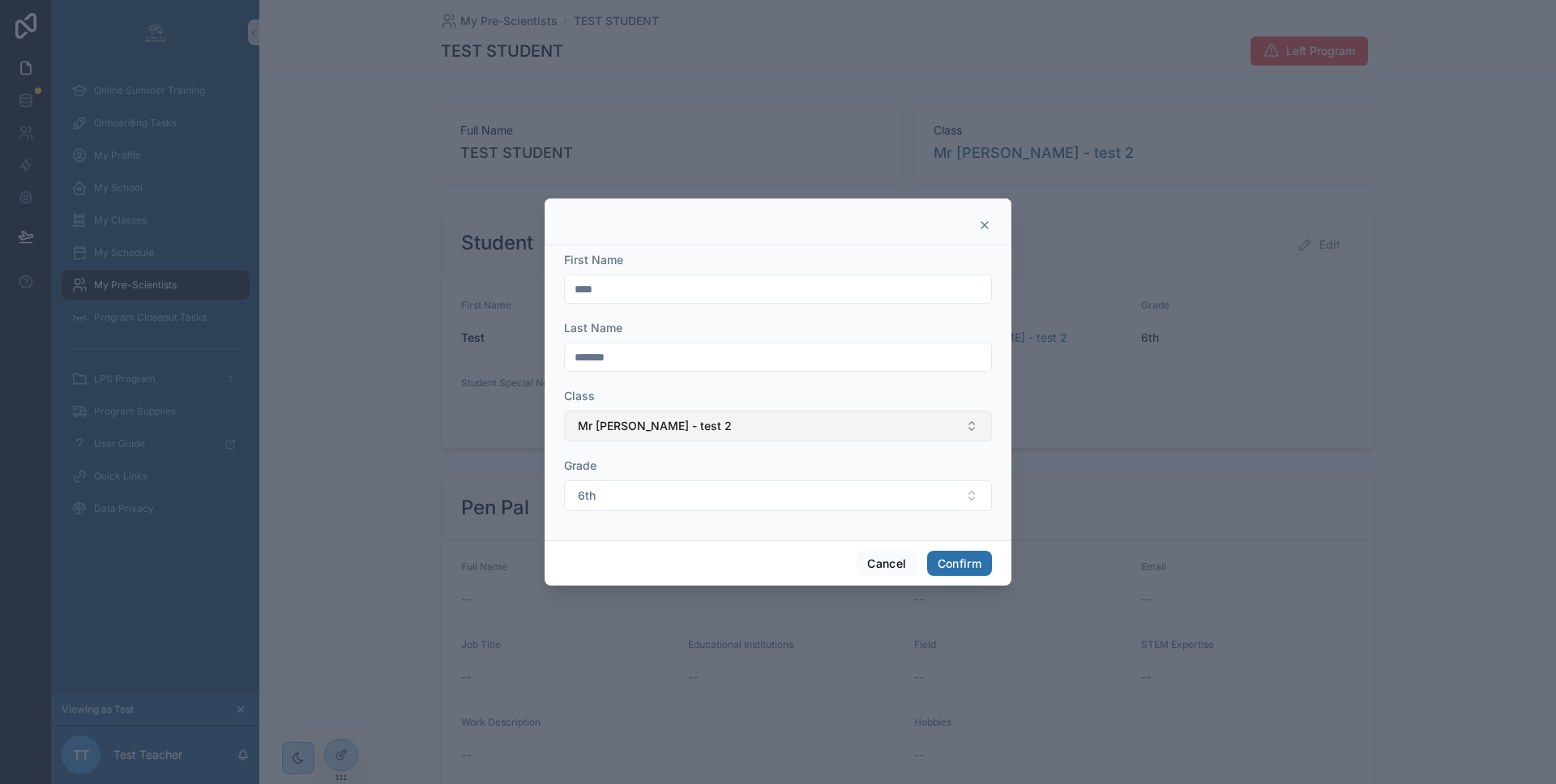
click at [886, 431] on button "Mr Test - test 2" at bounding box center [778, 426] width 427 height 31
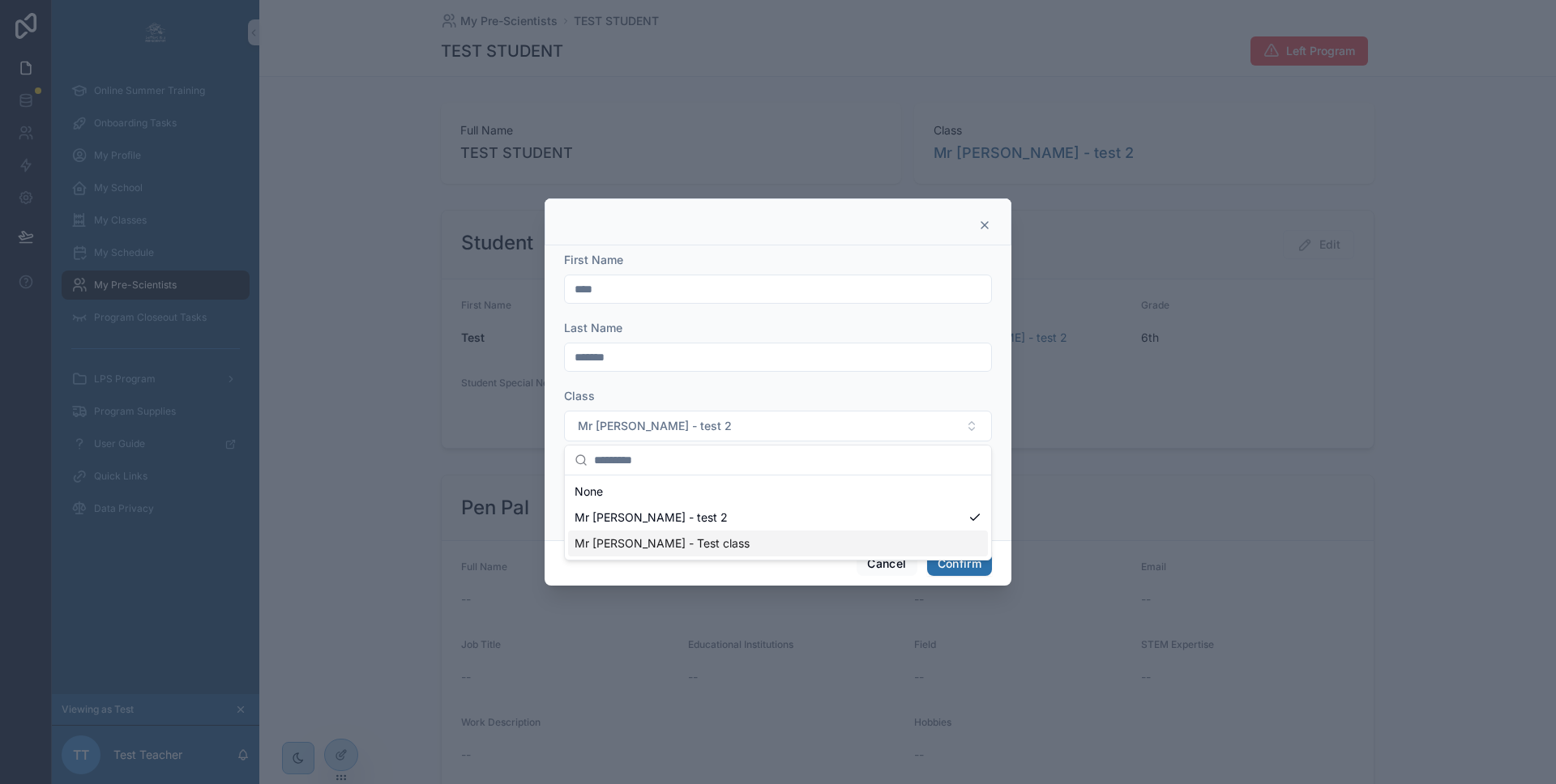
click at [852, 538] on div "Mr Test - Test class" at bounding box center [778, 544] width 420 height 26
click at [972, 561] on button "Confirm" at bounding box center [959, 564] width 65 height 26
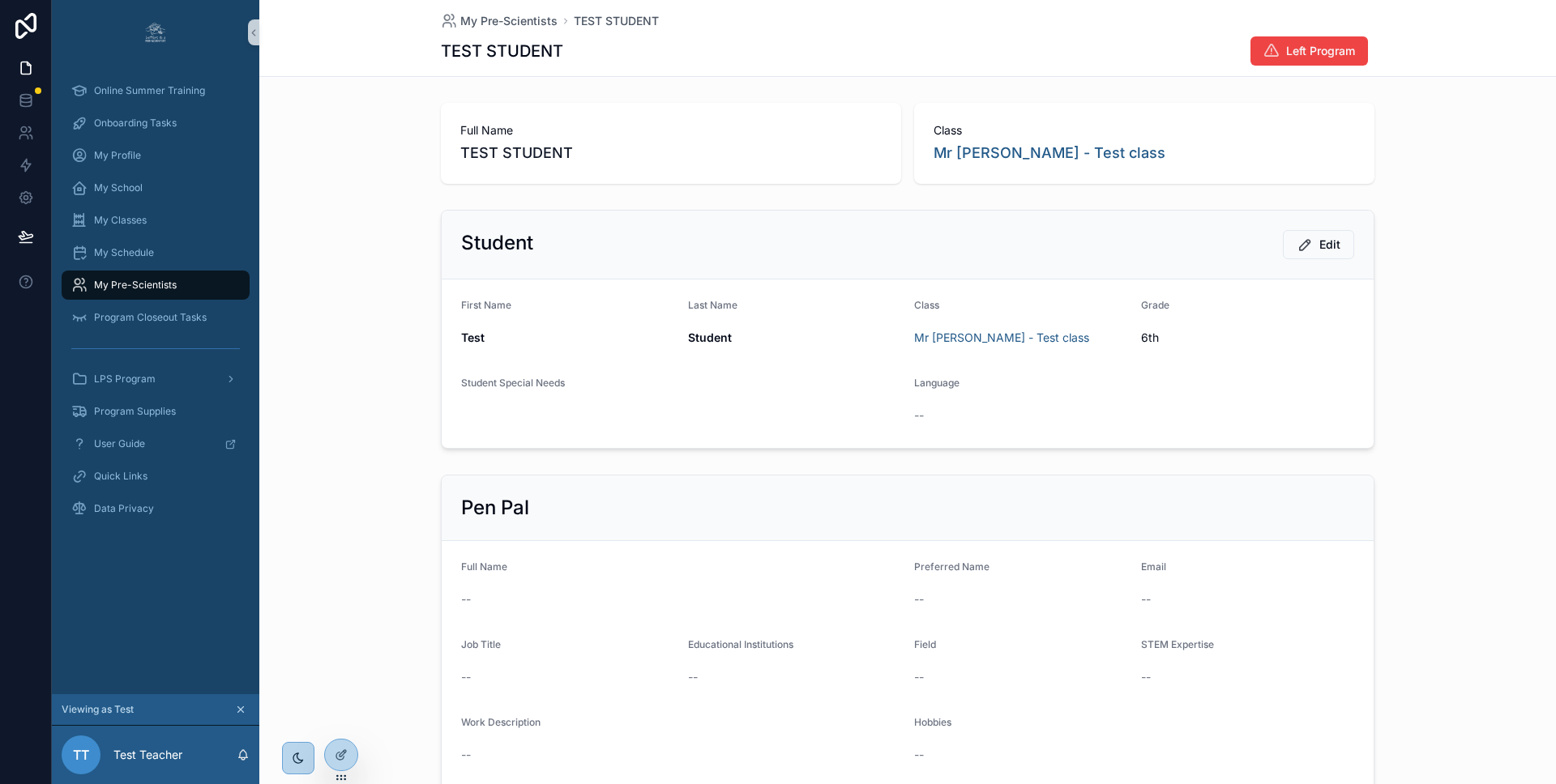
click at [321, 318] on div "Student Edit First Name Test Last Name Student Class Mr Test - Test class Grade…" at bounding box center [907, 329] width 1296 height 252
click at [144, 121] on span "Onboarding Tasks" at bounding box center [135, 123] width 83 height 13
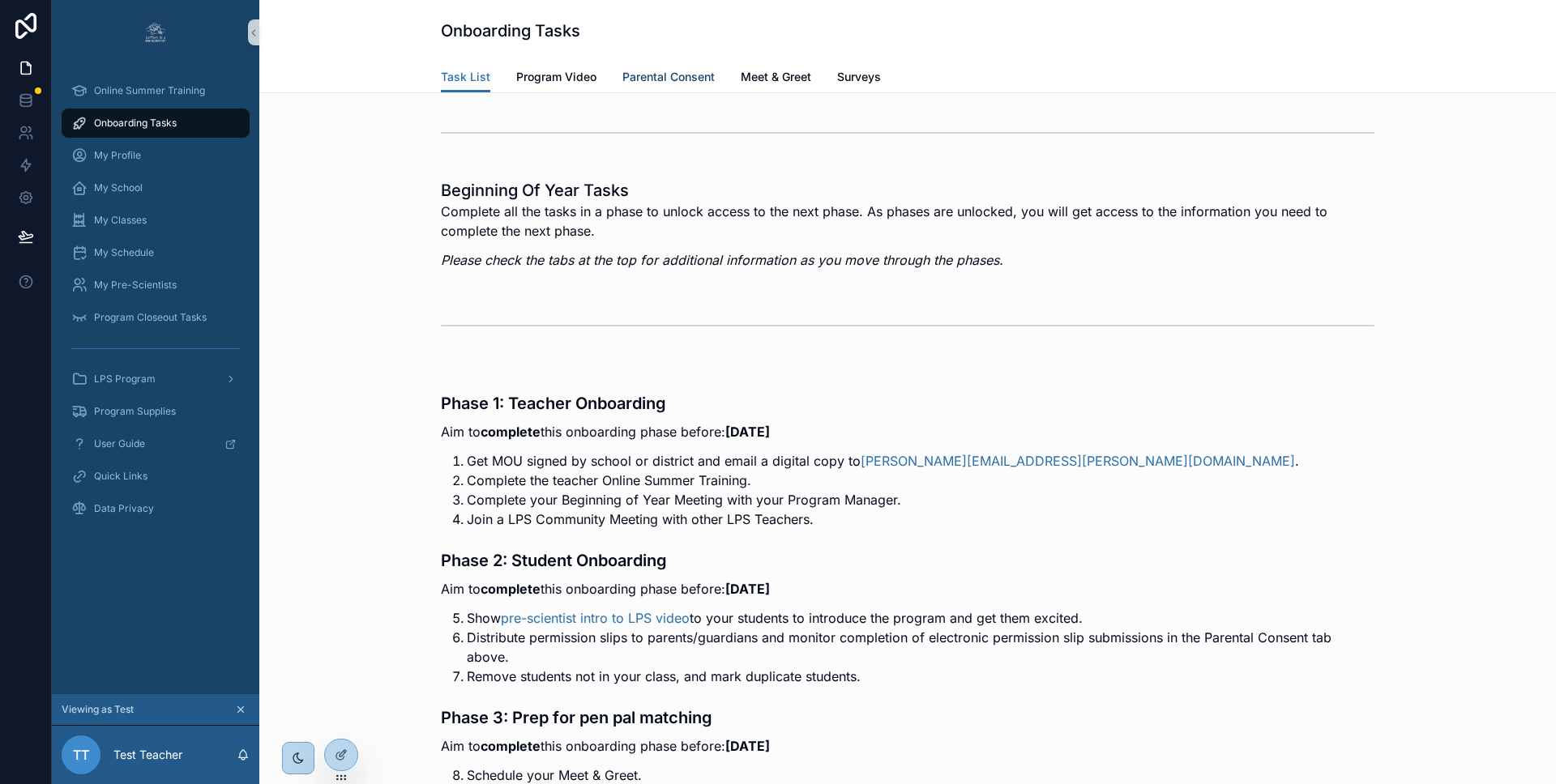
click at [657, 81] on span "Parental Consent" at bounding box center [668, 76] width 92 height 16
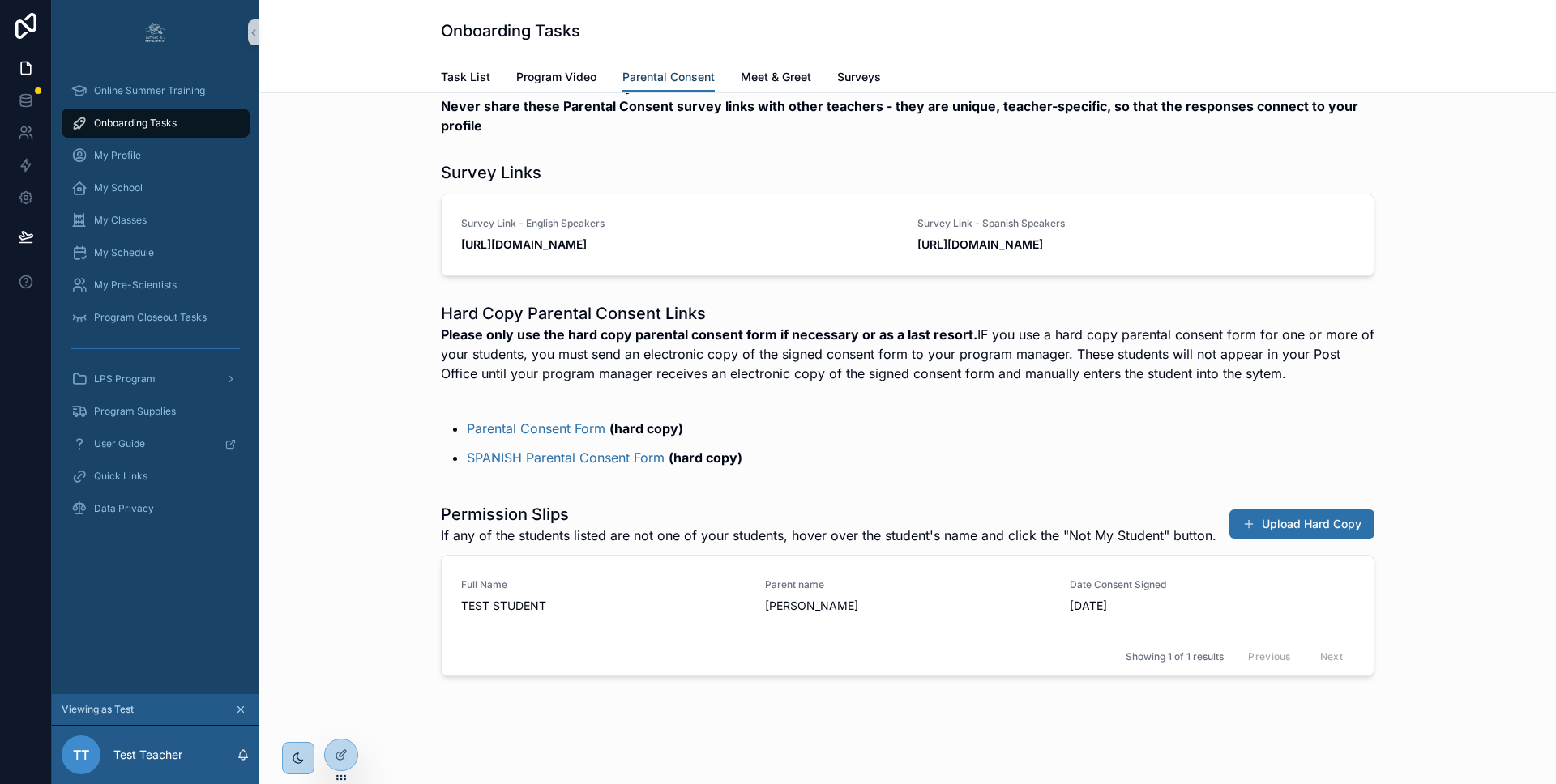
scroll to position [153, 0]
